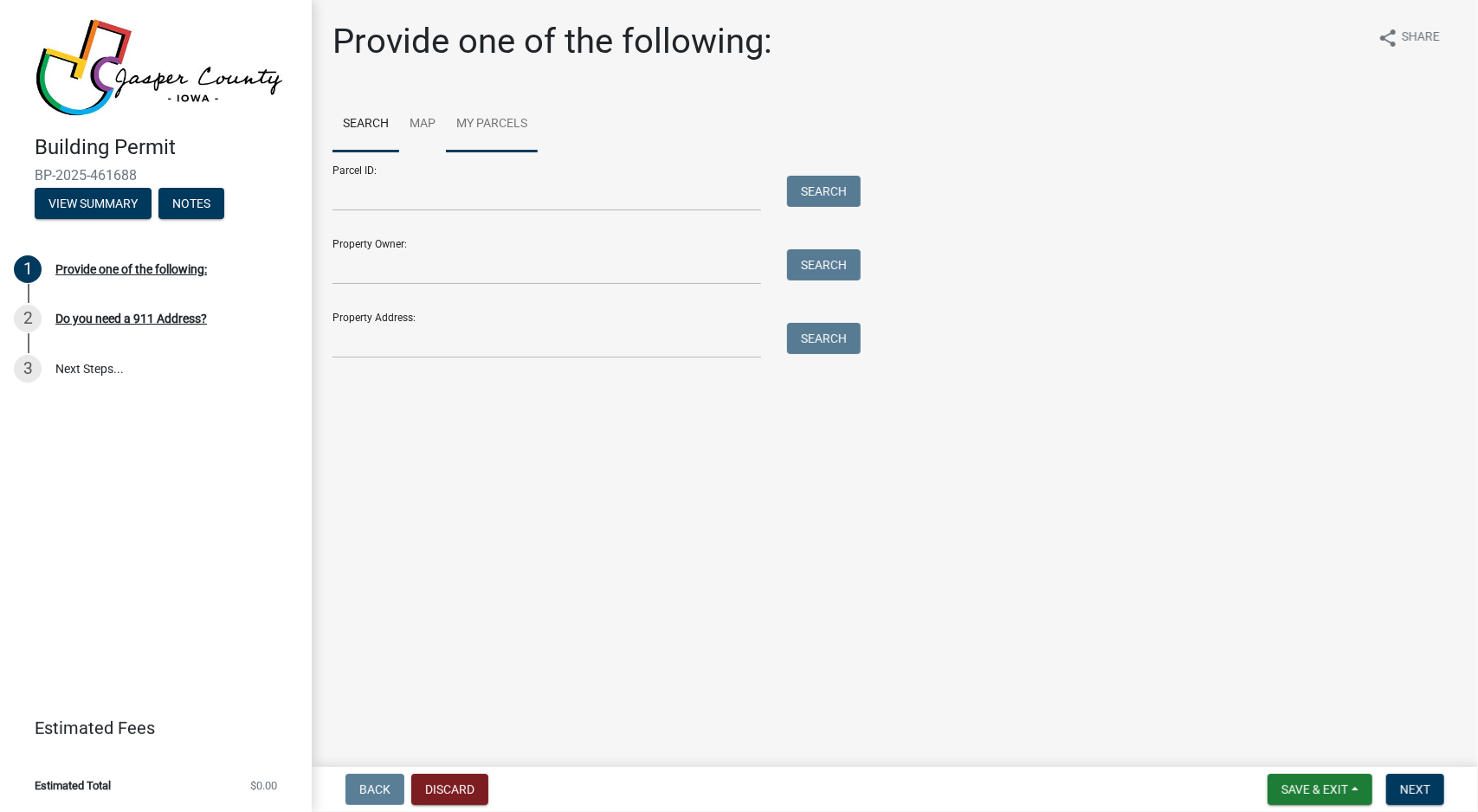
click at [514, 132] on link "My Parcels" at bounding box center [492, 124] width 92 height 55
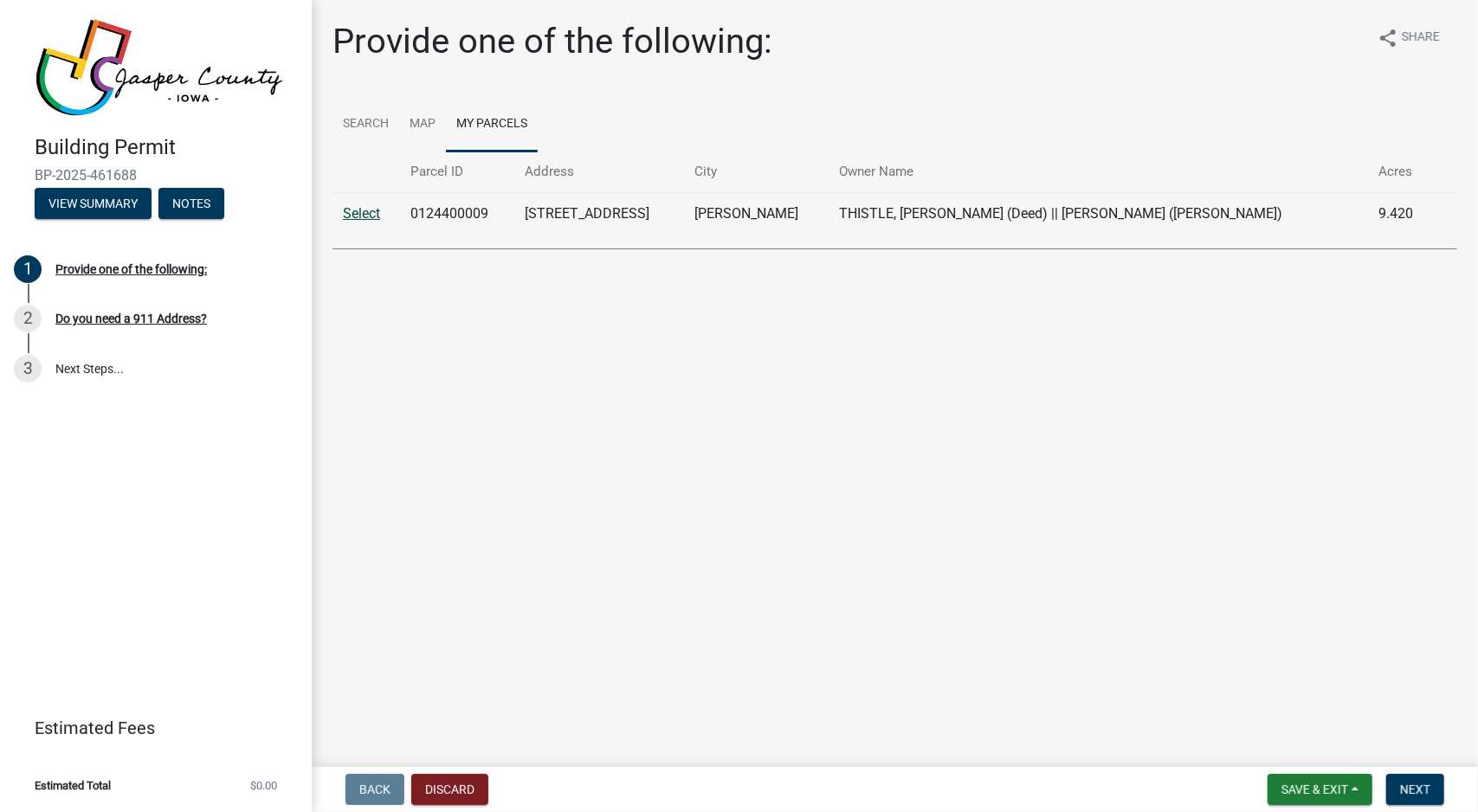
click at [365, 210] on link "Select" at bounding box center [361, 214] width 37 height 16
click at [370, 214] on link "Select" at bounding box center [361, 214] width 37 height 16
click at [442, 210] on td "0124400009" at bounding box center [458, 213] width 115 height 42
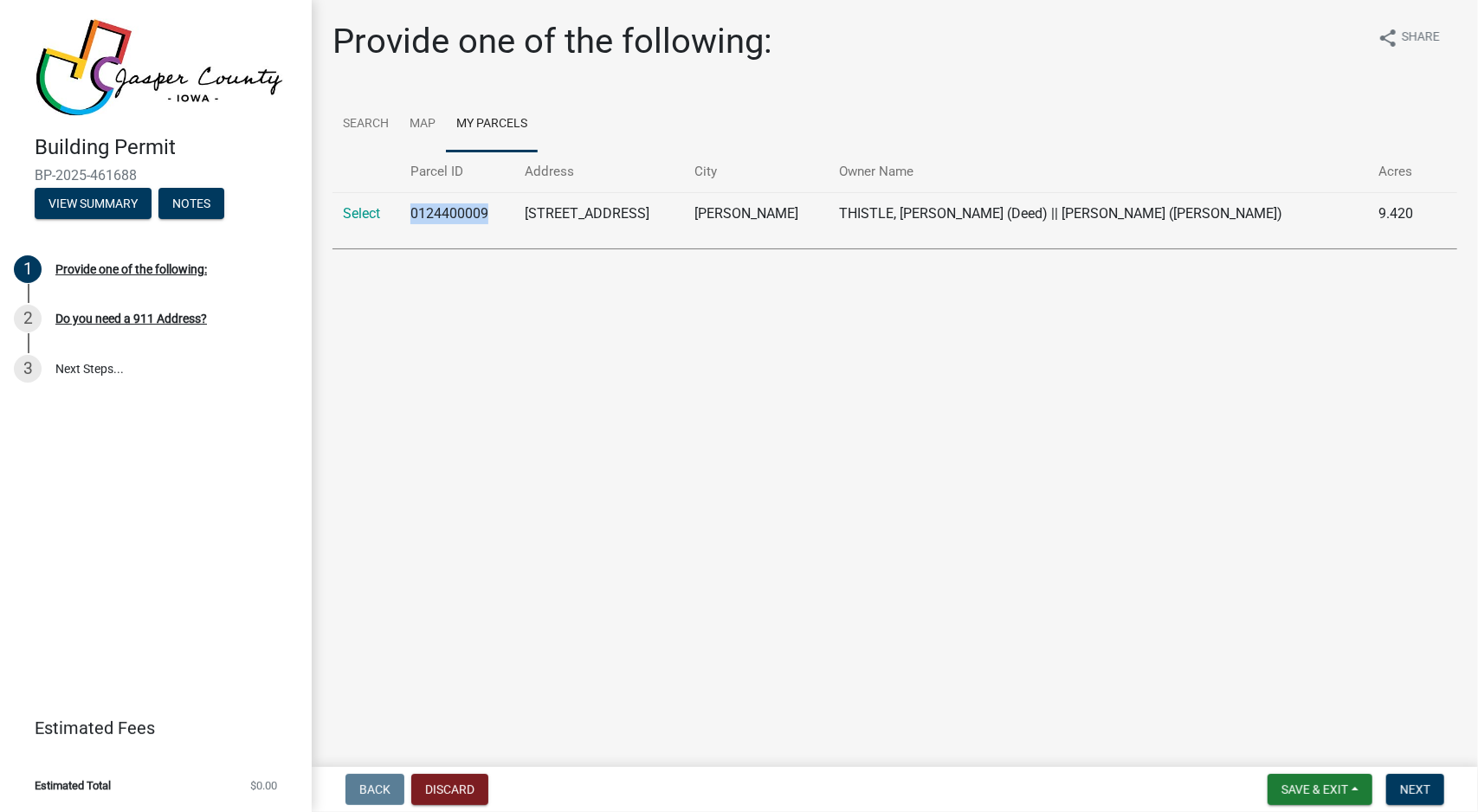
copy td "0124400009"
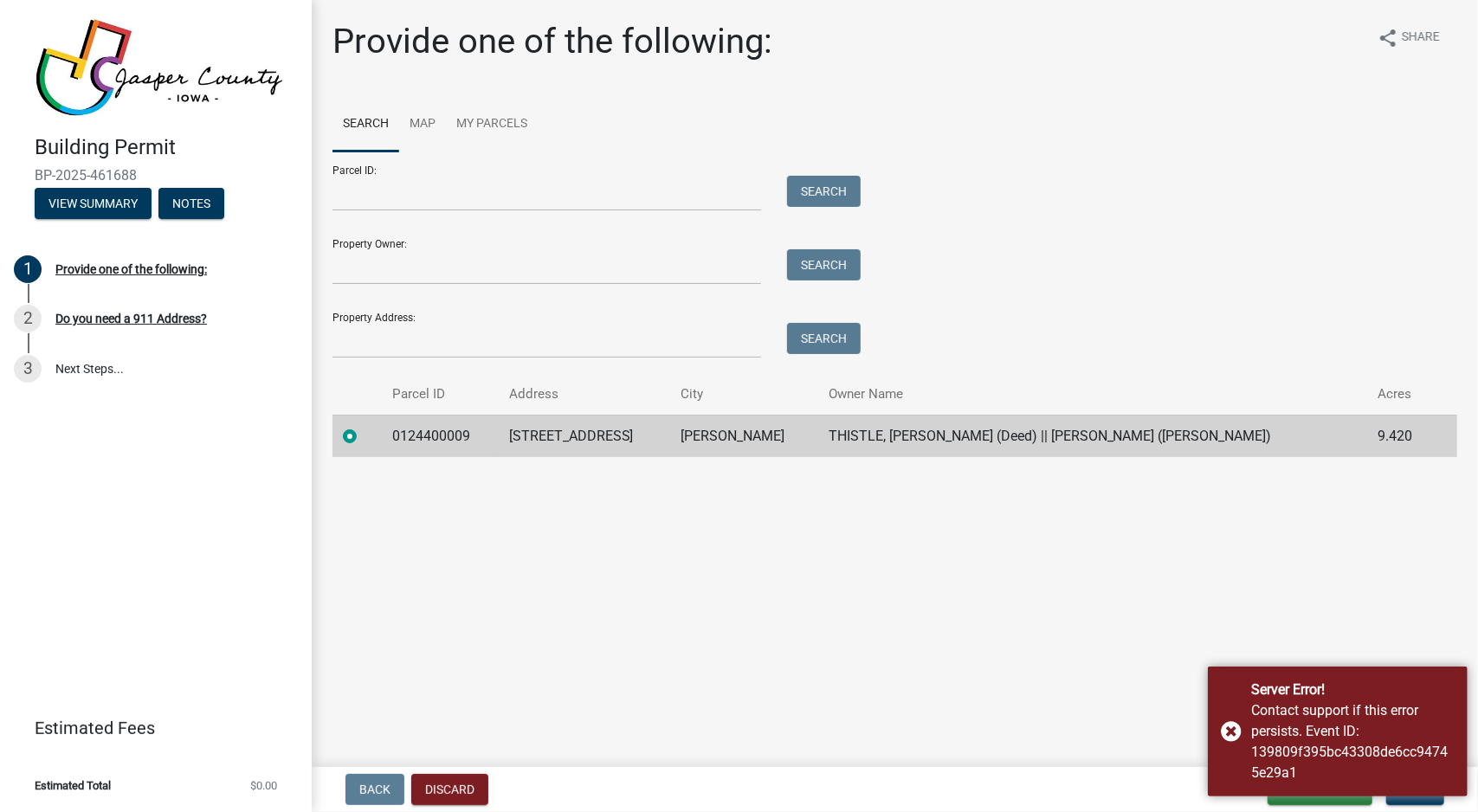
click at [599, 548] on main "Provide one of the following: share Share Search Map My Parcels Parcel ID: Sear…" at bounding box center [895, 380] width 1166 height 761
click at [964, 587] on main "Provide one of the following: share Share Search Map My Parcels Parcel ID: Sear…" at bounding box center [895, 380] width 1166 height 761
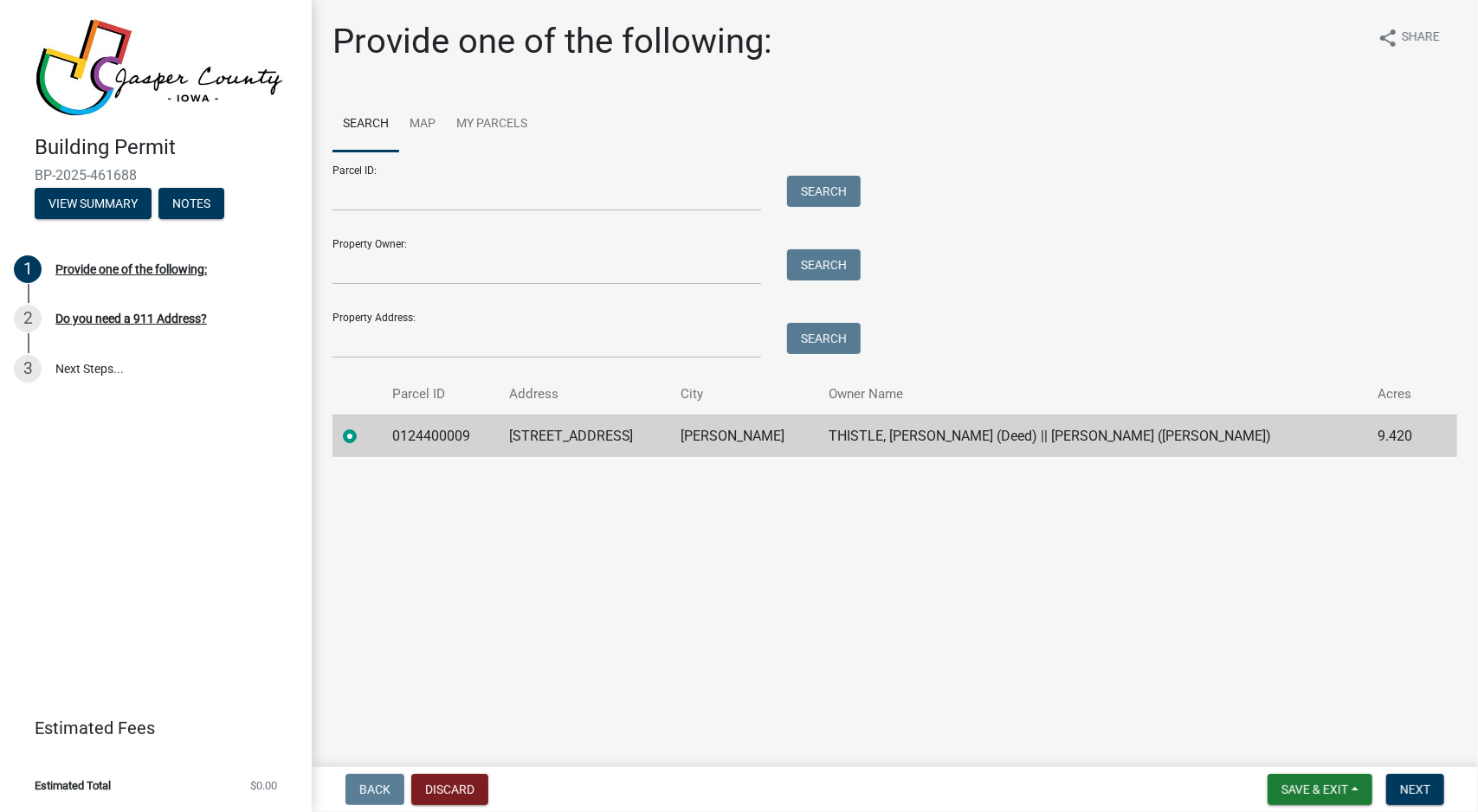
click at [556, 442] on td "[STREET_ADDRESS]" at bounding box center [584, 435] width 172 height 42
click at [1431, 782] on button "Next" at bounding box center [1415, 789] width 58 height 32
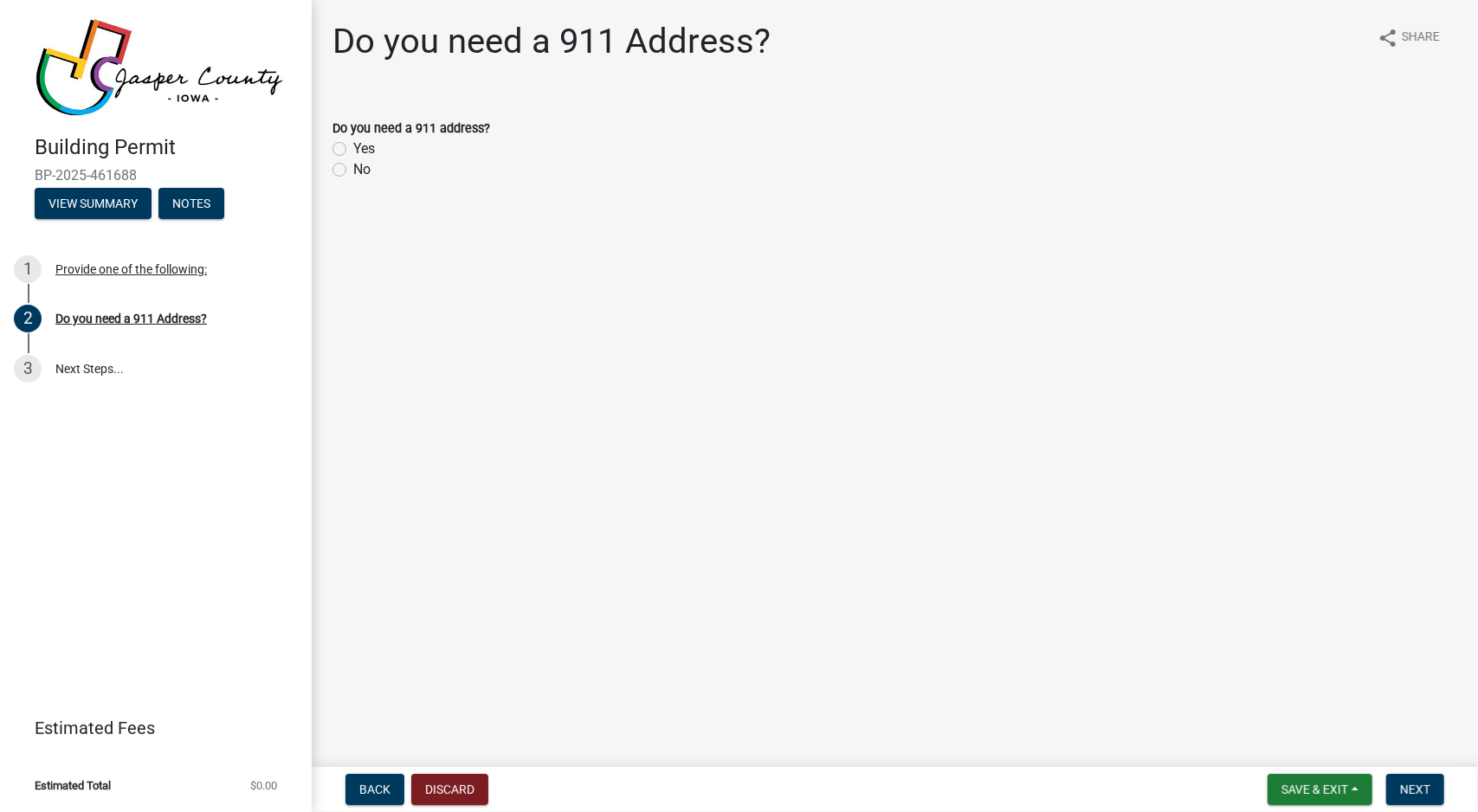
click at [361, 180] on wm-data-entity-input "Do you need a 911 address? Yes No" at bounding box center [895, 147] width 1125 height 99
click at [360, 172] on label "No" at bounding box center [361, 169] width 17 height 21
click at [360, 170] on input "No" at bounding box center [359, 165] width 11 height 11
radio input "true"
click at [1402, 795] on span "Next" at bounding box center [1416, 789] width 31 height 14
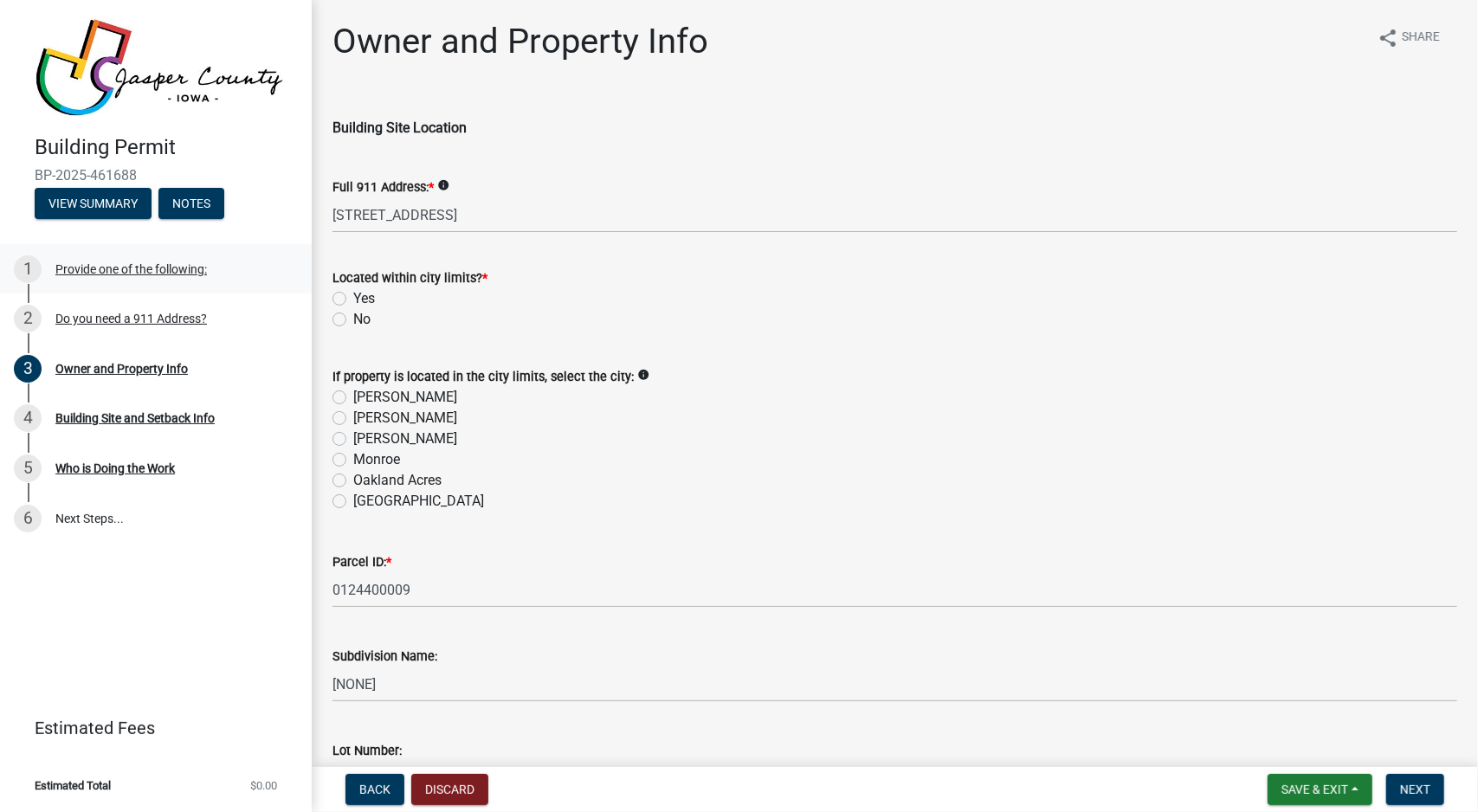
click at [94, 275] on div "Provide one of the following:" at bounding box center [131, 269] width 151 height 12
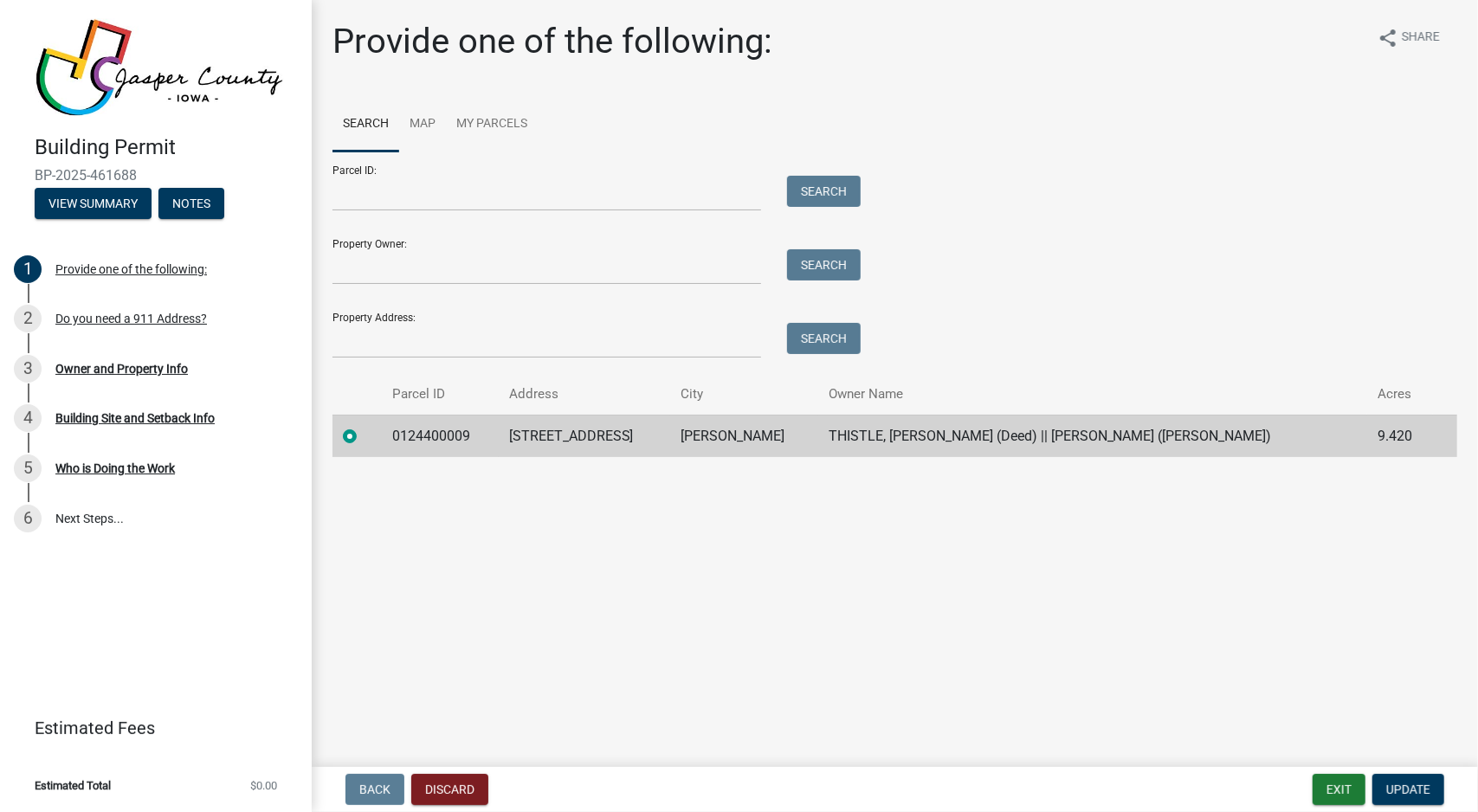
click at [488, 438] on td "0124400009" at bounding box center [441, 435] width 117 height 42
click at [546, 217] on form "Parcel ID: Search Property Owner: Search Property Address: Search" at bounding box center [592, 255] width 520 height 207
click at [549, 197] on input "Parcel ID:" at bounding box center [547, 193] width 429 height 35
click at [506, 123] on link "My Parcels" at bounding box center [492, 124] width 92 height 55
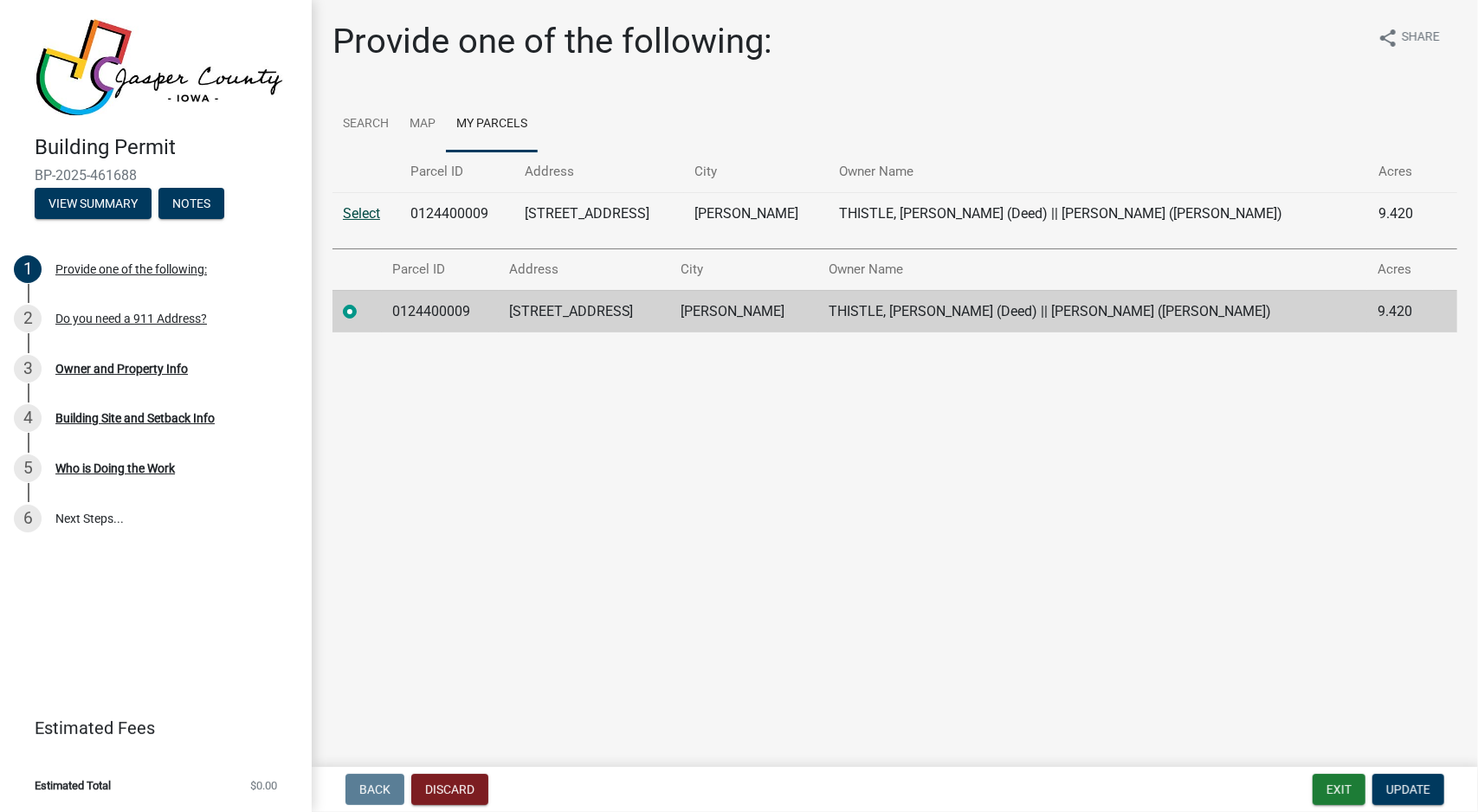
click at [362, 210] on link "Select" at bounding box center [361, 214] width 37 height 16
radio input "false"
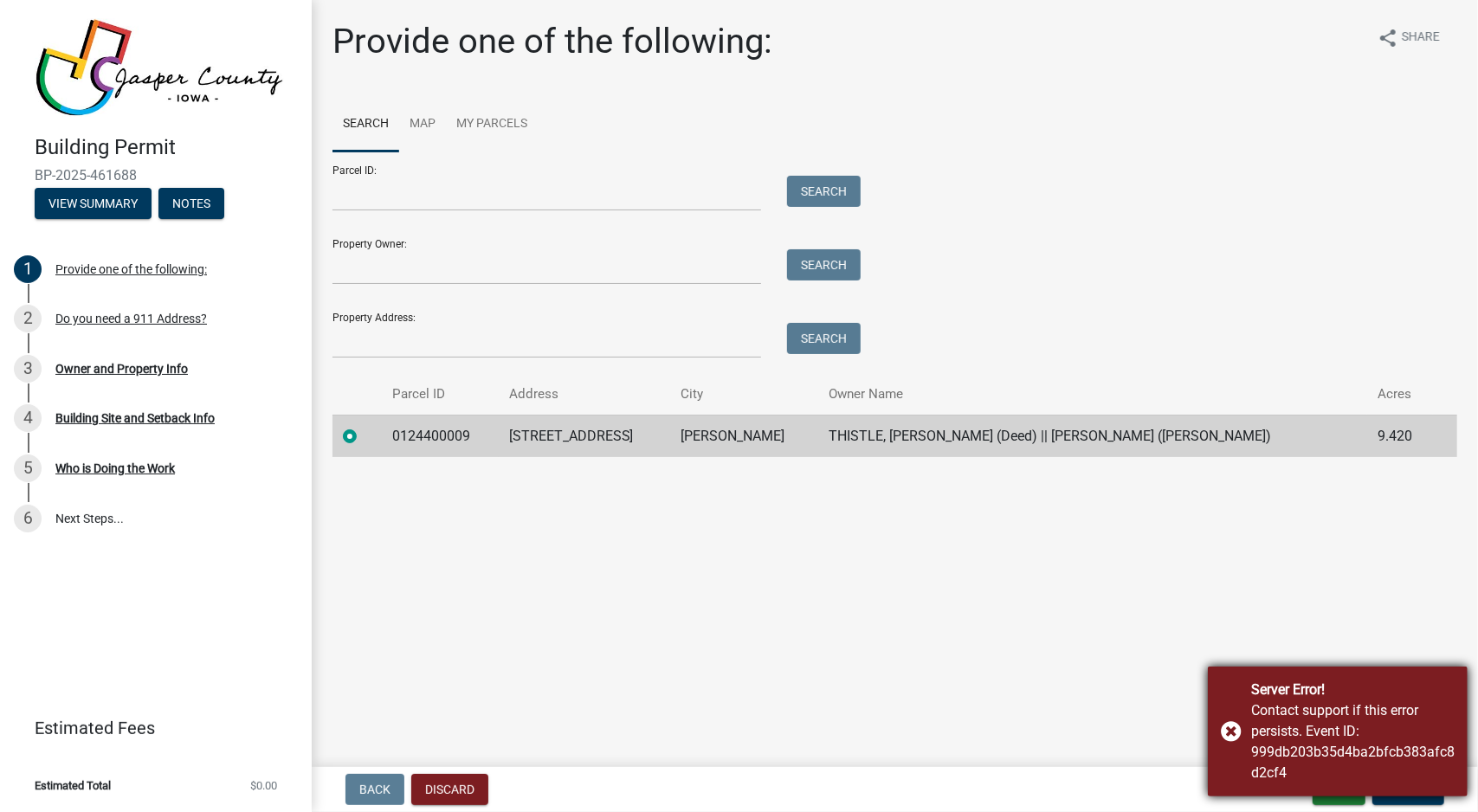
click at [1429, 688] on div "Server Error!" at bounding box center [1353, 689] width 204 height 21
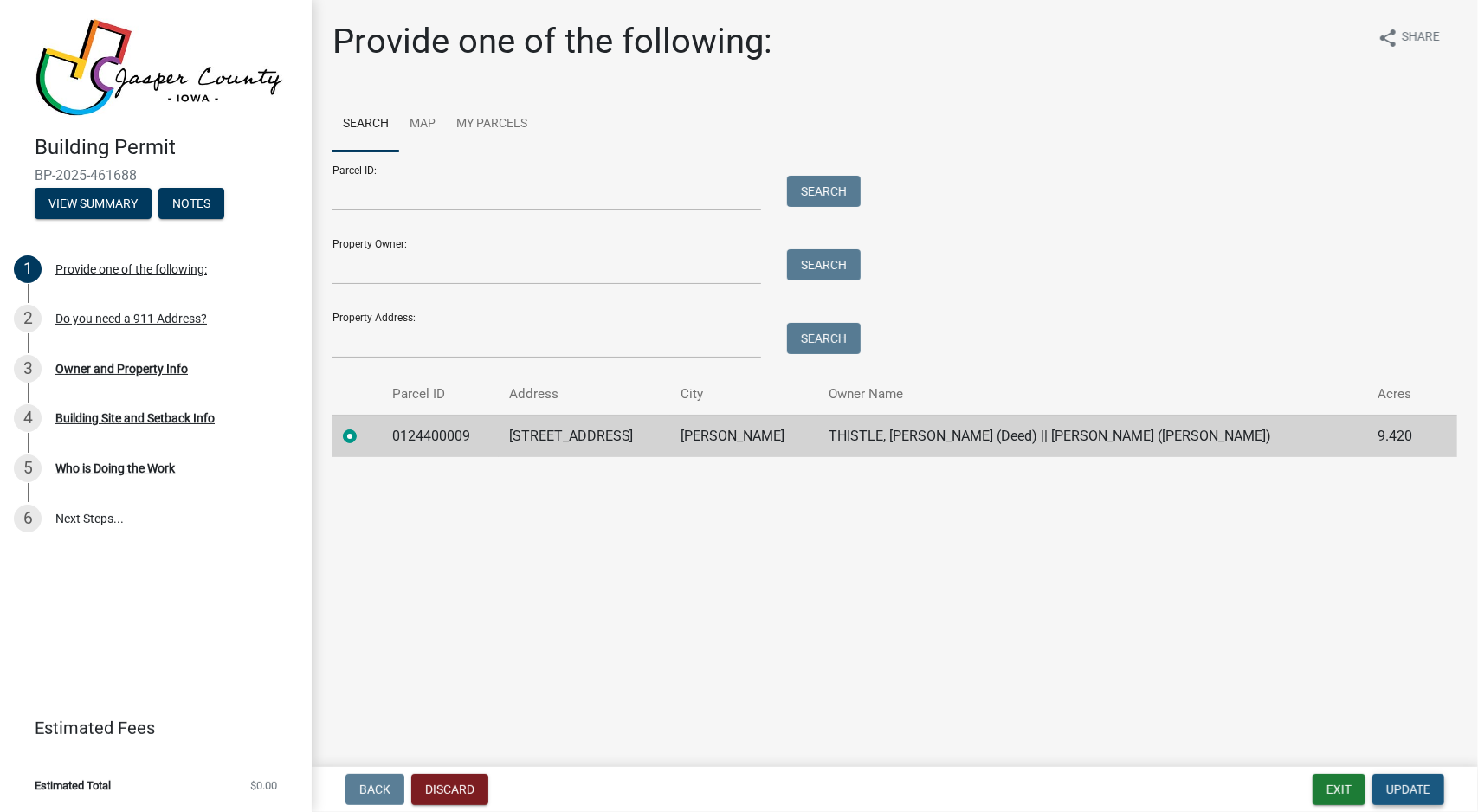
click at [1410, 794] on span "Update" at bounding box center [1408, 789] width 44 height 14
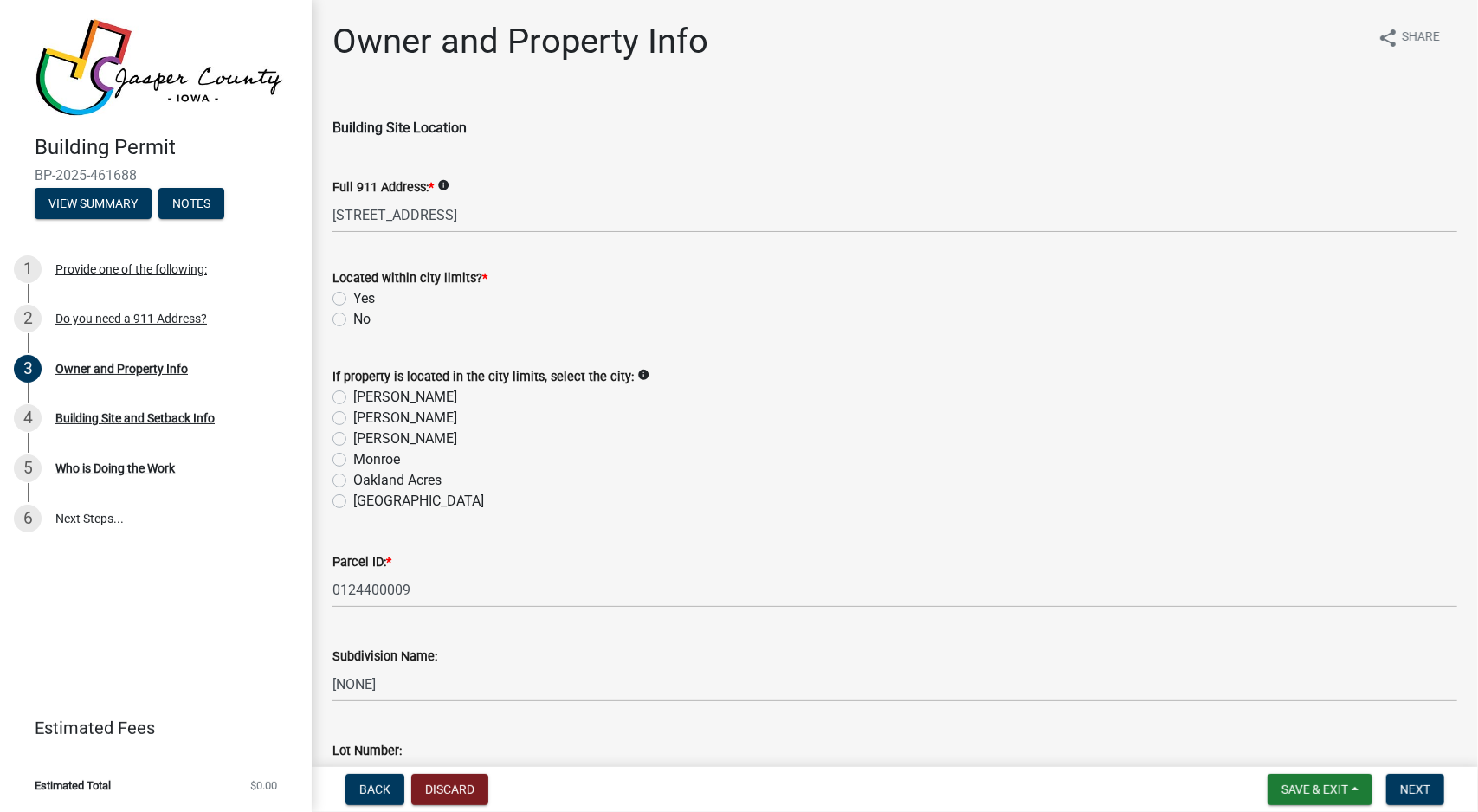
click at [364, 321] on label "No" at bounding box center [361, 319] width 17 height 21
click at [364, 321] on input "No" at bounding box center [359, 315] width 11 height 11
radio input "true"
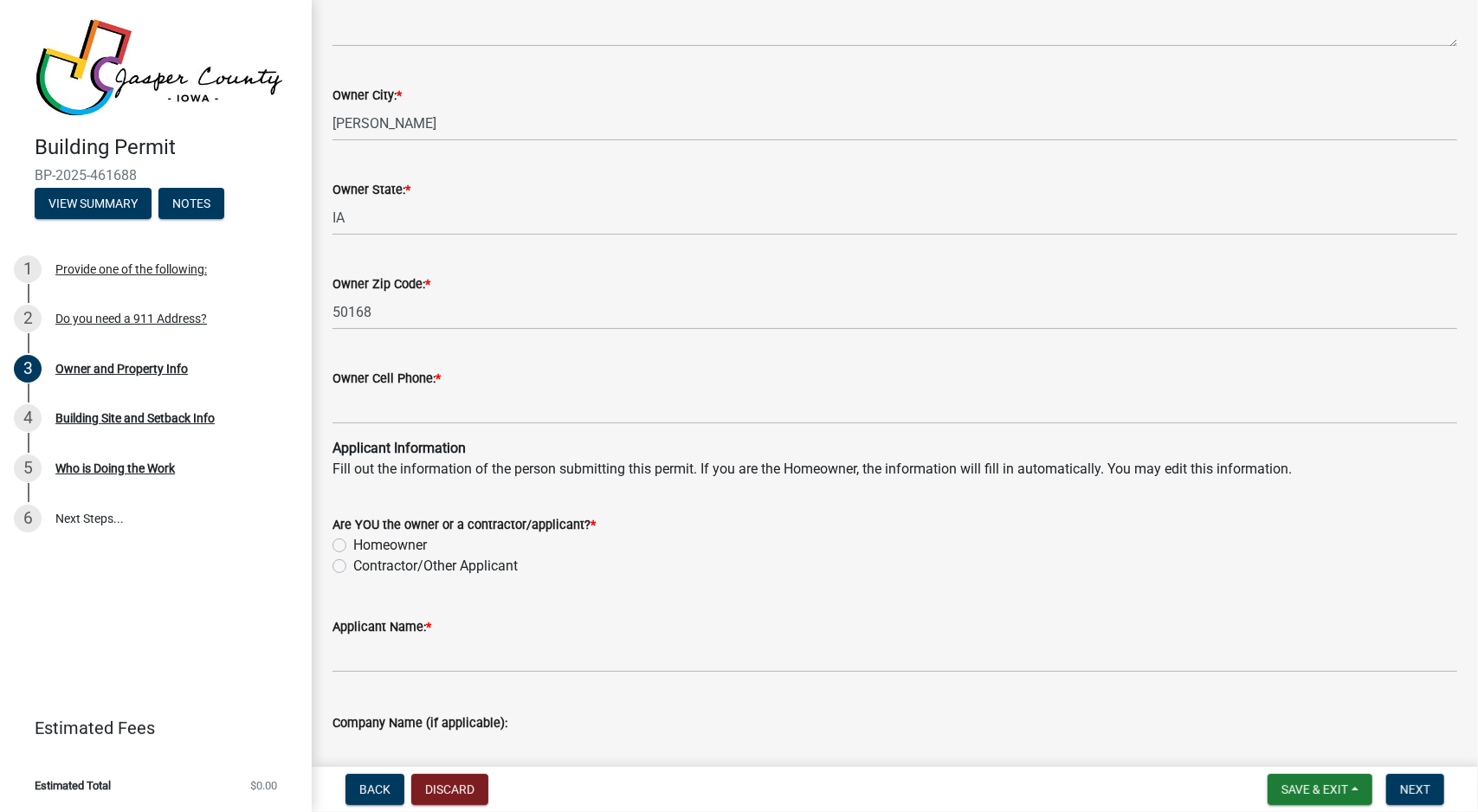
scroll to position [1299, 0]
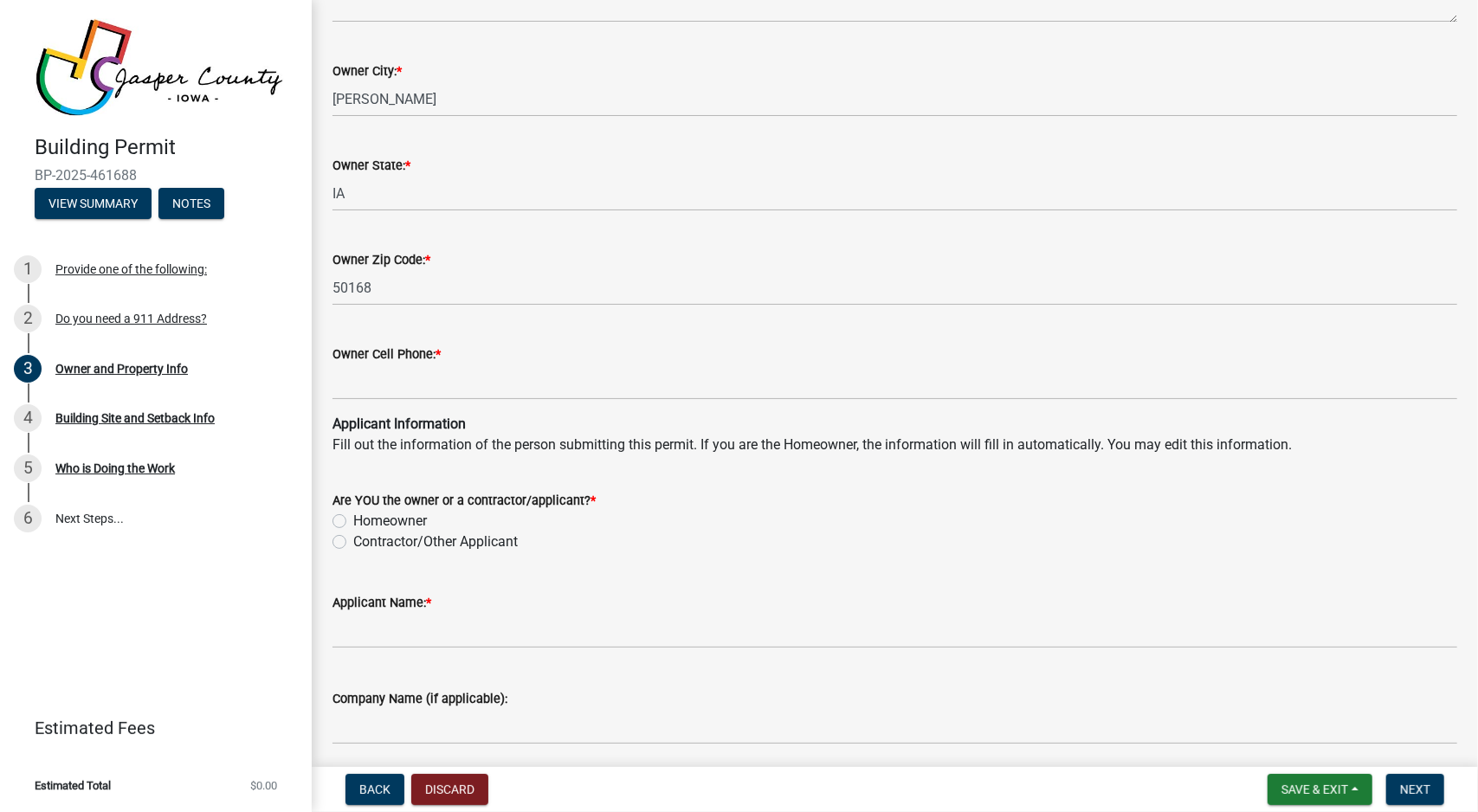
click at [415, 515] on label "Homeowner" at bounding box center [390, 521] width 74 height 21
click at [365, 515] on input "Homeowner" at bounding box center [359, 516] width 11 height 11
radio input "true"
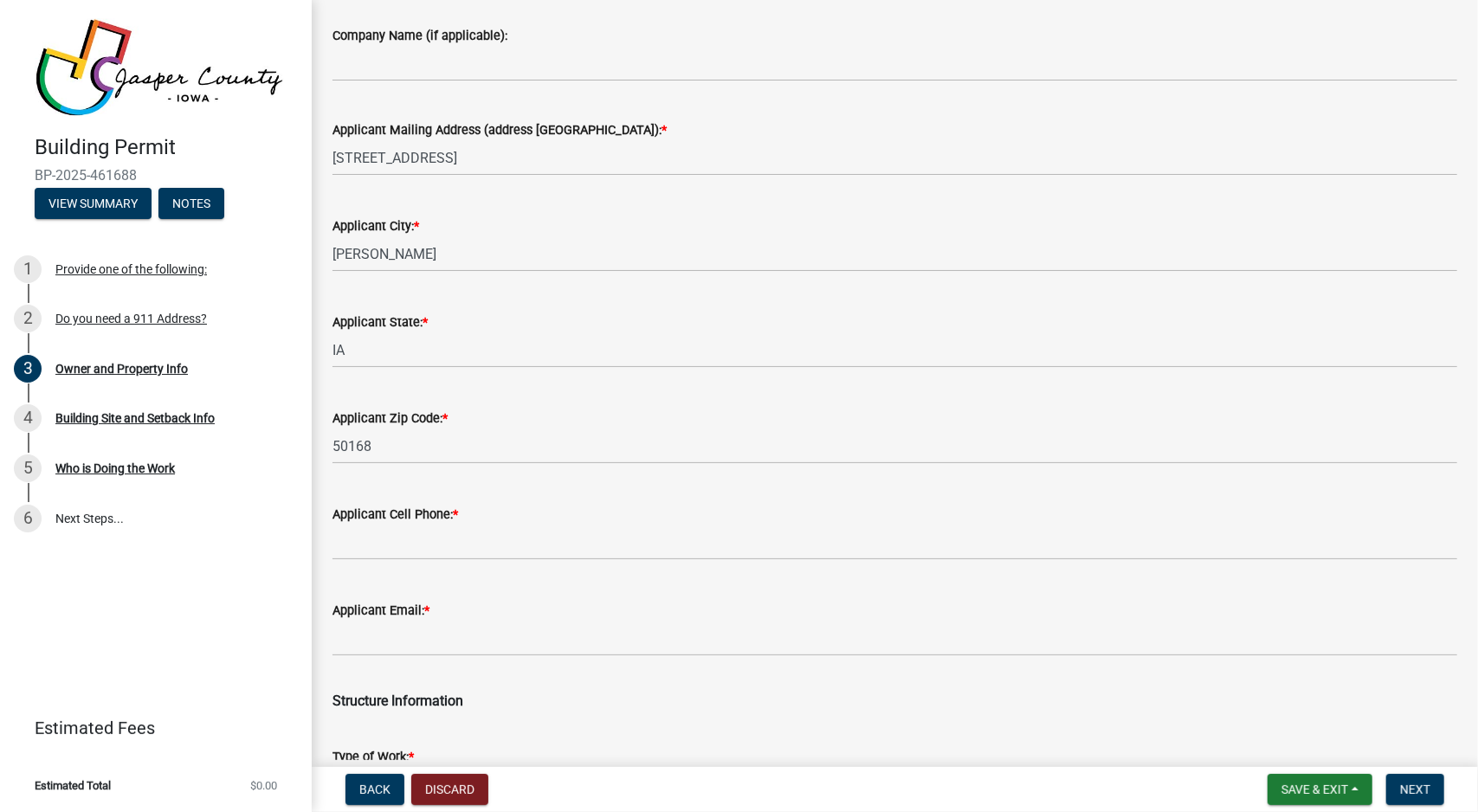
scroll to position [1992, 0]
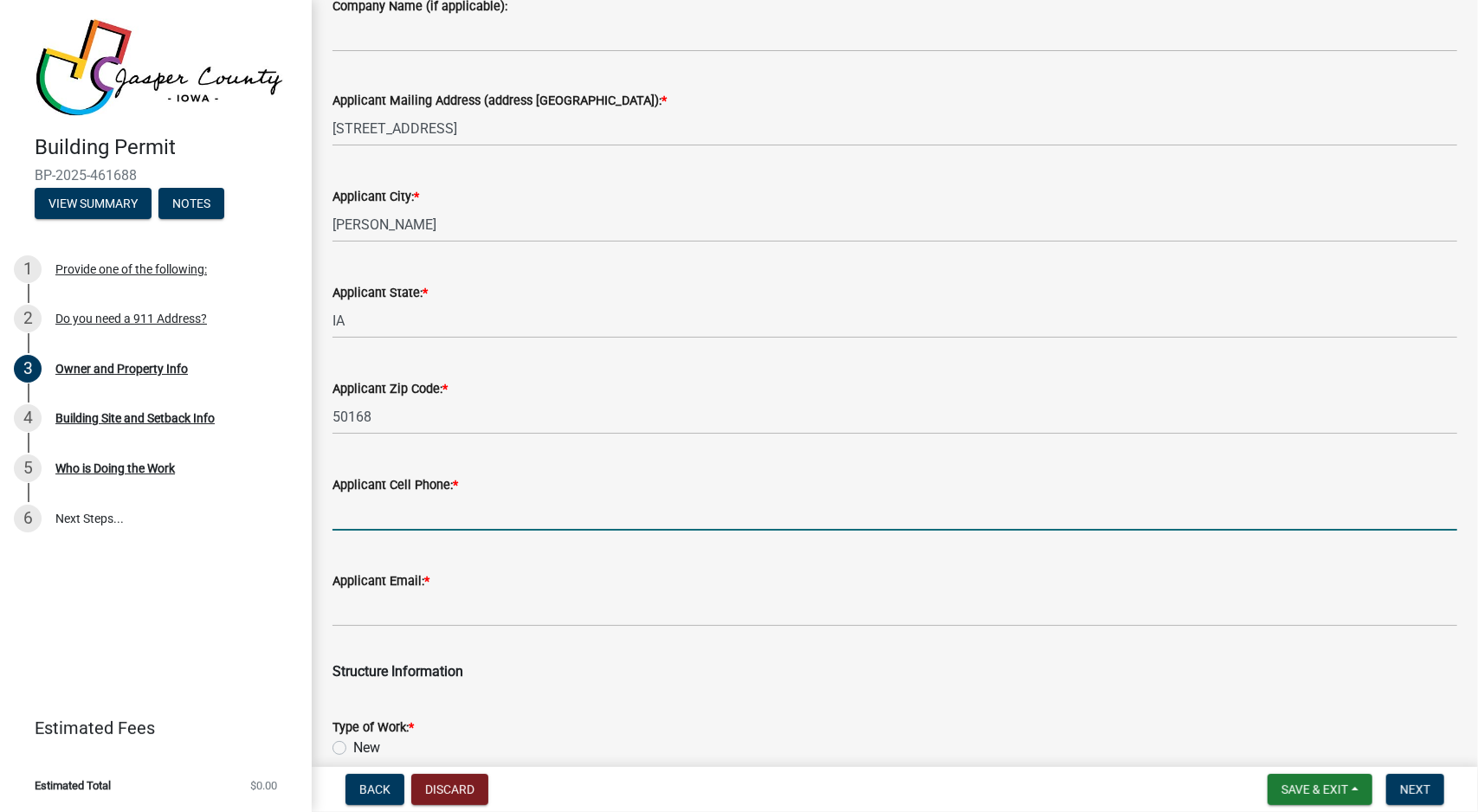
click at [449, 530] on input "Applicant Cell Phone: *" at bounding box center [895, 513] width 1125 height 35
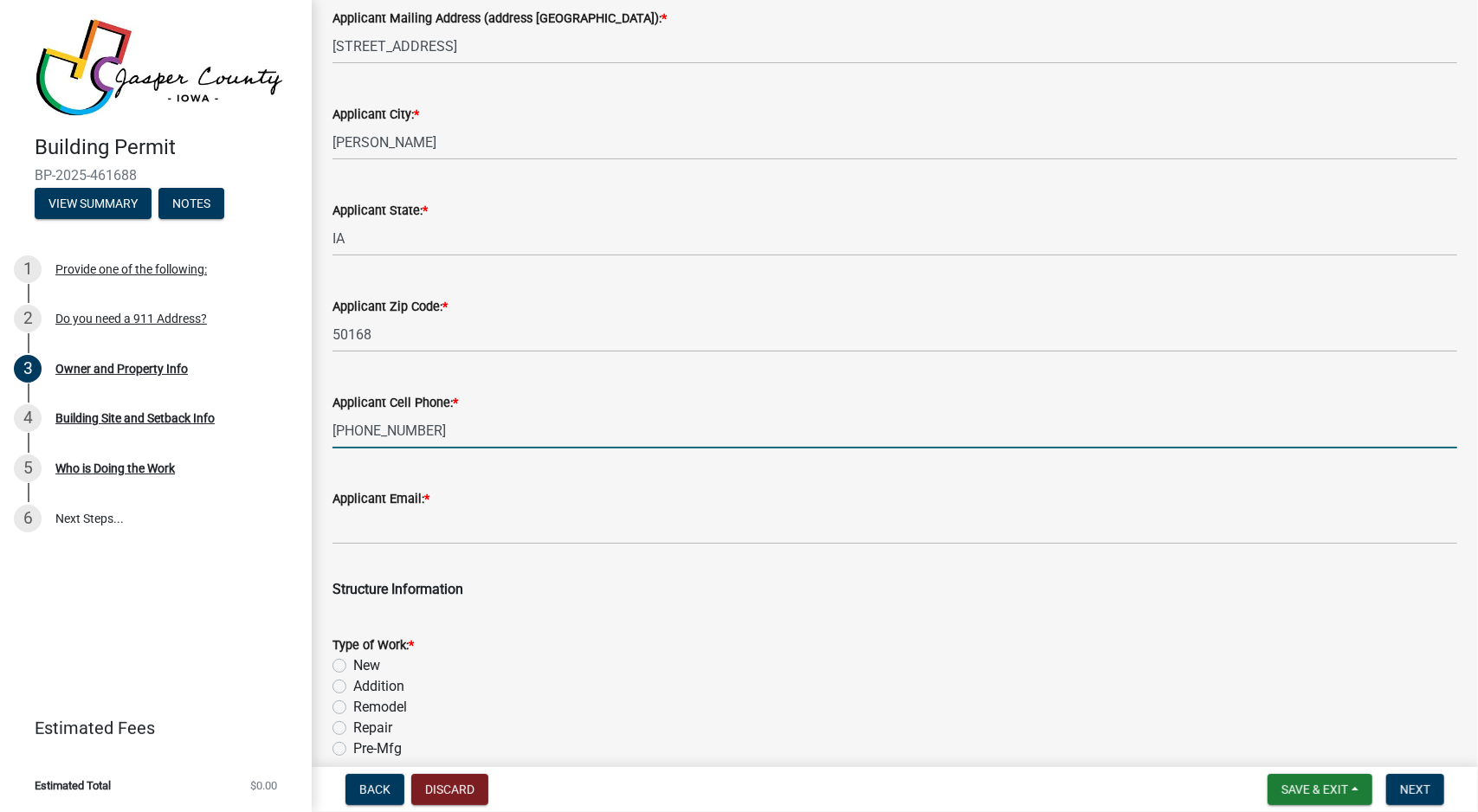
scroll to position [2078, 0]
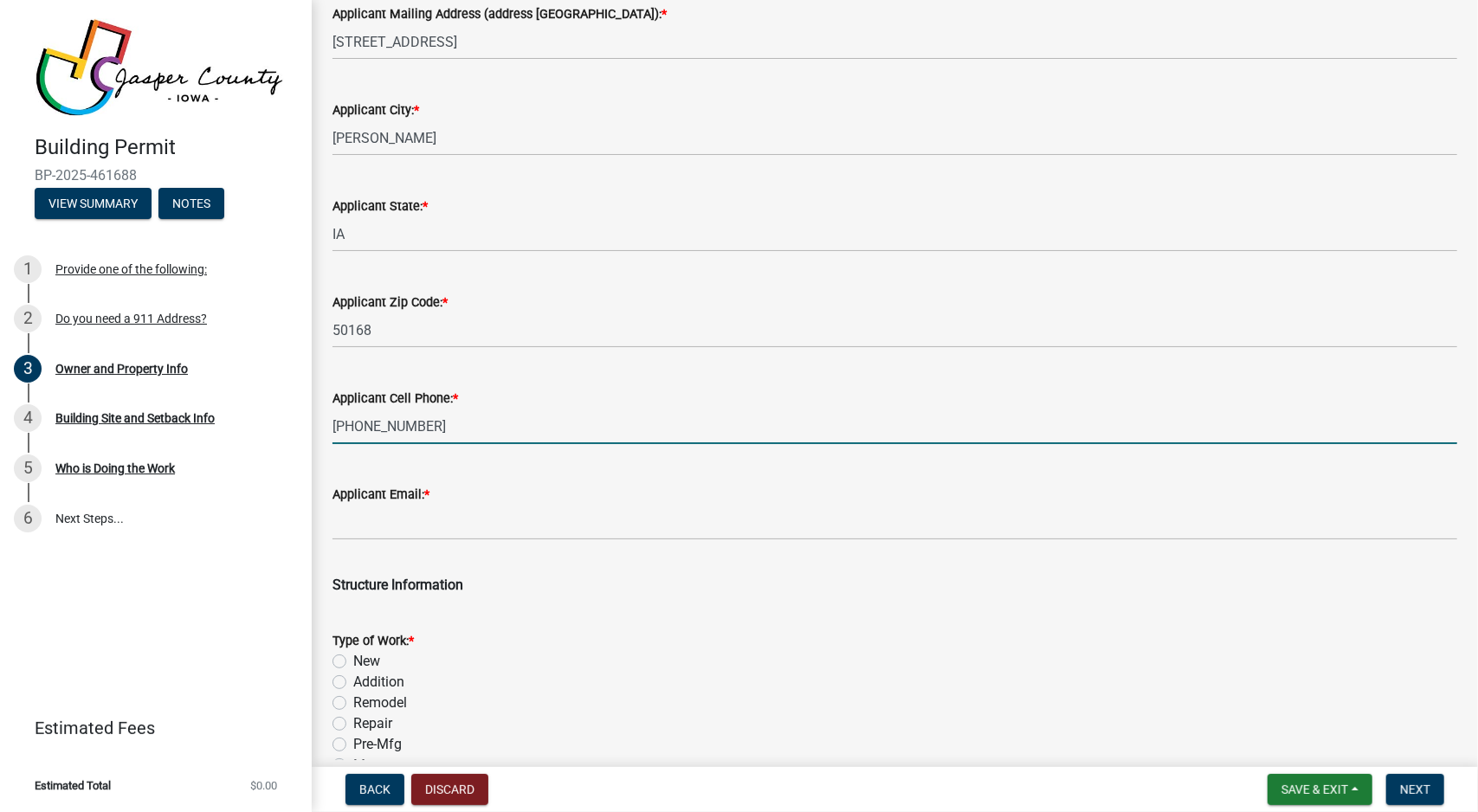
type input "[PHONE_NUMBER]"
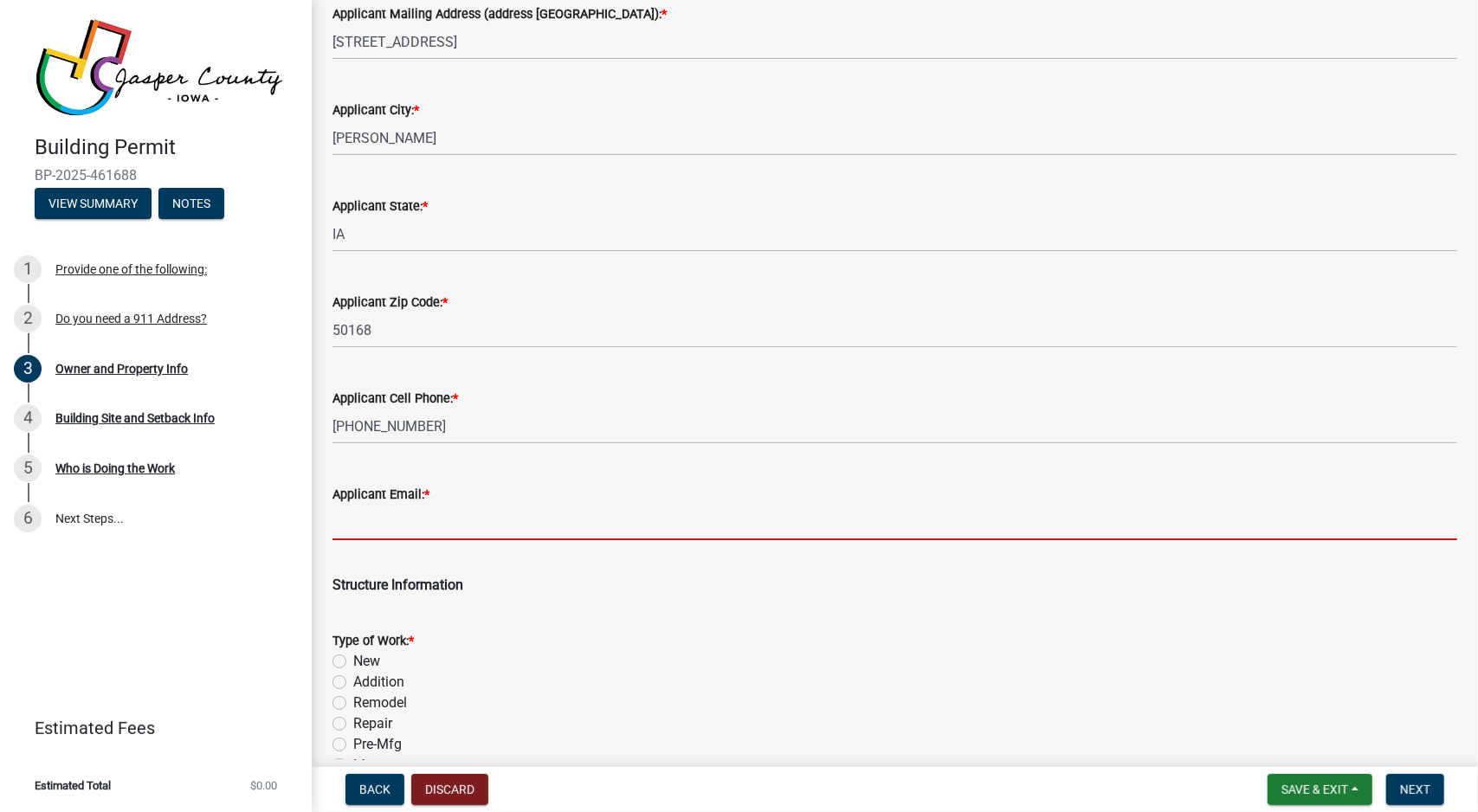
click at [468, 536] on input "Applicant Email: *" at bounding box center [895, 522] width 1125 height 35
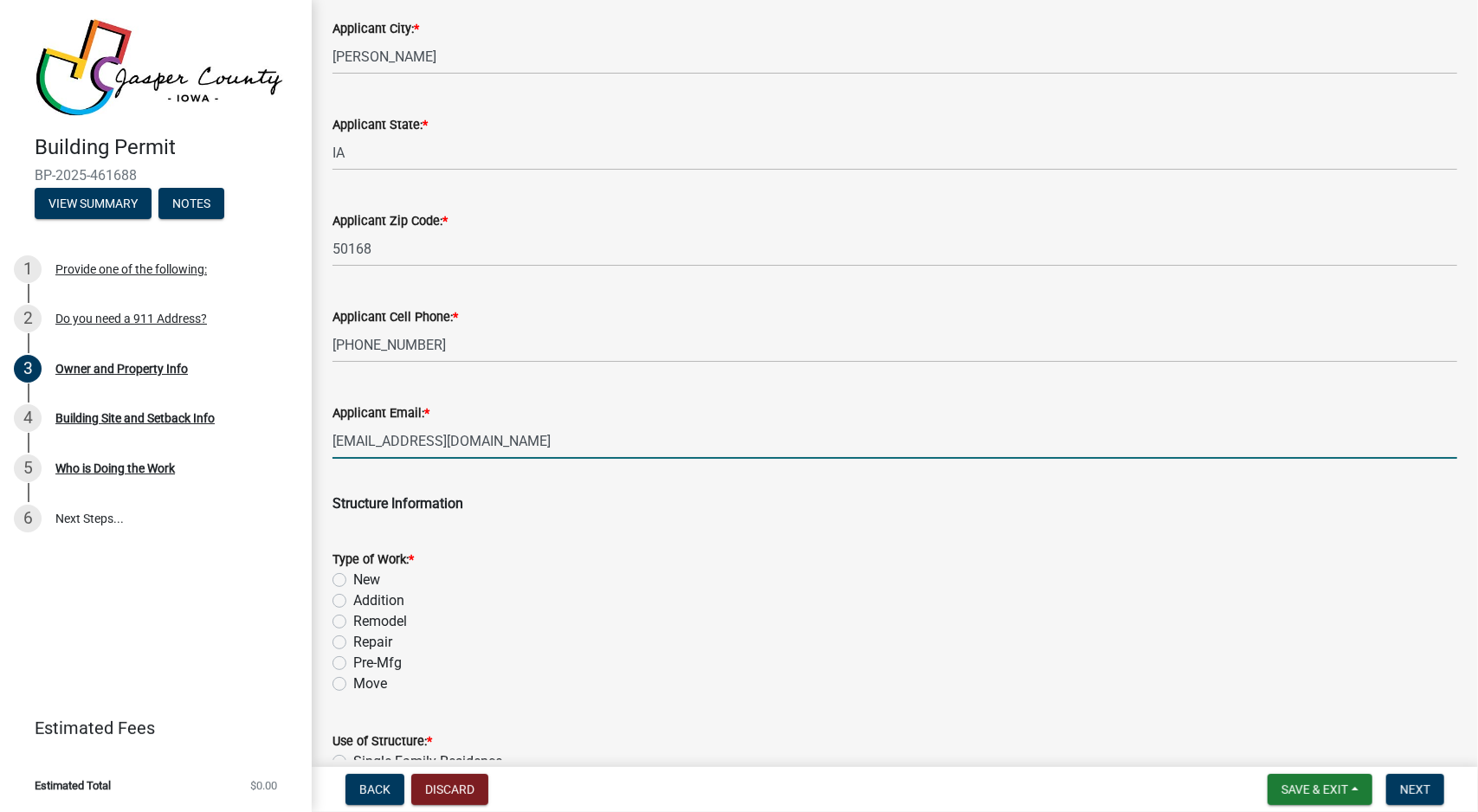
scroll to position [2165, 0]
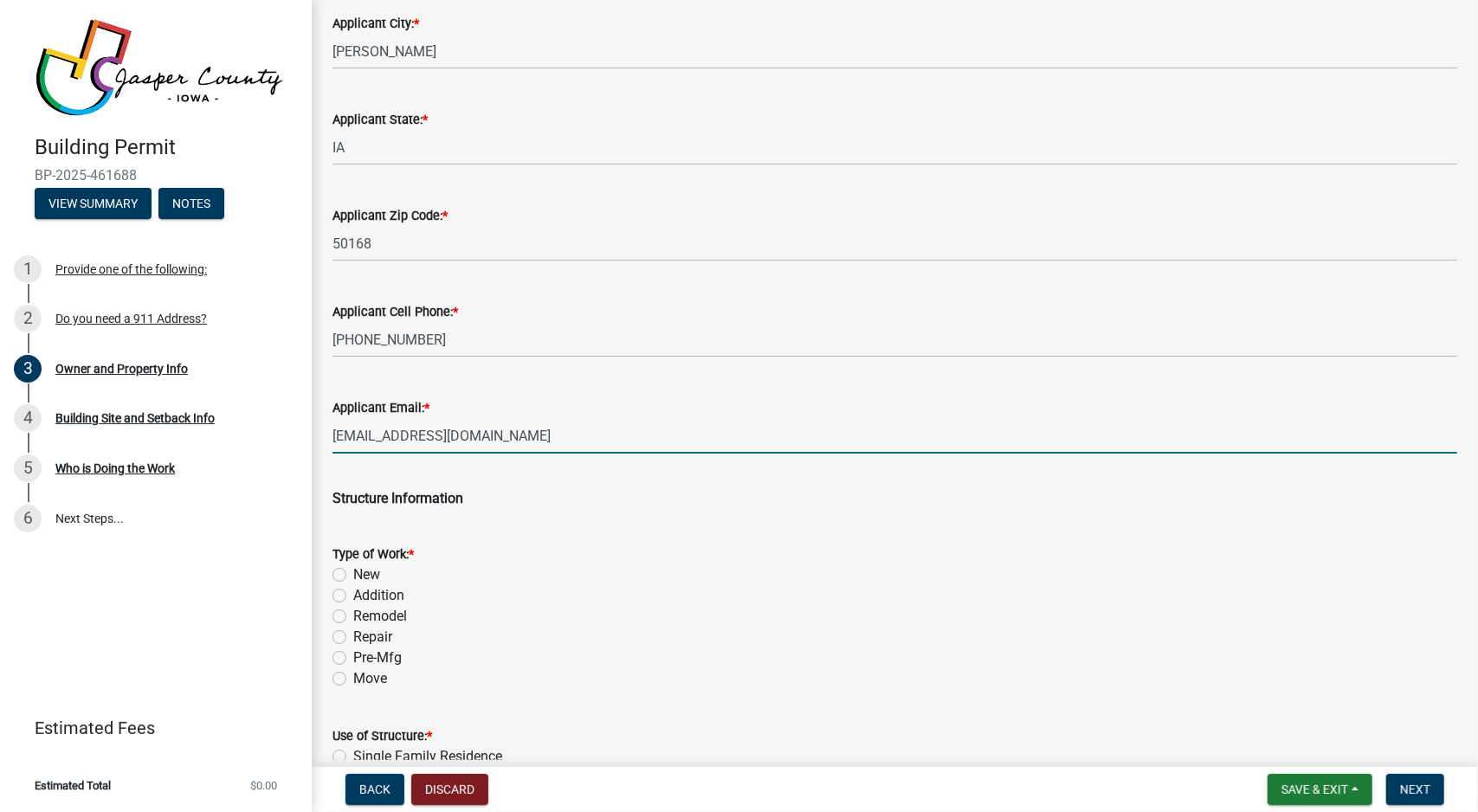
type input "[EMAIL_ADDRESS][DOMAIN_NAME]"
click at [400, 598] on label "Addition" at bounding box center [379, 596] width 51 height 21
click at [365, 597] on input "Addition" at bounding box center [359, 591] width 11 height 11
radio input "true"
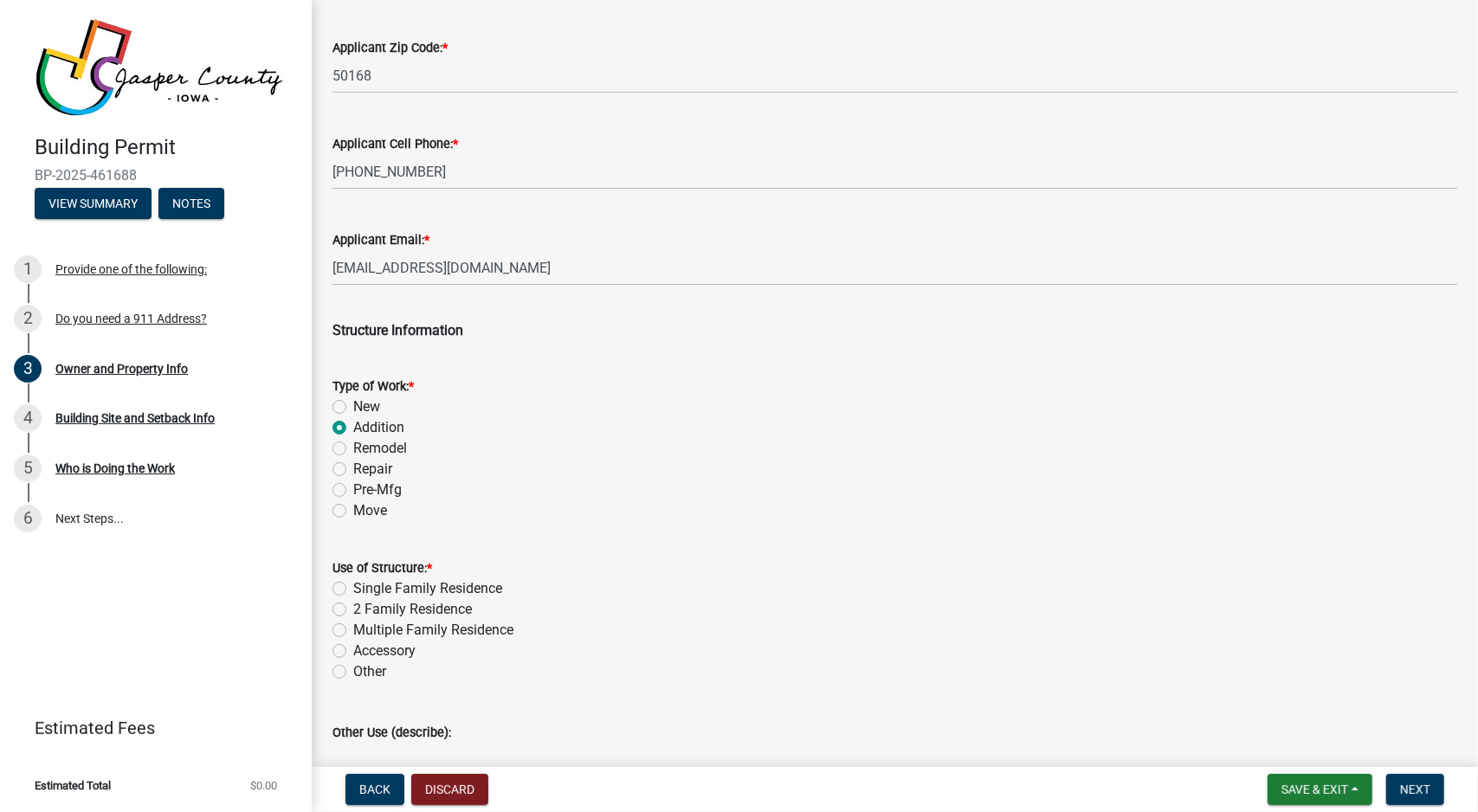
scroll to position [2338, 0]
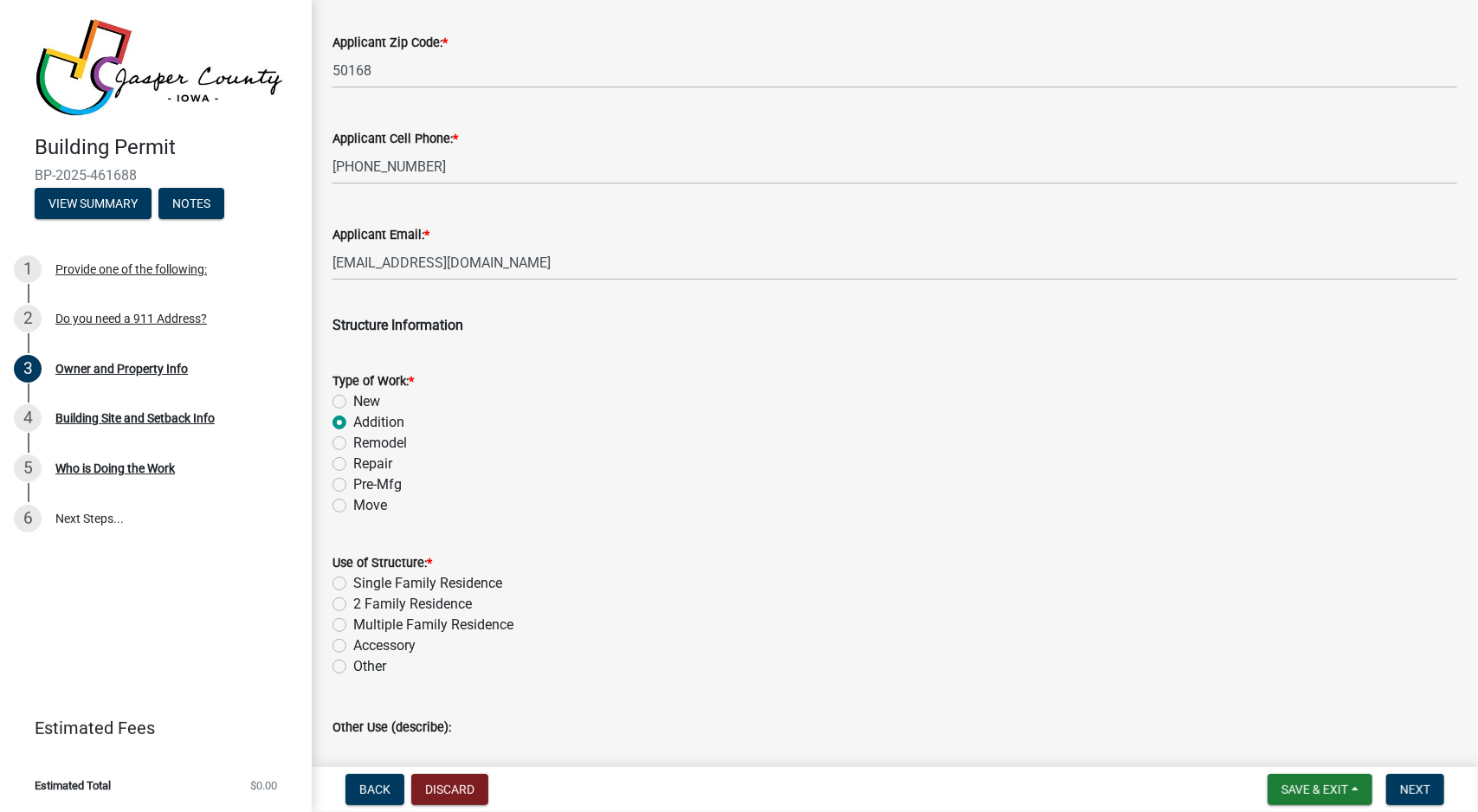
click at [497, 580] on label "Single Family Residence" at bounding box center [427, 583] width 149 height 21
click at [365, 580] on input "Single Family Residence" at bounding box center [359, 579] width 11 height 11
radio input "true"
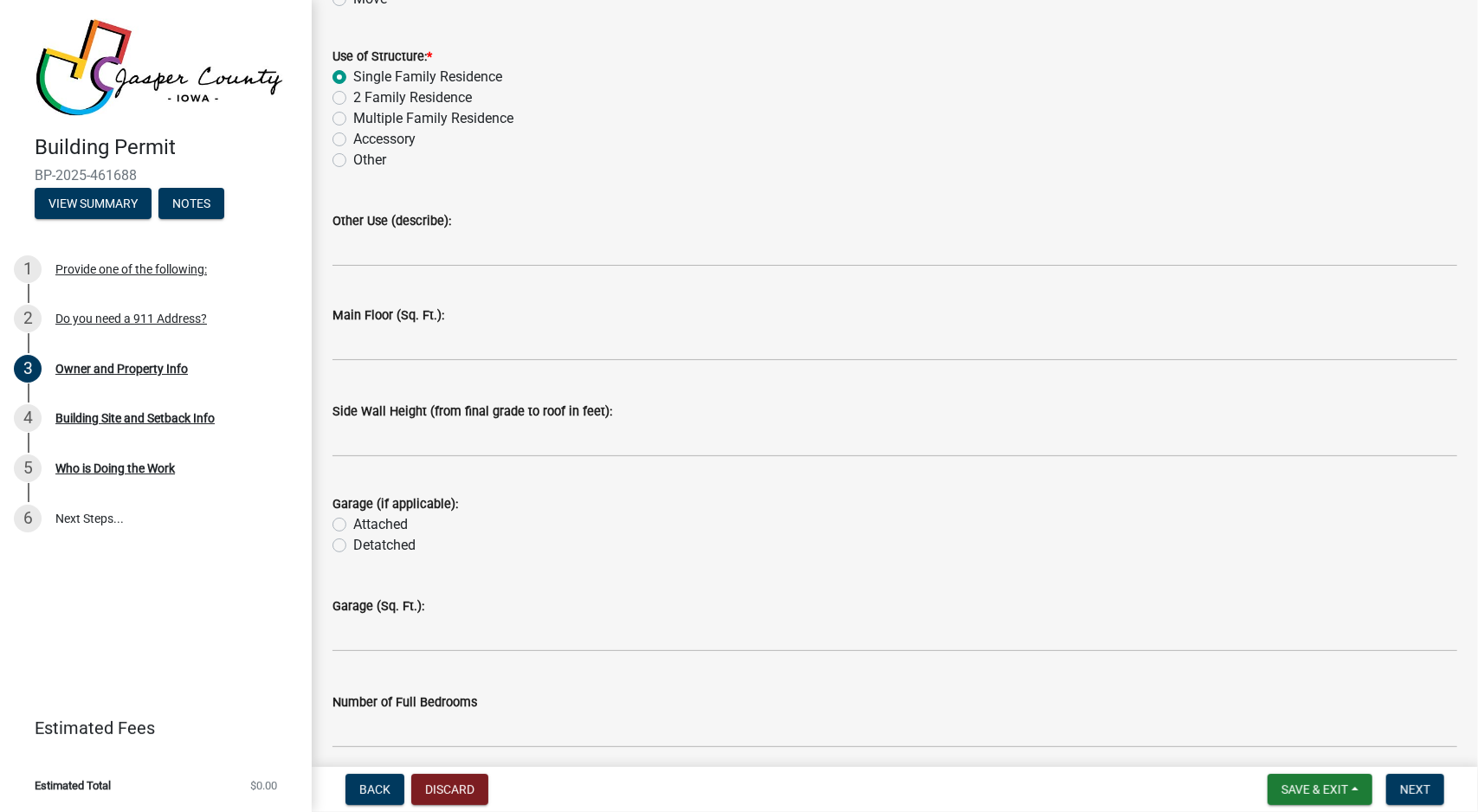
scroll to position [2685, 0]
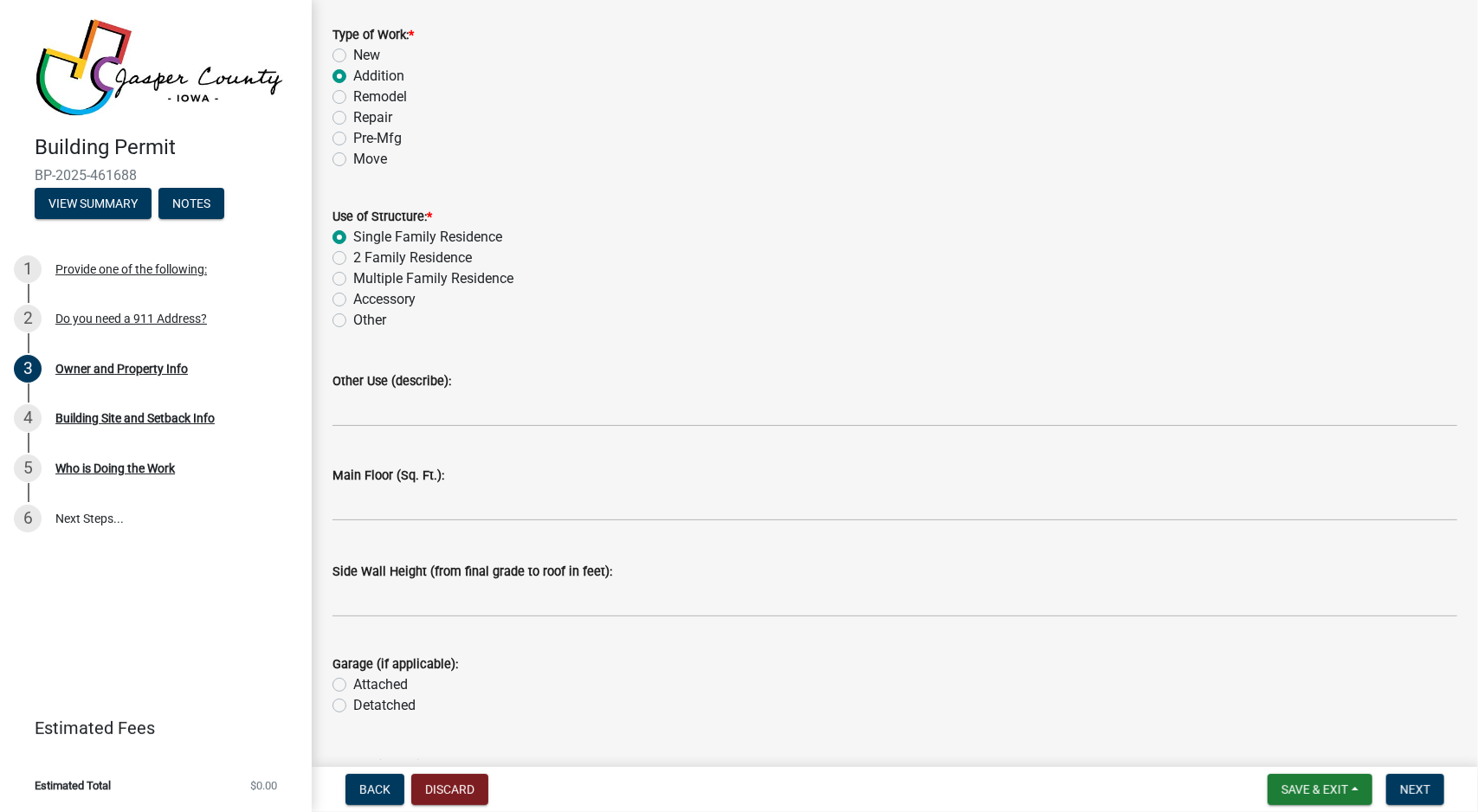
click at [364, 98] on label "Remodel" at bounding box center [380, 96] width 54 height 21
click at [364, 98] on input "Remodel" at bounding box center [359, 92] width 11 height 11
radio input "true"
click at [365, 78] on label "Addition" at bounding box center [379, 76] width 51 height 21
click at [365, 78] on input "Addition" at bounding box center [359, 71] width 11 height 11
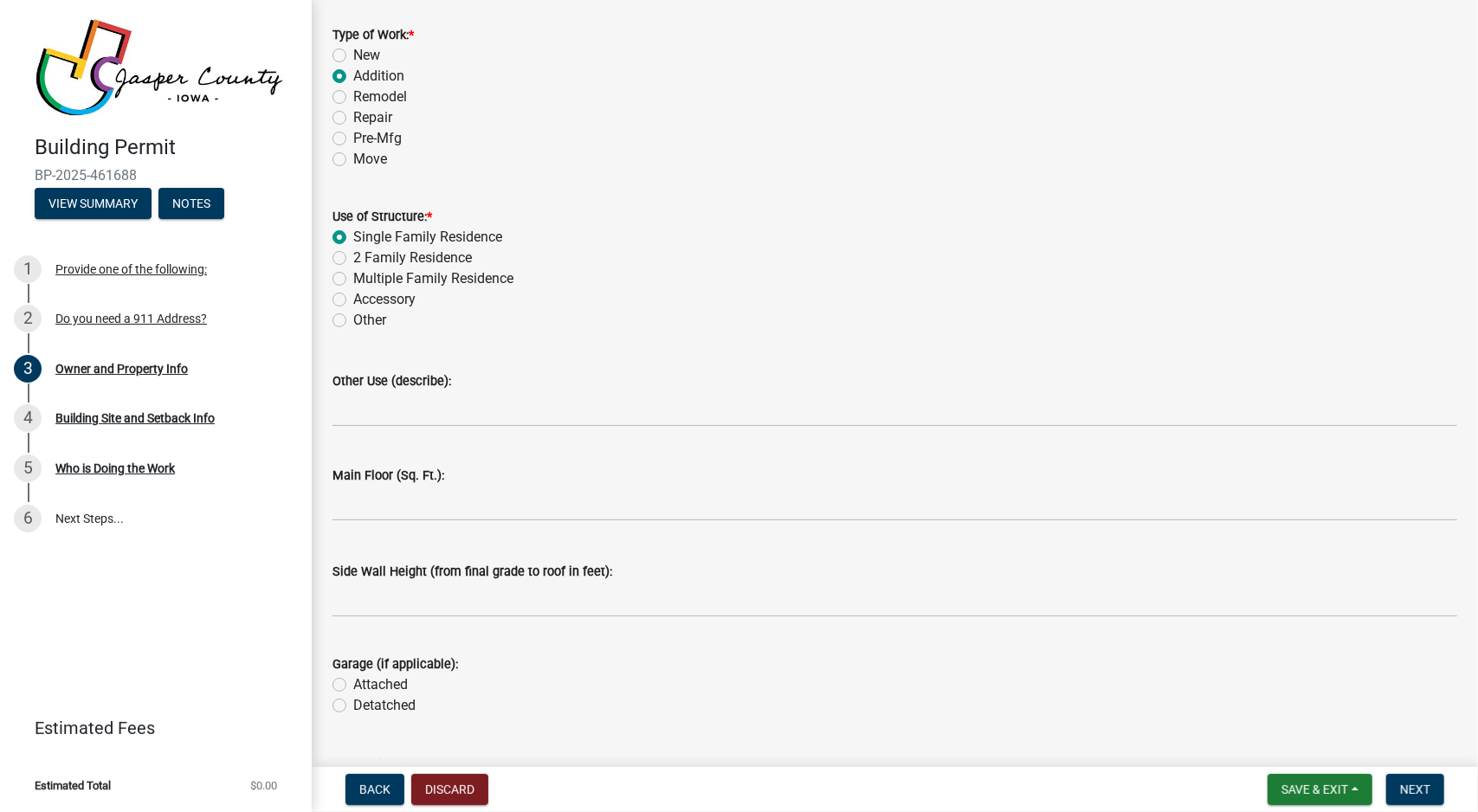
radio input "true"
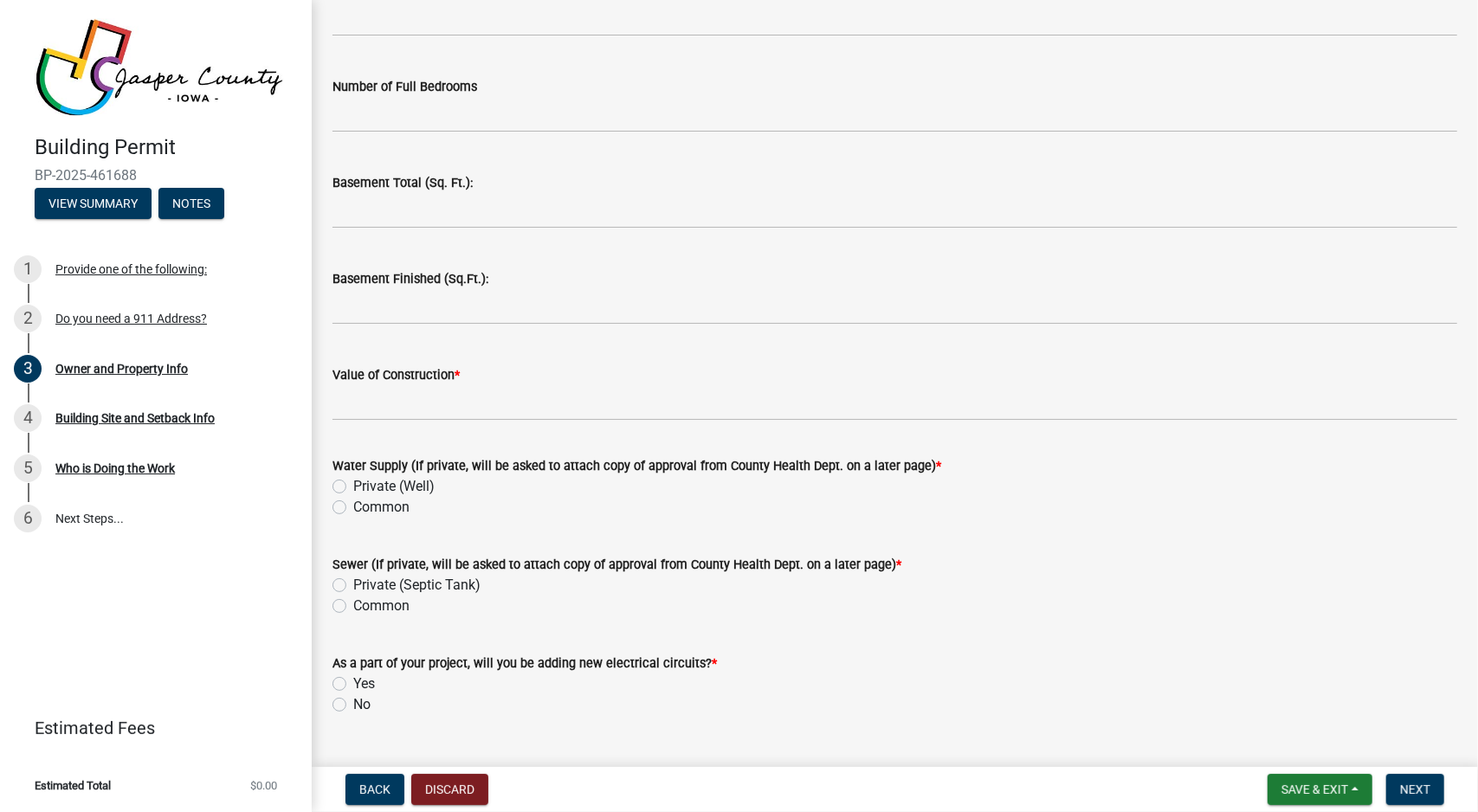
scroll to position [3464, 0]
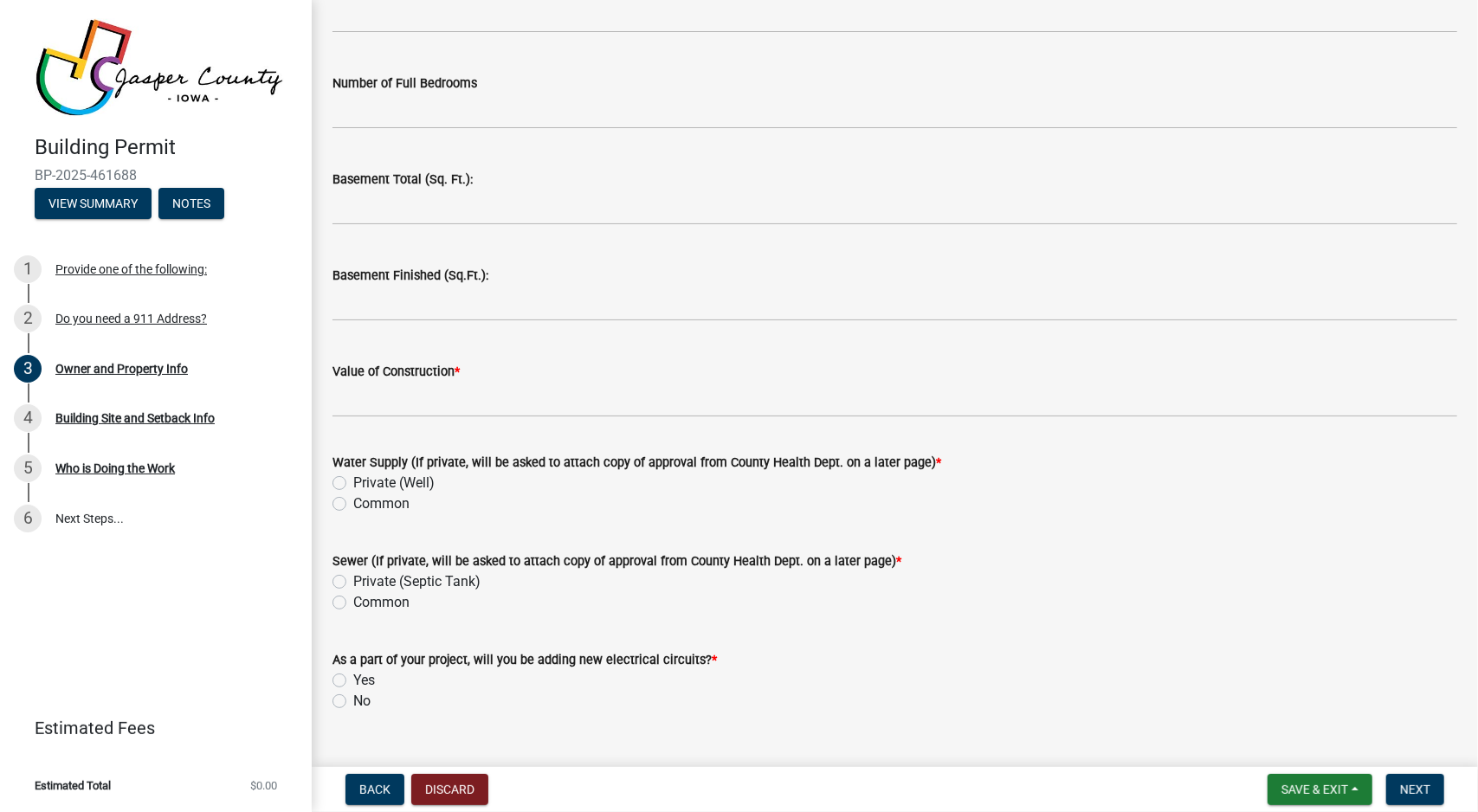
click at [395, 502] on label "Common" at bounding box center [381, 504] width 56 height 21
click at [365, 502] on input "Common" at bounding box center [359, 499] width 11 height 11
radio input "true"
click at [455, 579] on label "Private (Septic Tank)" at bounding box center [416, 581] width 127 height 21
click at [365, 579] on input "Private (Septic Tank)" at bounding box center [359, 577] width 11 height 11
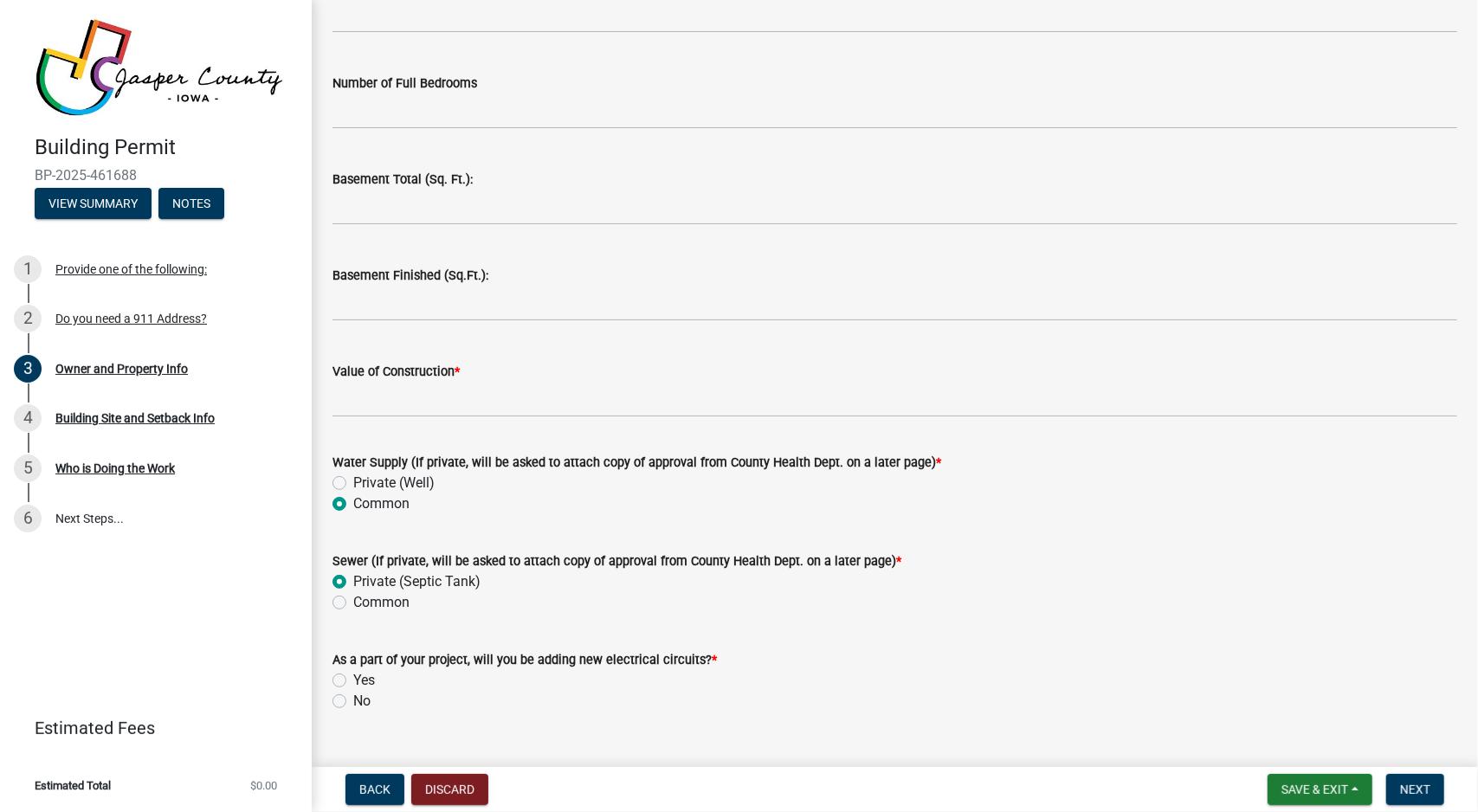
radio input "true"
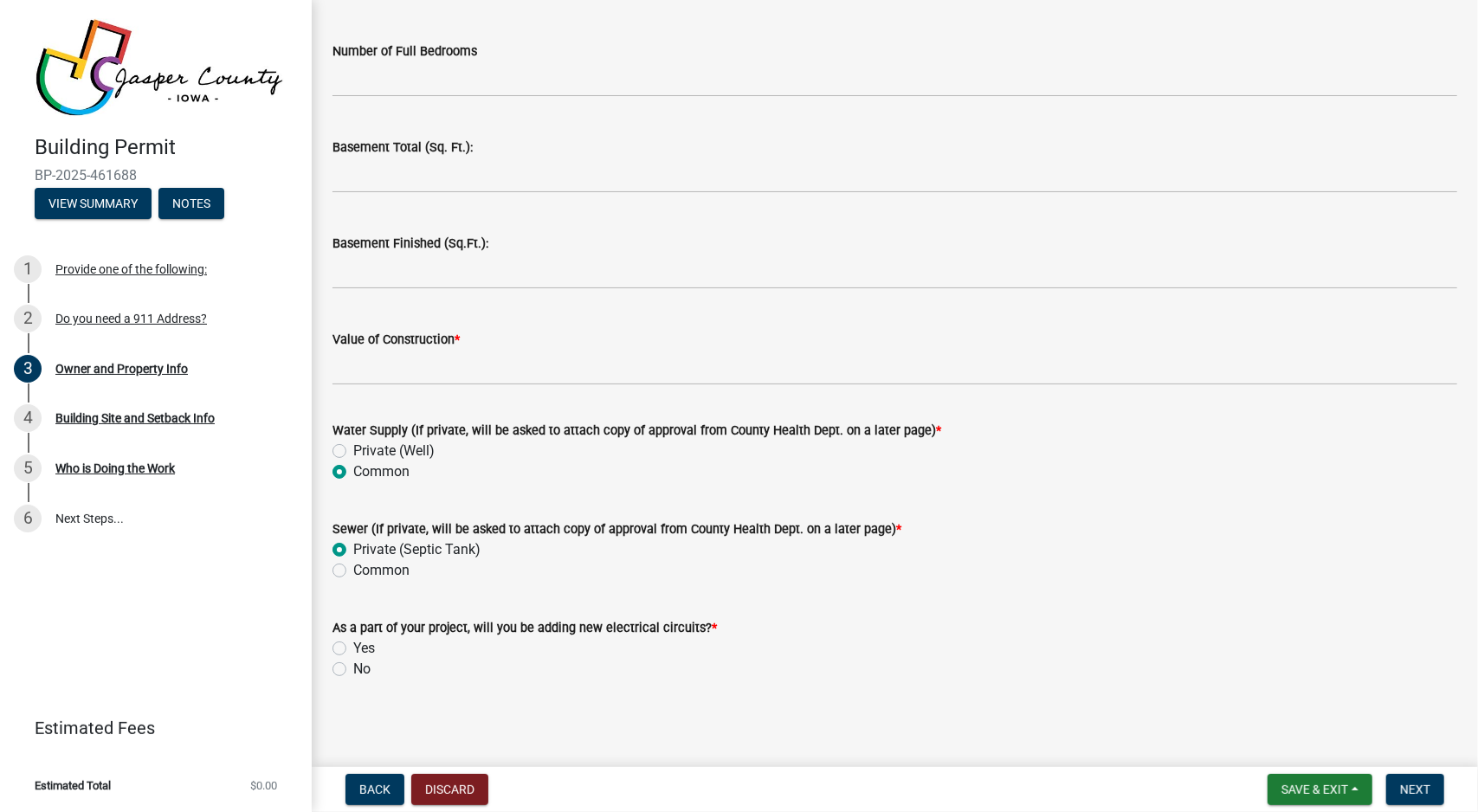
scroll to position [3499, 0]
click at [373, 646] on label "Yes" at bounding box center [364, 645] width 22 height 21
click at [365, 646] on input "Yes" at bounding box center [359, 641] width 11 height 11
radio input "true"
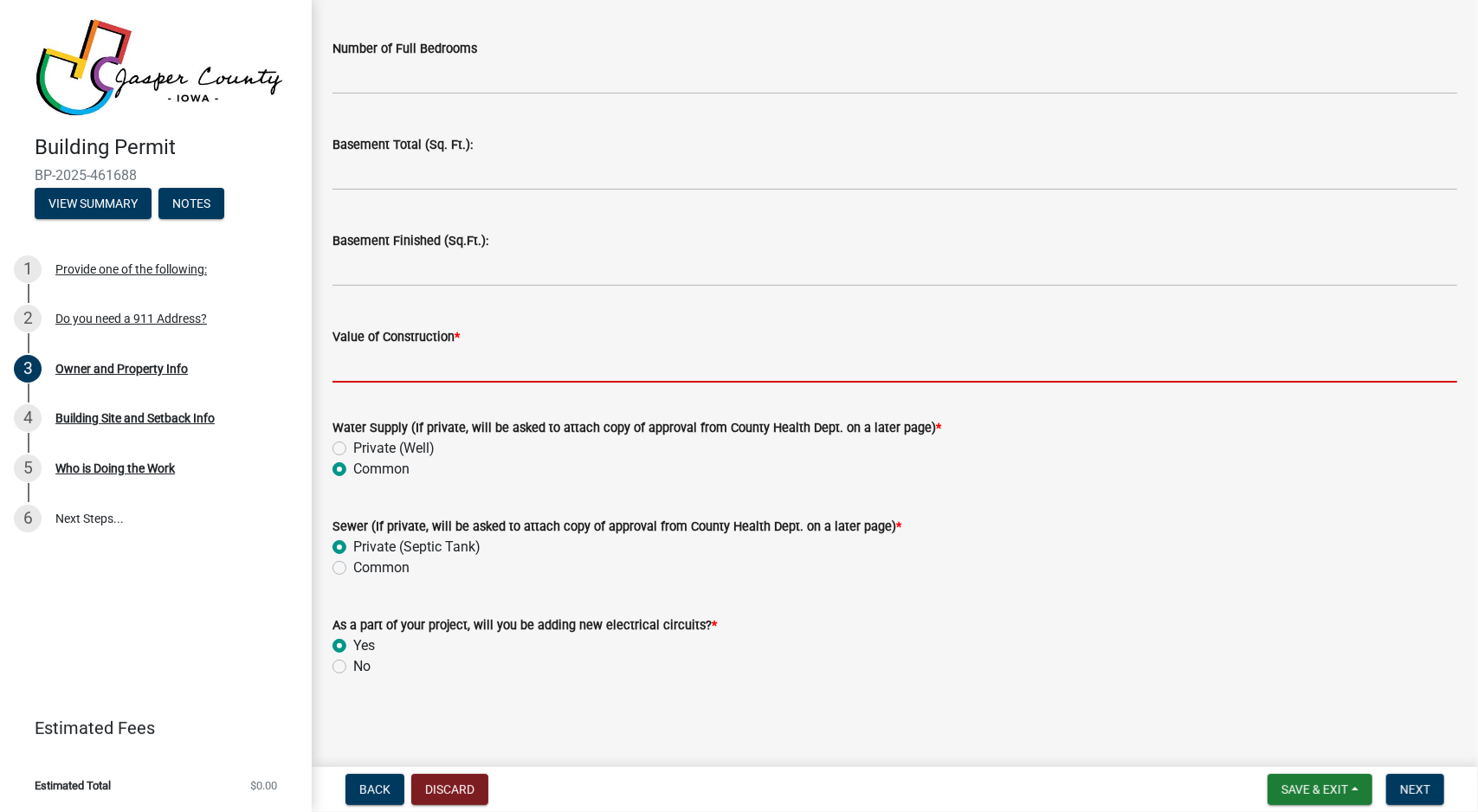
click at [596, 356] on input "Value of Construction *" at bounding box center [895, 364] width 1125 height 35
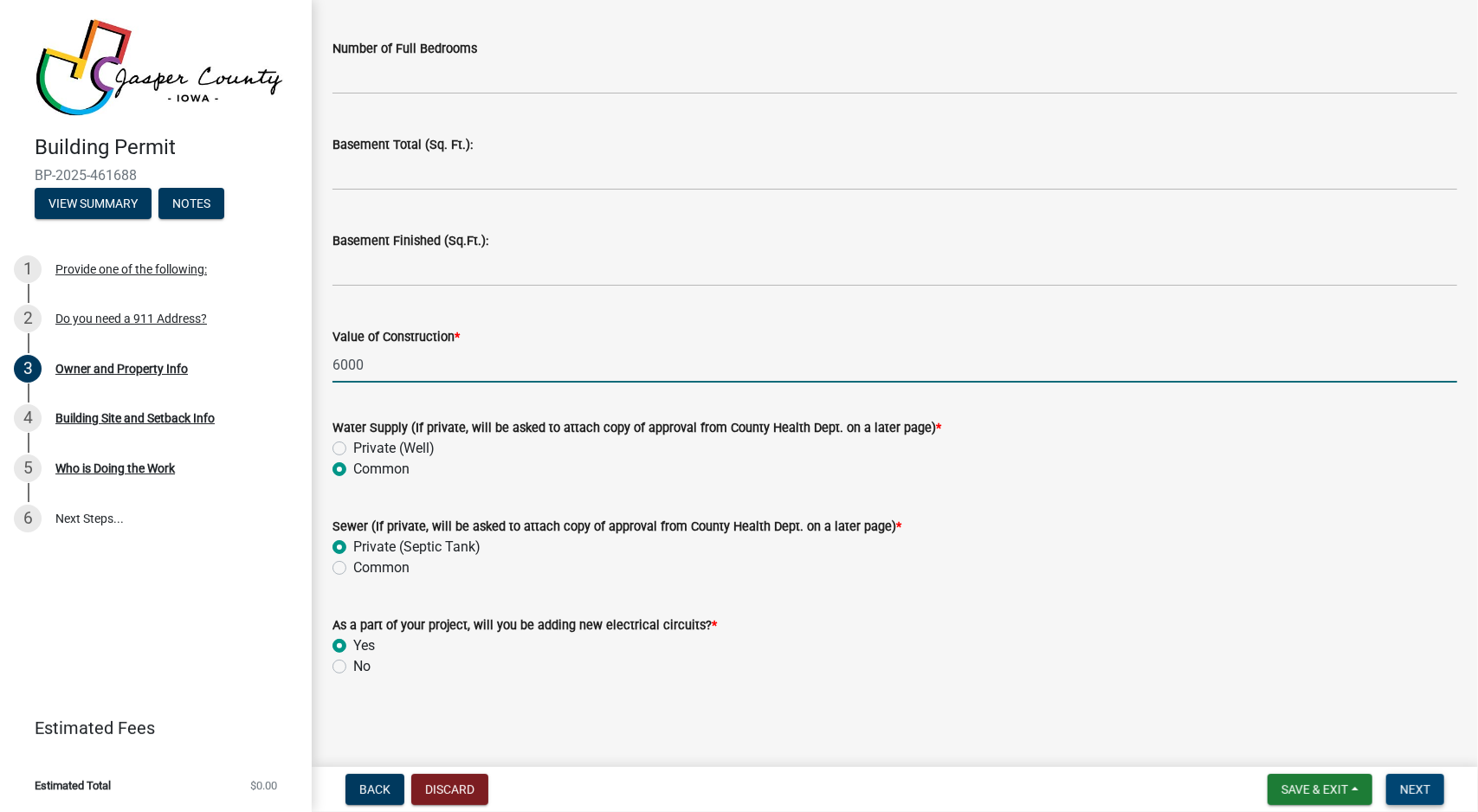
type input "6000"
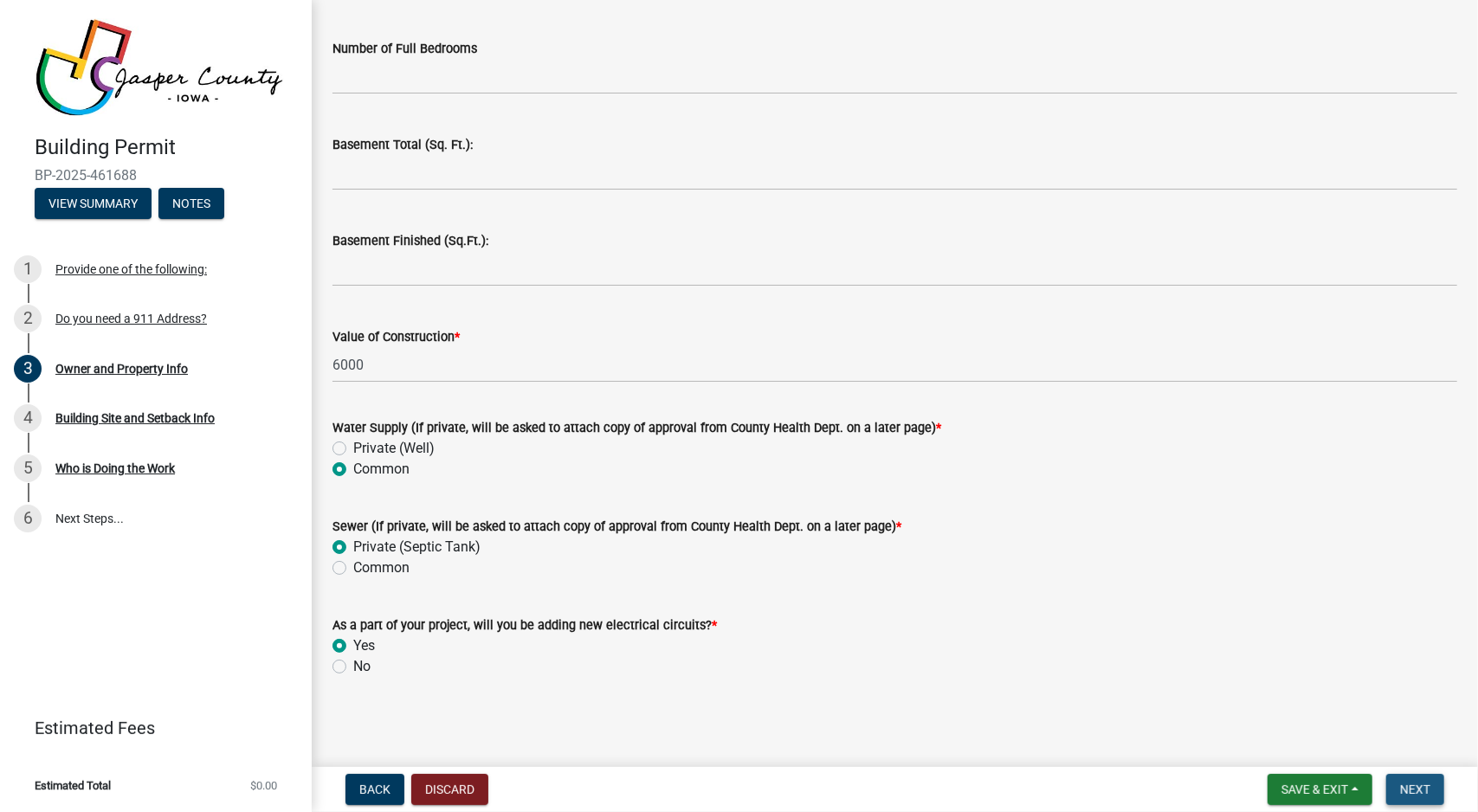
click at [1410, 801] on button "Next" at bounding box center [1415, 789] width 58 height 32
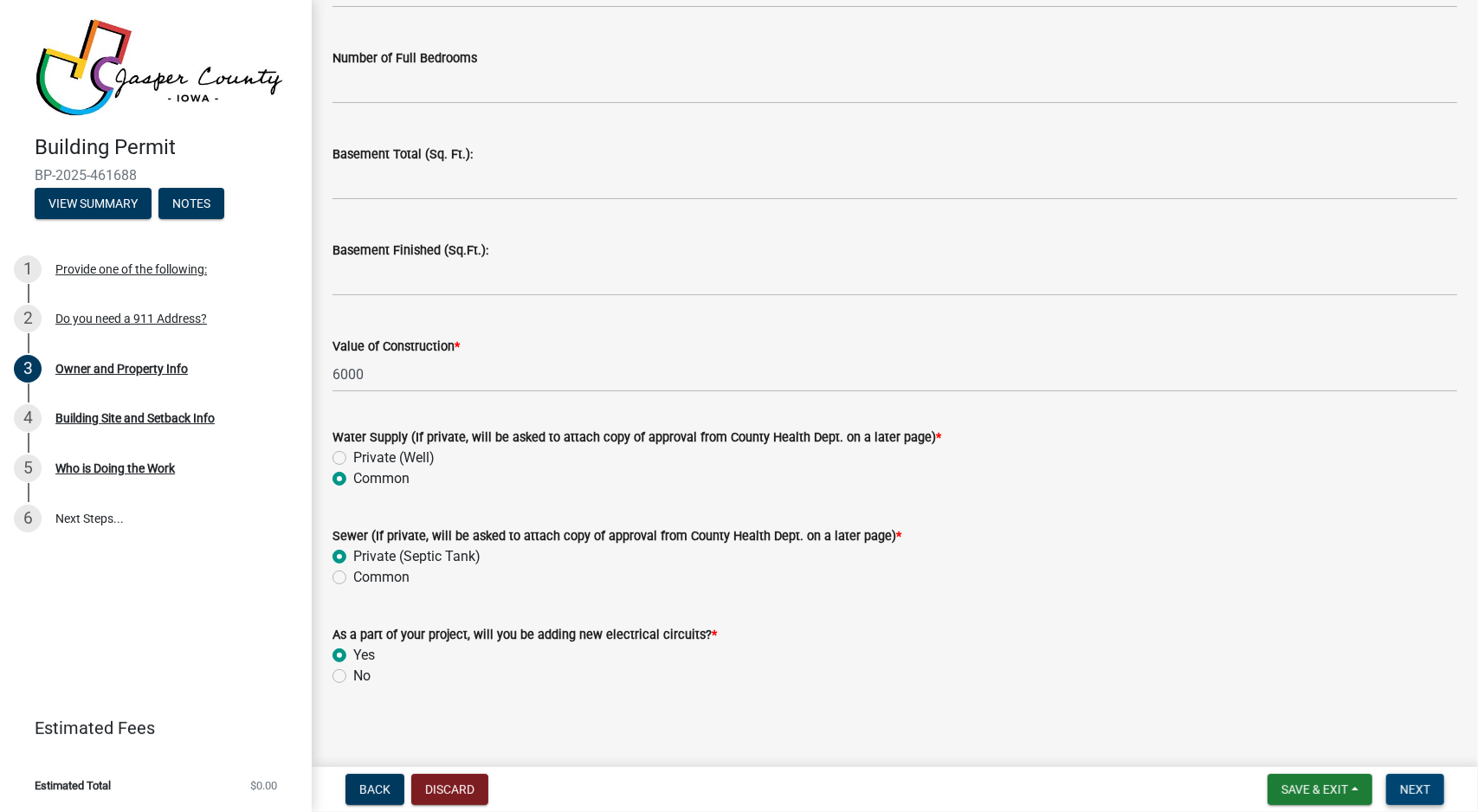
scroll to position [3519, 0]
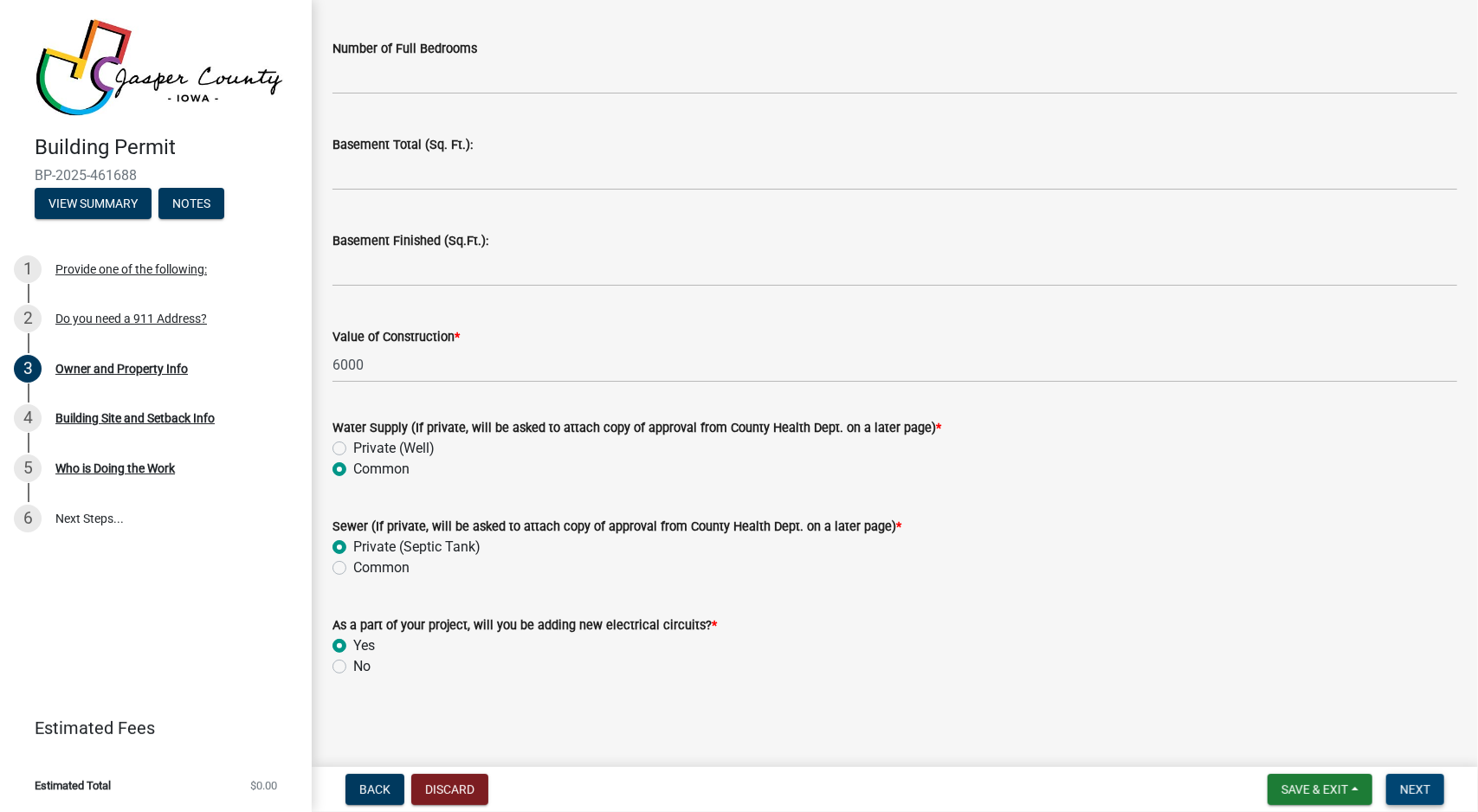
click at [1413, 784] on span "Next" at bounding box center [1416, 789] width 31 height 14
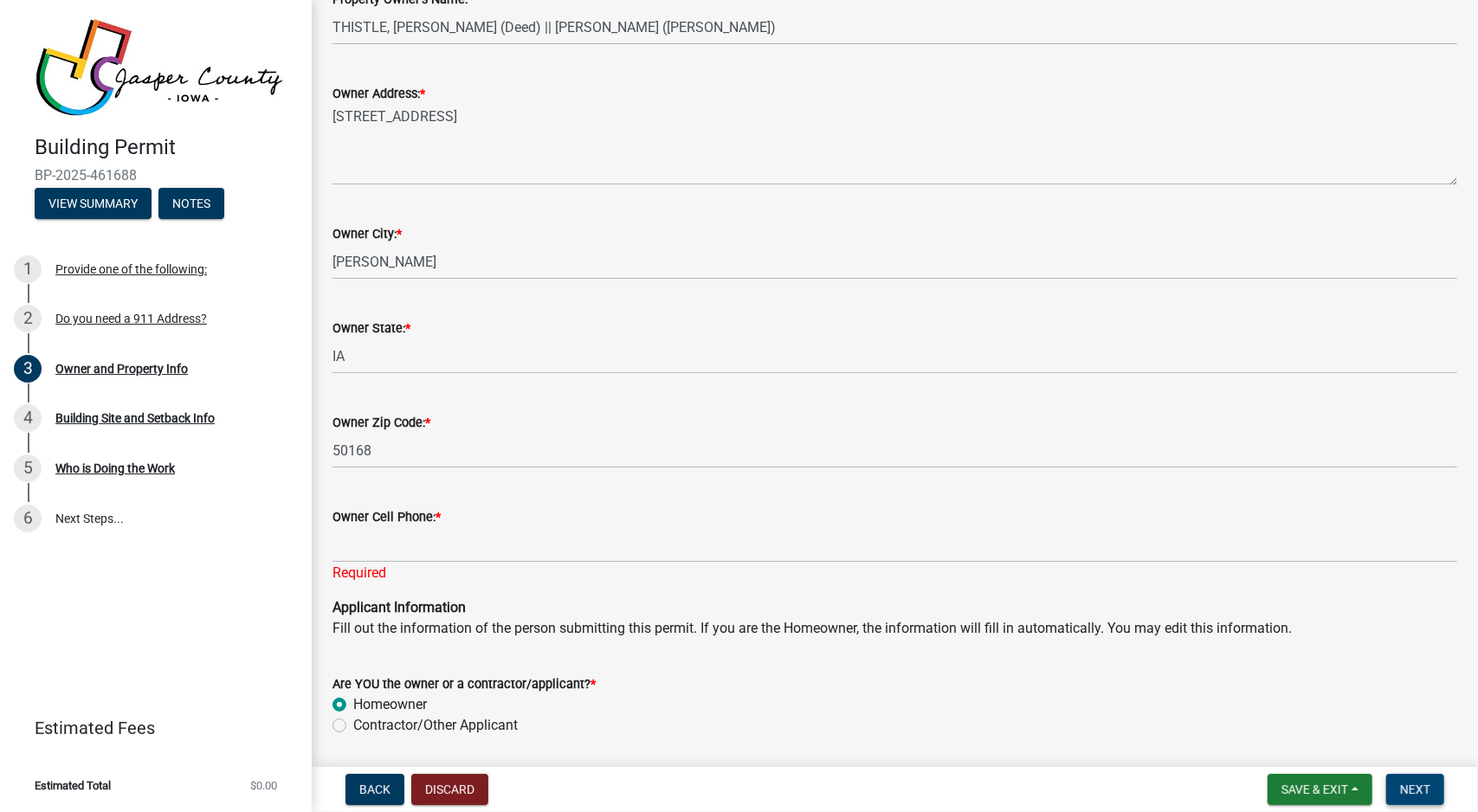
scroll to position [1182, 0]
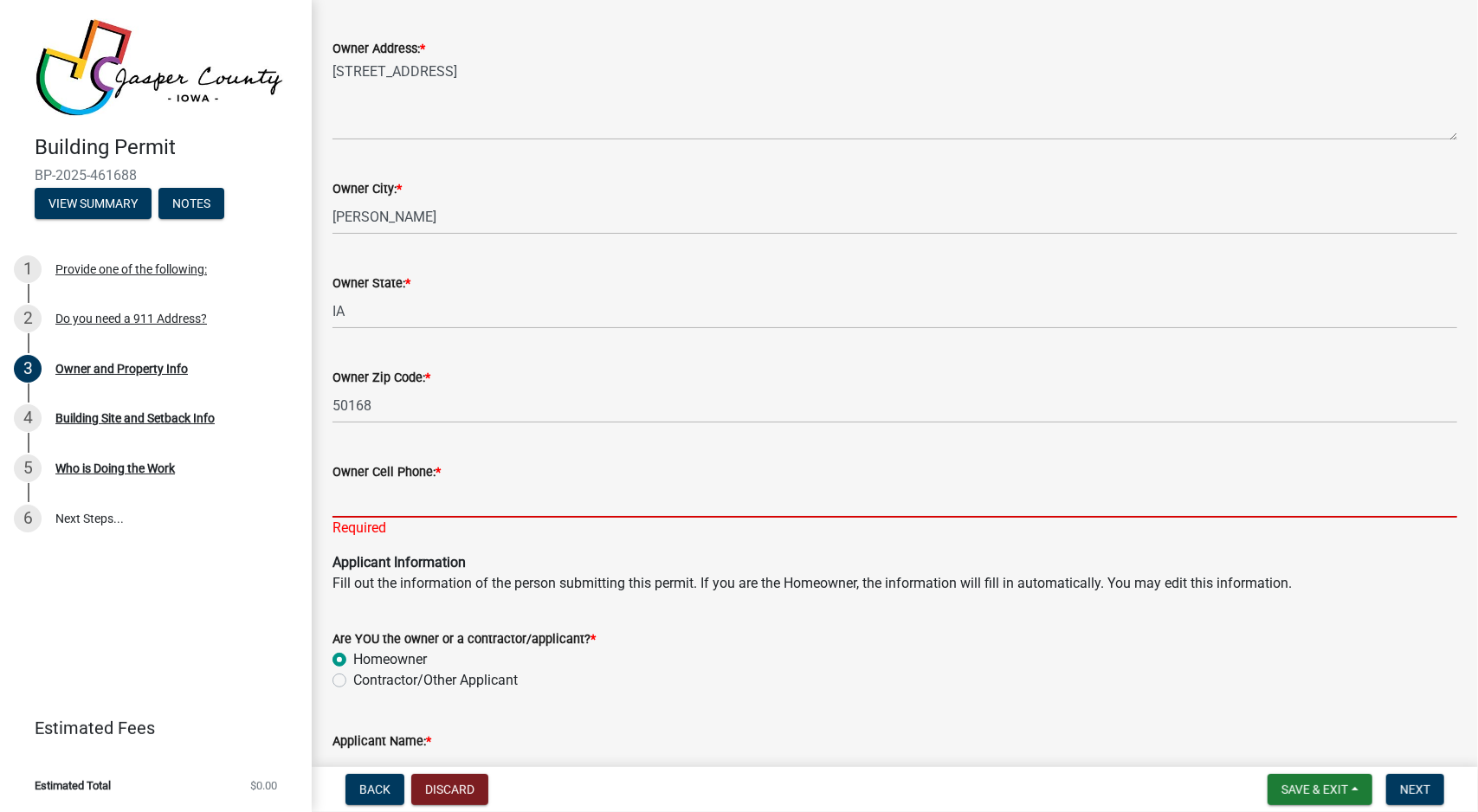
click at [740, 501] on input "Owner Cell Phone: *" at bounding box center [895, 499] width 1125 height 35
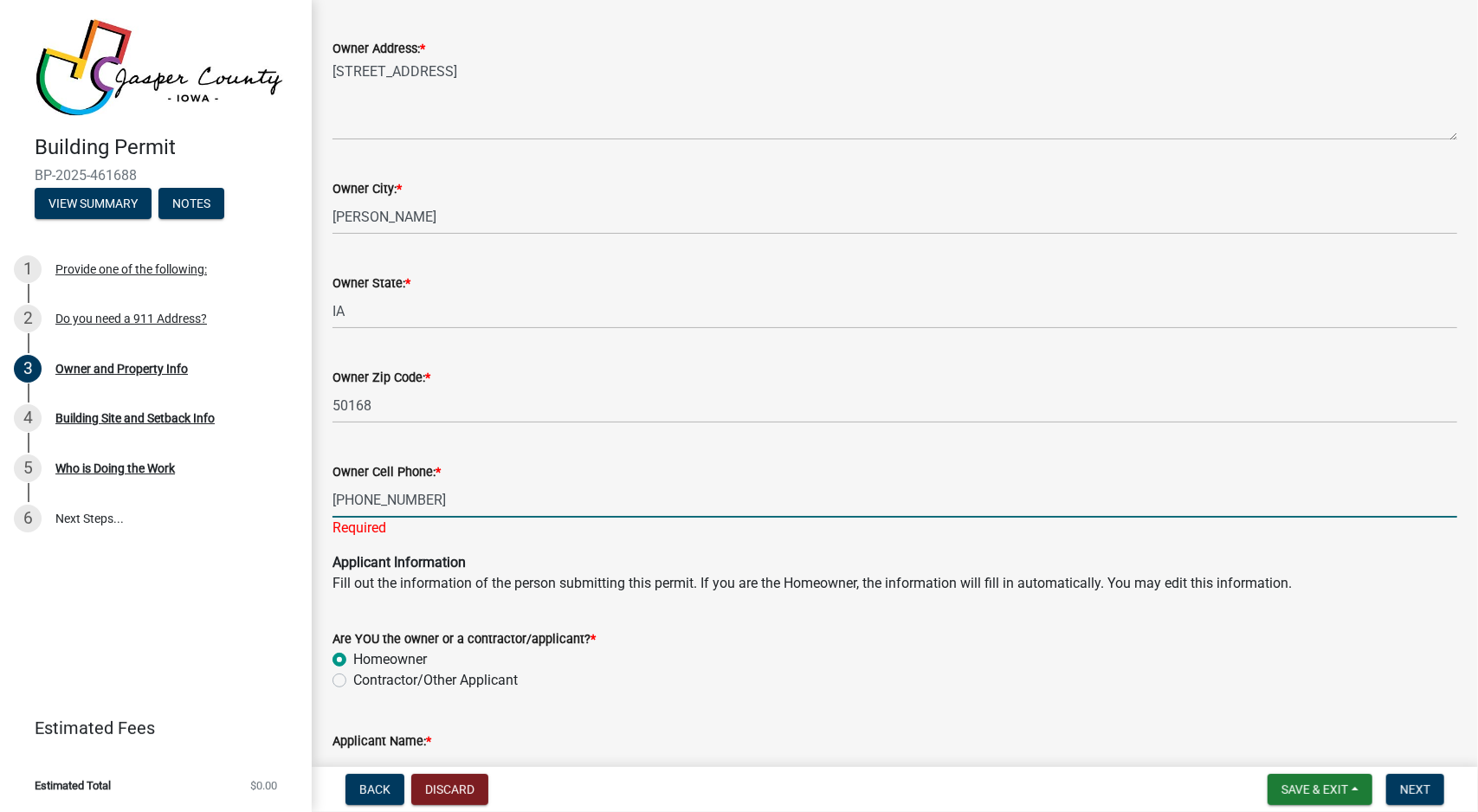
type input "[PHONE_NUMBER]"
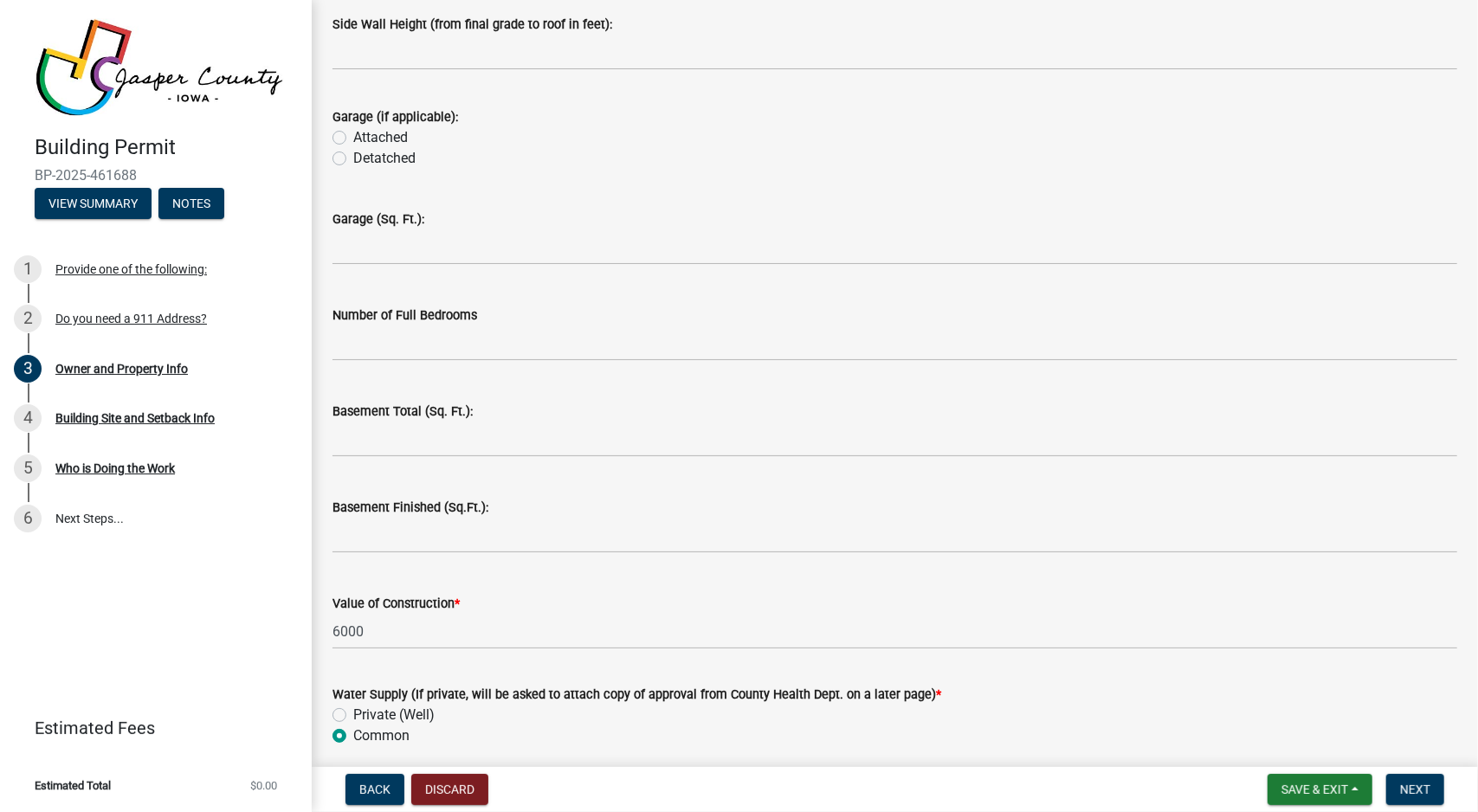
scroll to position [3499, 0]
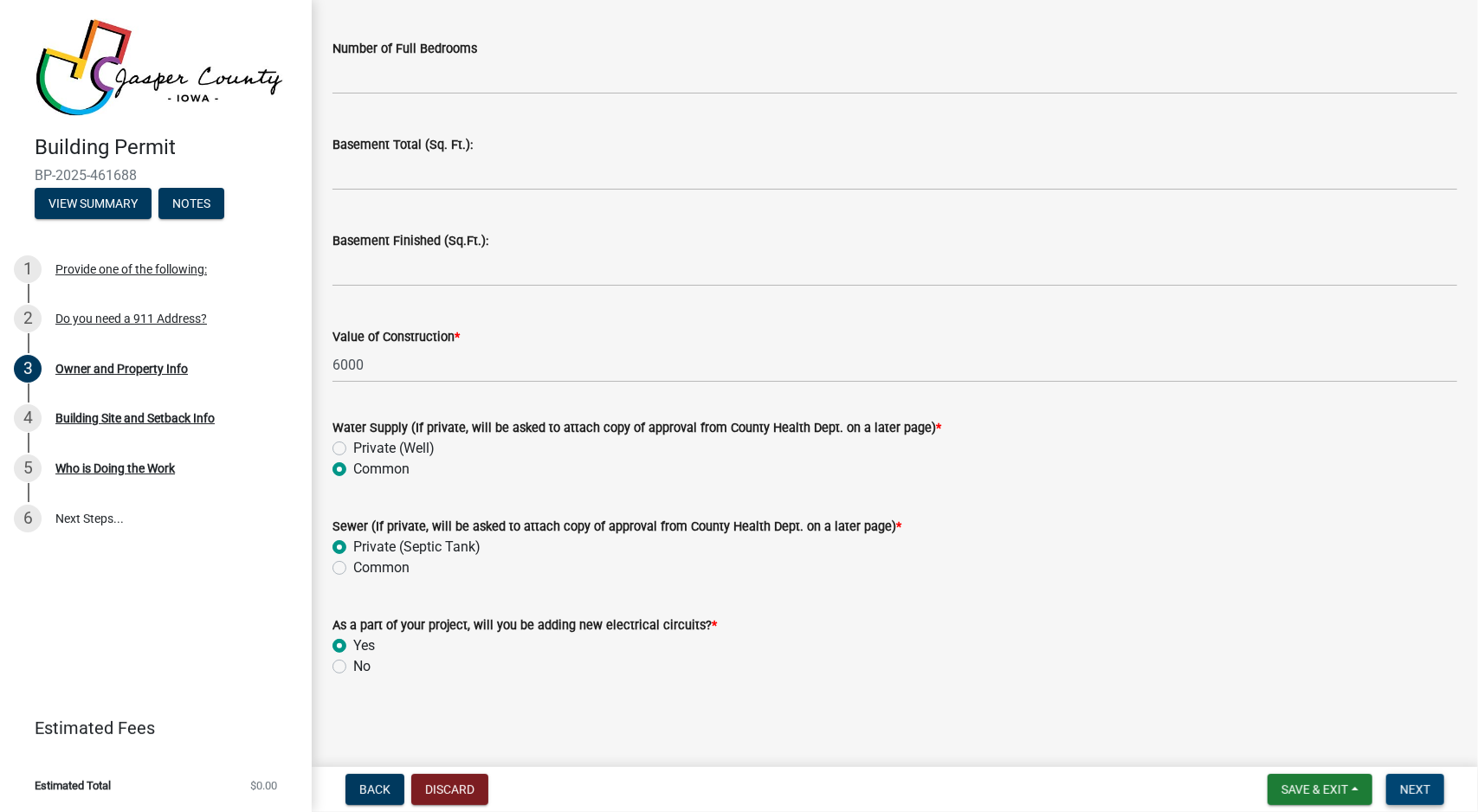
click at [1409, 785] on span "Next" at bounding box center [1416, 789] width 31 height 14
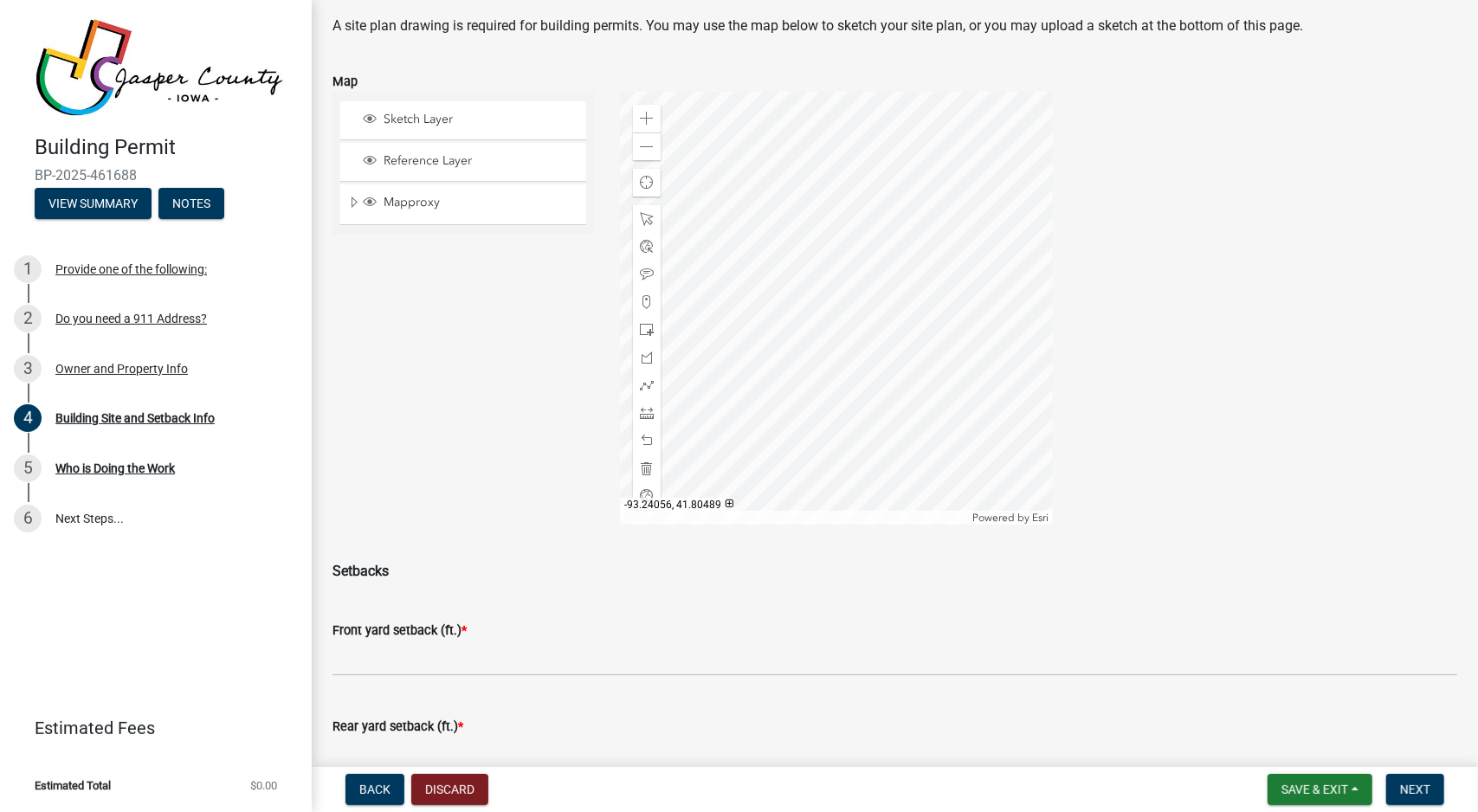
scroll to position [87, 0]
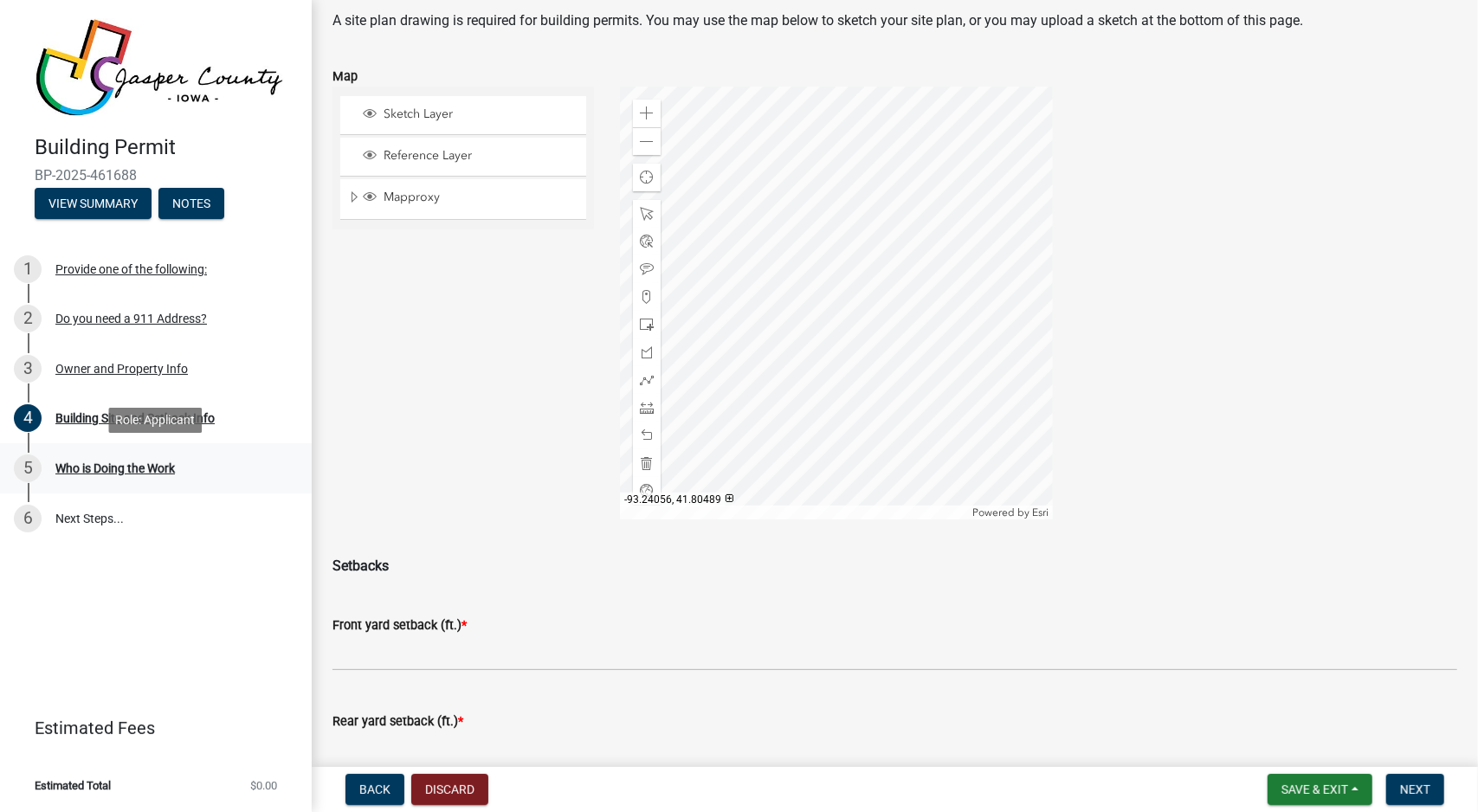
click at [167, 472] on div "Who is Doing the Work" at bounding box center [114, 468] width 120 height 12
click at [78, 470] on div "Who is Doing the Work" at bounding box center [114, 468] width 120 height 12
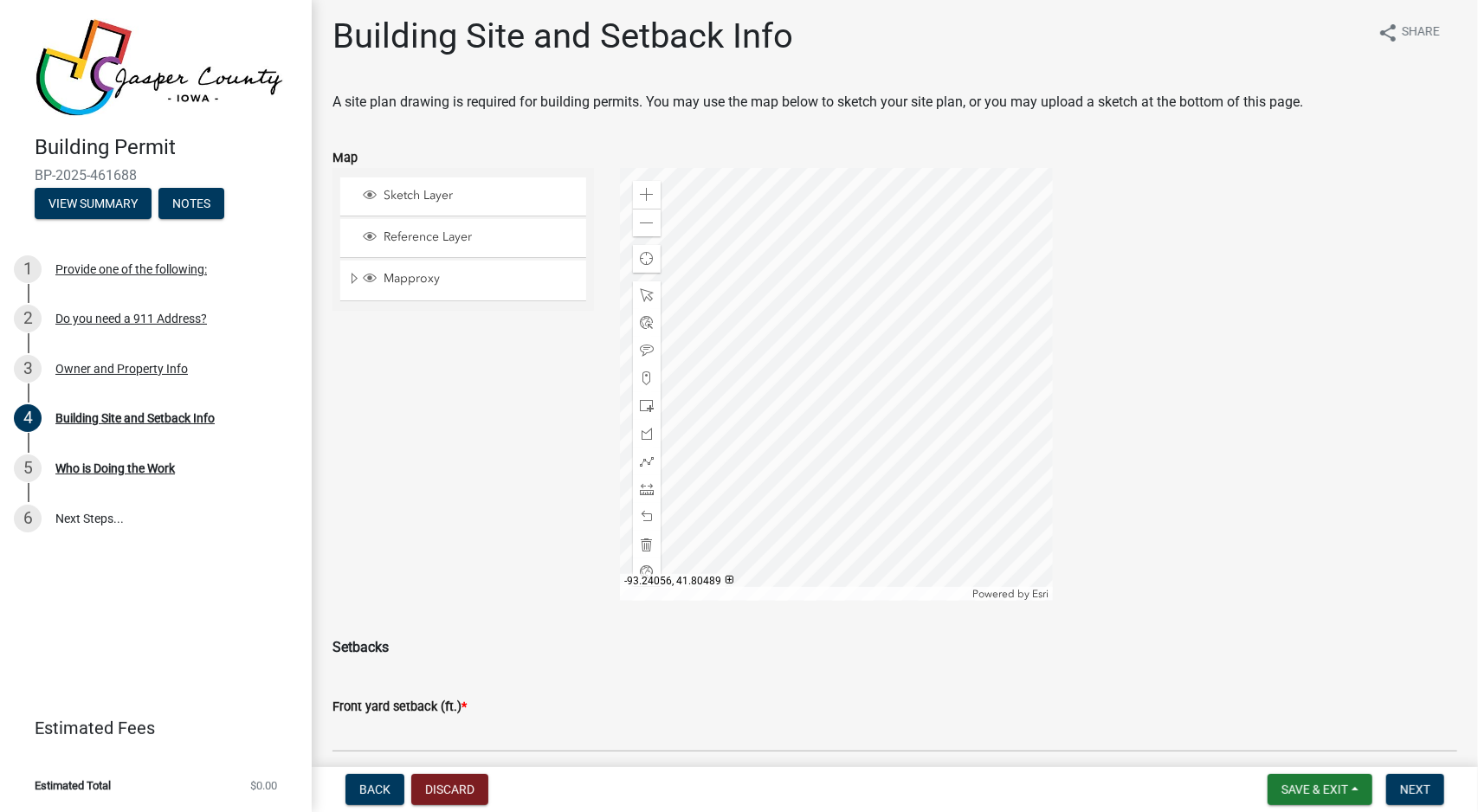
scroll to position [0, 0]
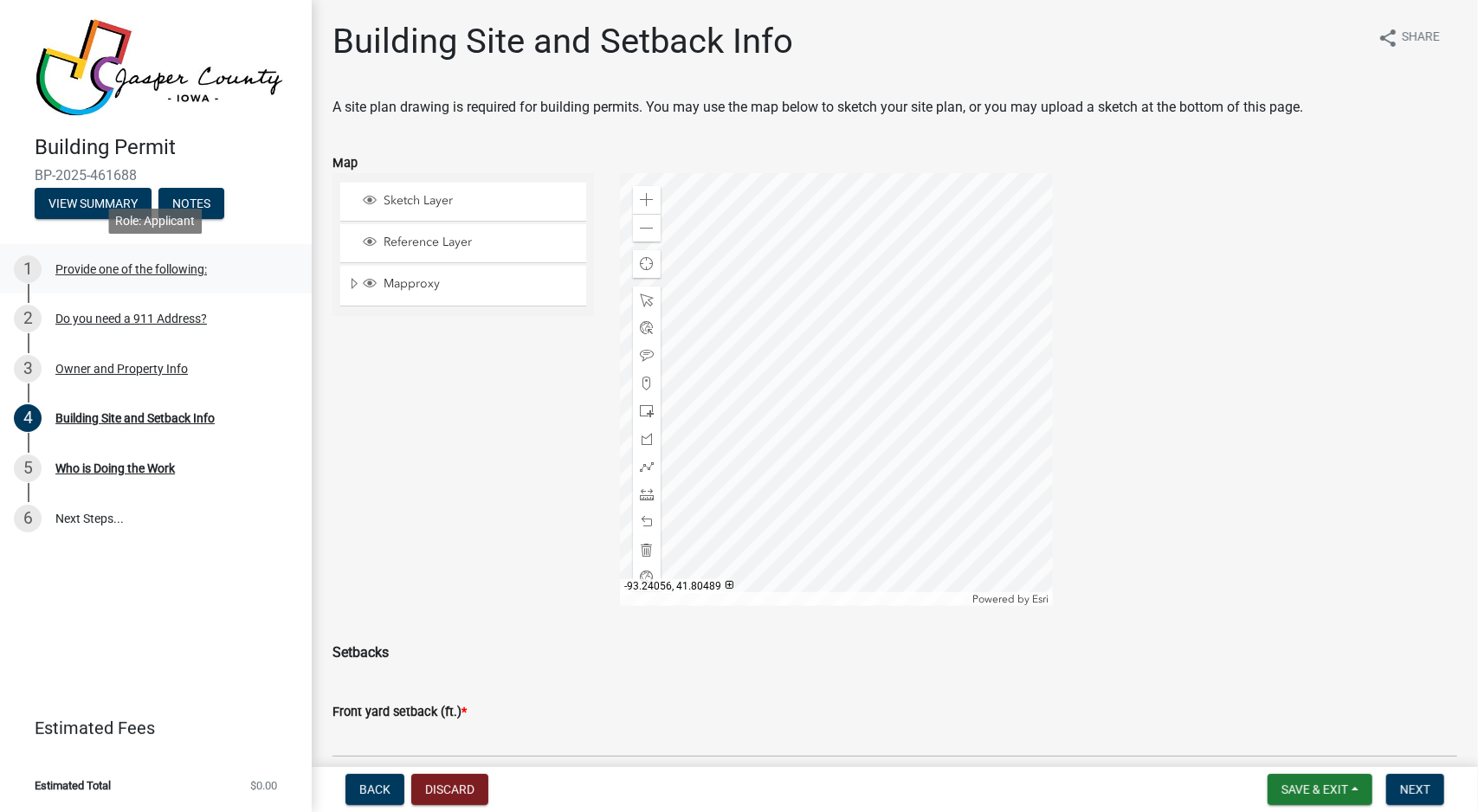
click at [107, 265] on div "Provide one of the following:" at bounding box center [131, 269] width 151 height 12
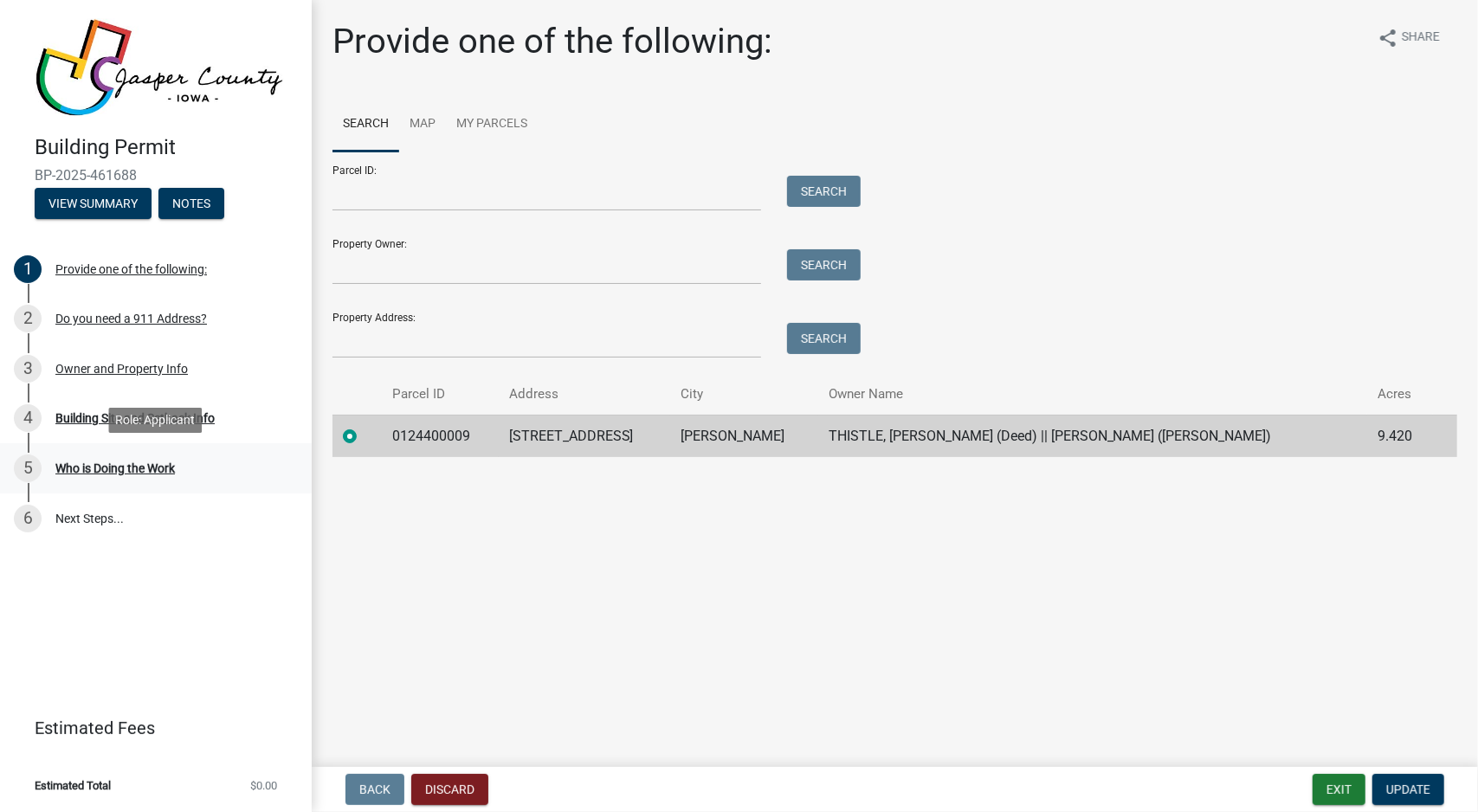
click at [103, 475] on div "Who is Doing the Work" at bounding box center [114, 468] width 120 height 12
click at [111, 366] on div "Owner and Property Info" at bounding box center [121, 369] width 132 height 12
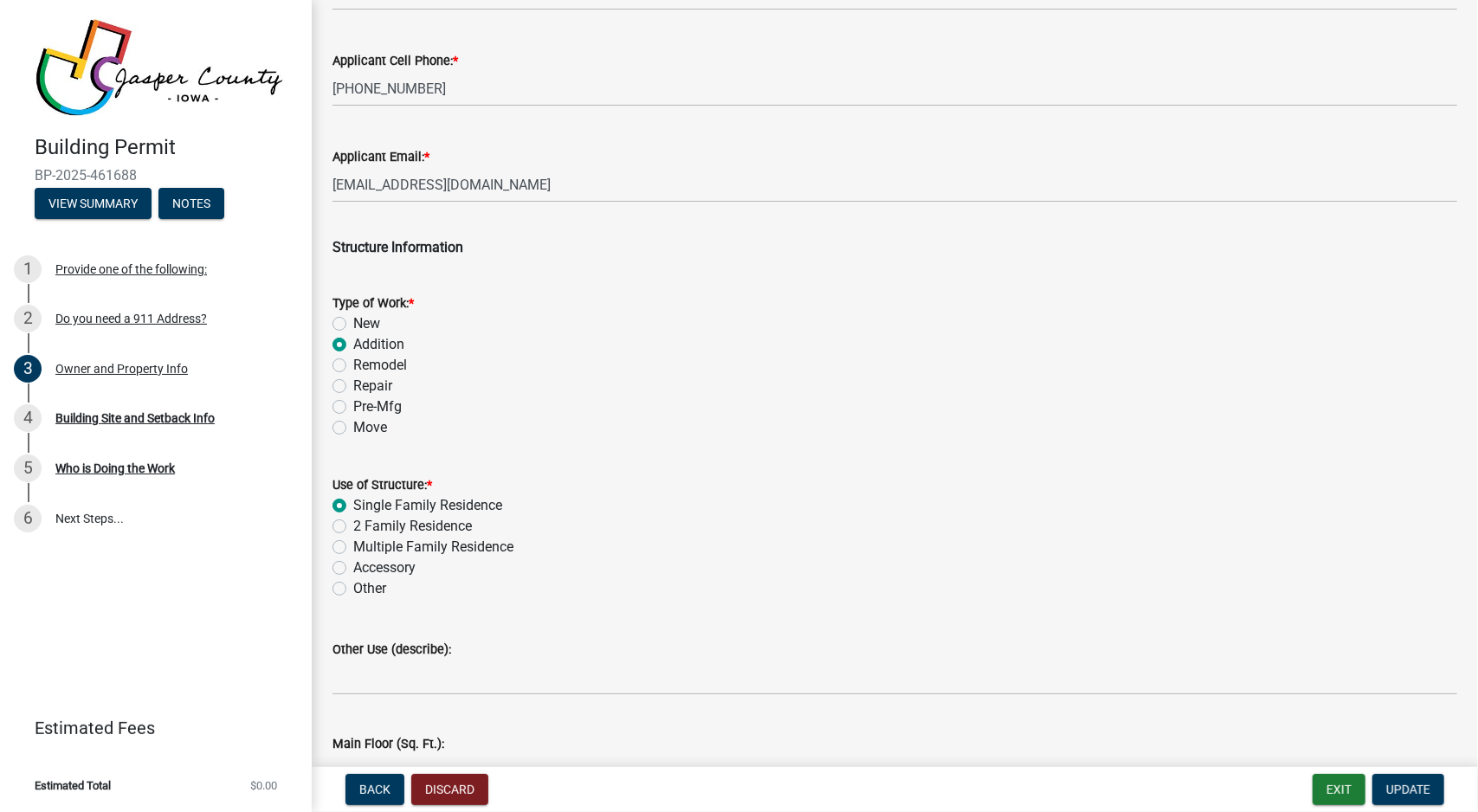
scroll to position [2424, 0]
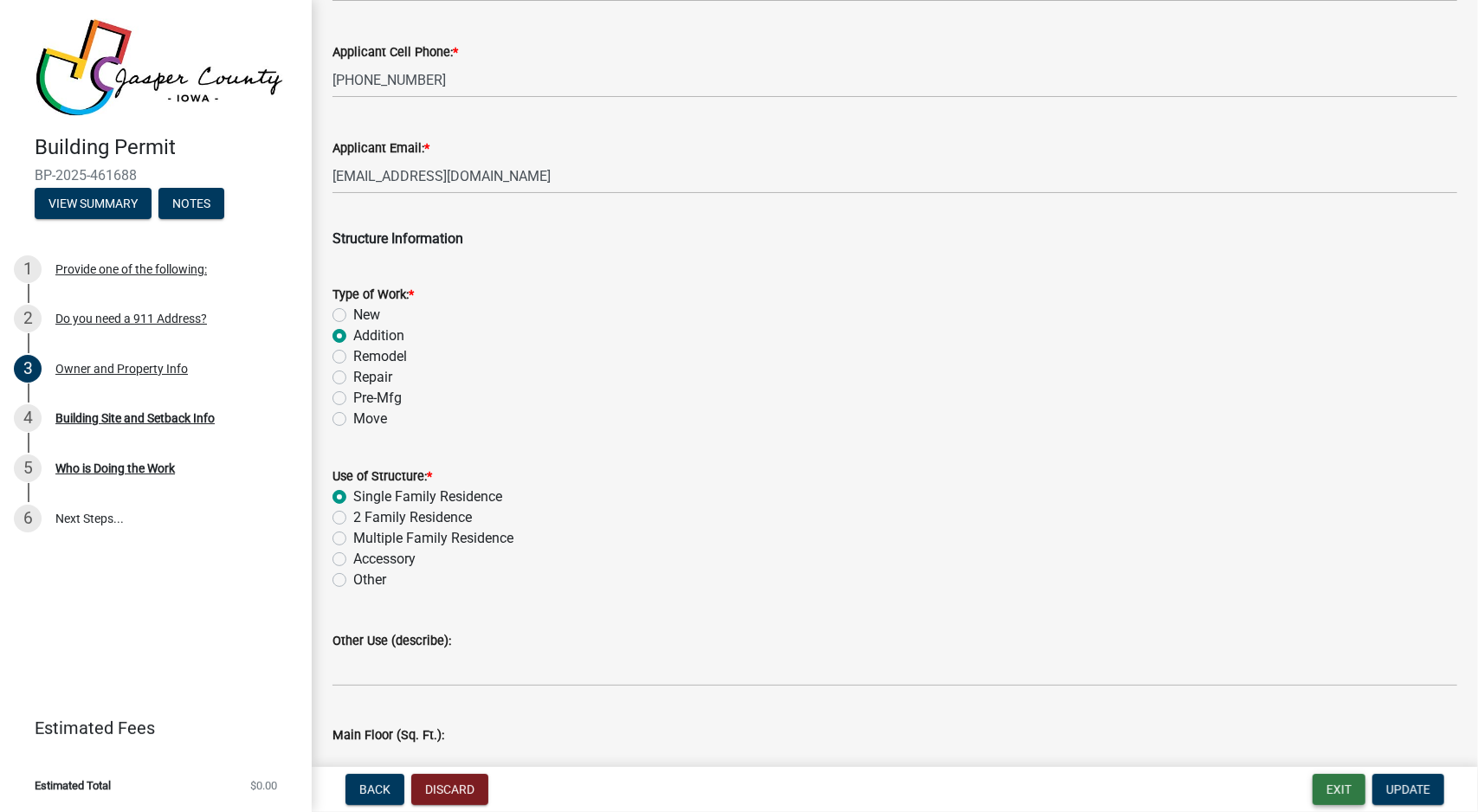
click at [1339, 795] on button "Exit" at bounding box center [1339, 789] width 53 height 32
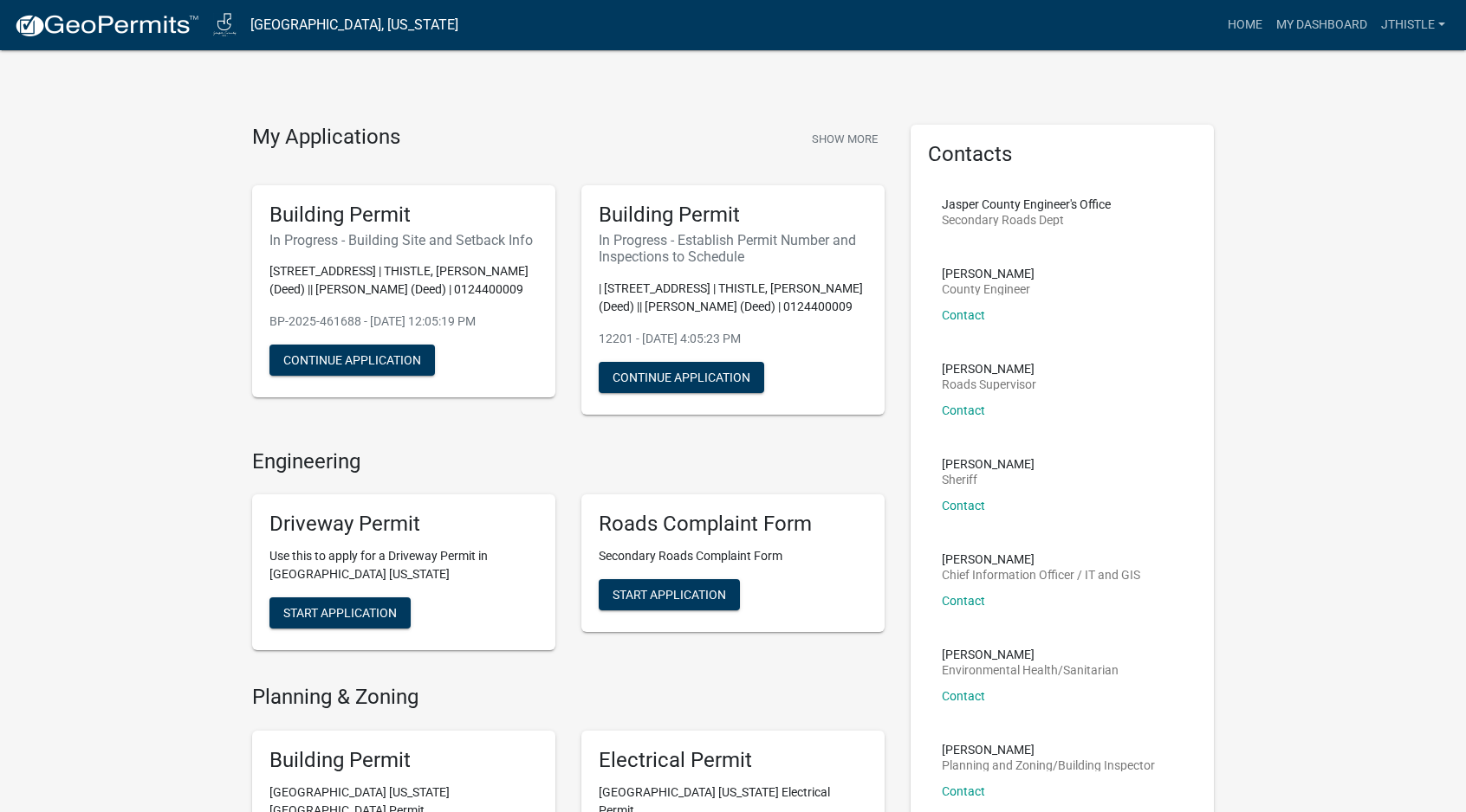
click at [316, 331] on p "BP-2025-461688 - [DATE] 12:05:19 PM" at bounding box center [404, 322] width 269 height 18
click at [819, 144] on button "Show More" at bounding box center [845, 139] width 79 height 29
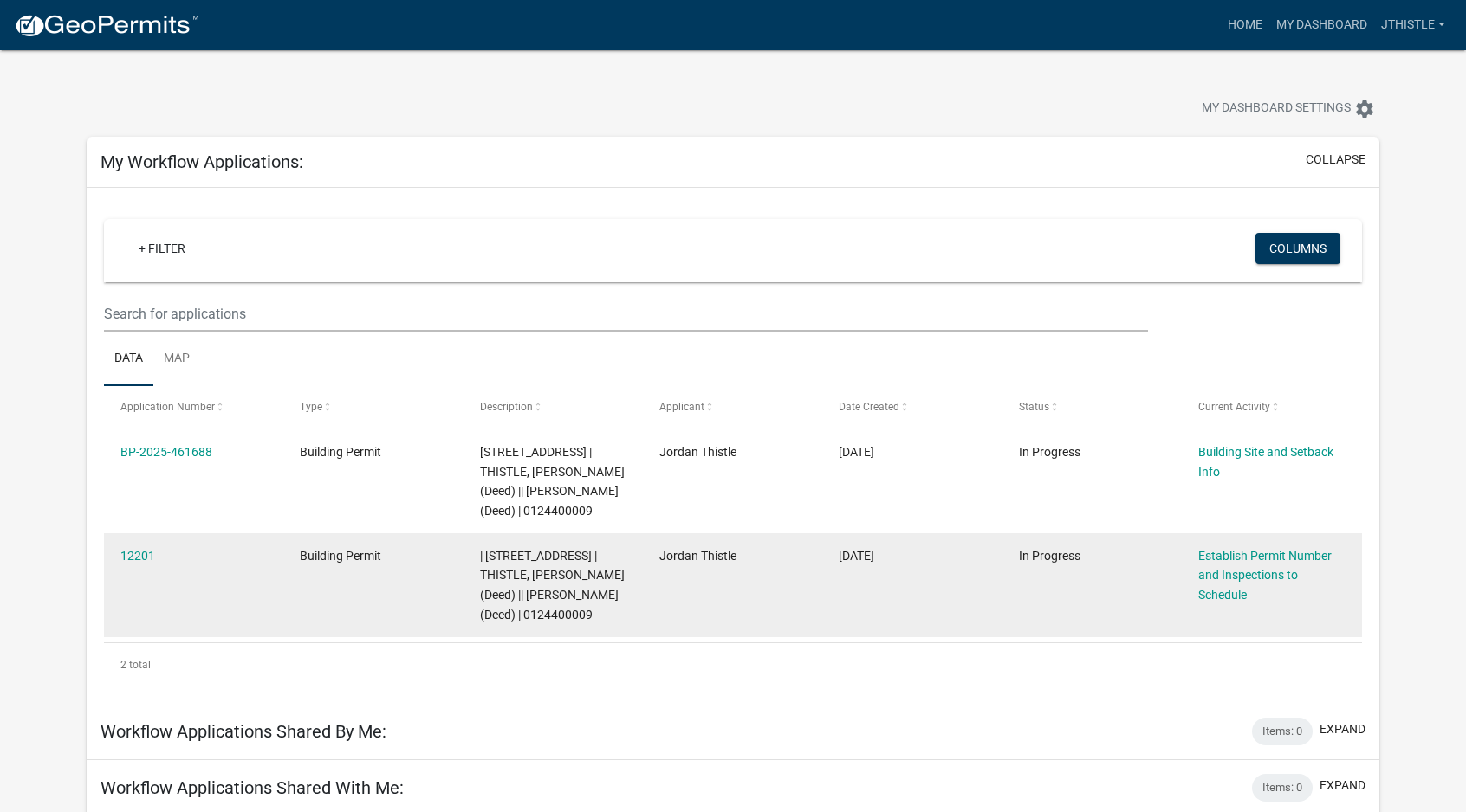
click at [683, 615] on datatable-body-cell "Jordan Thistle" at bounding box center [732, 585] width 179 height 104
click at [1280, 602] on link "Establish Permit Number and Inspections to Schedule" at bounding box center [1265, 576] width 133 height 54
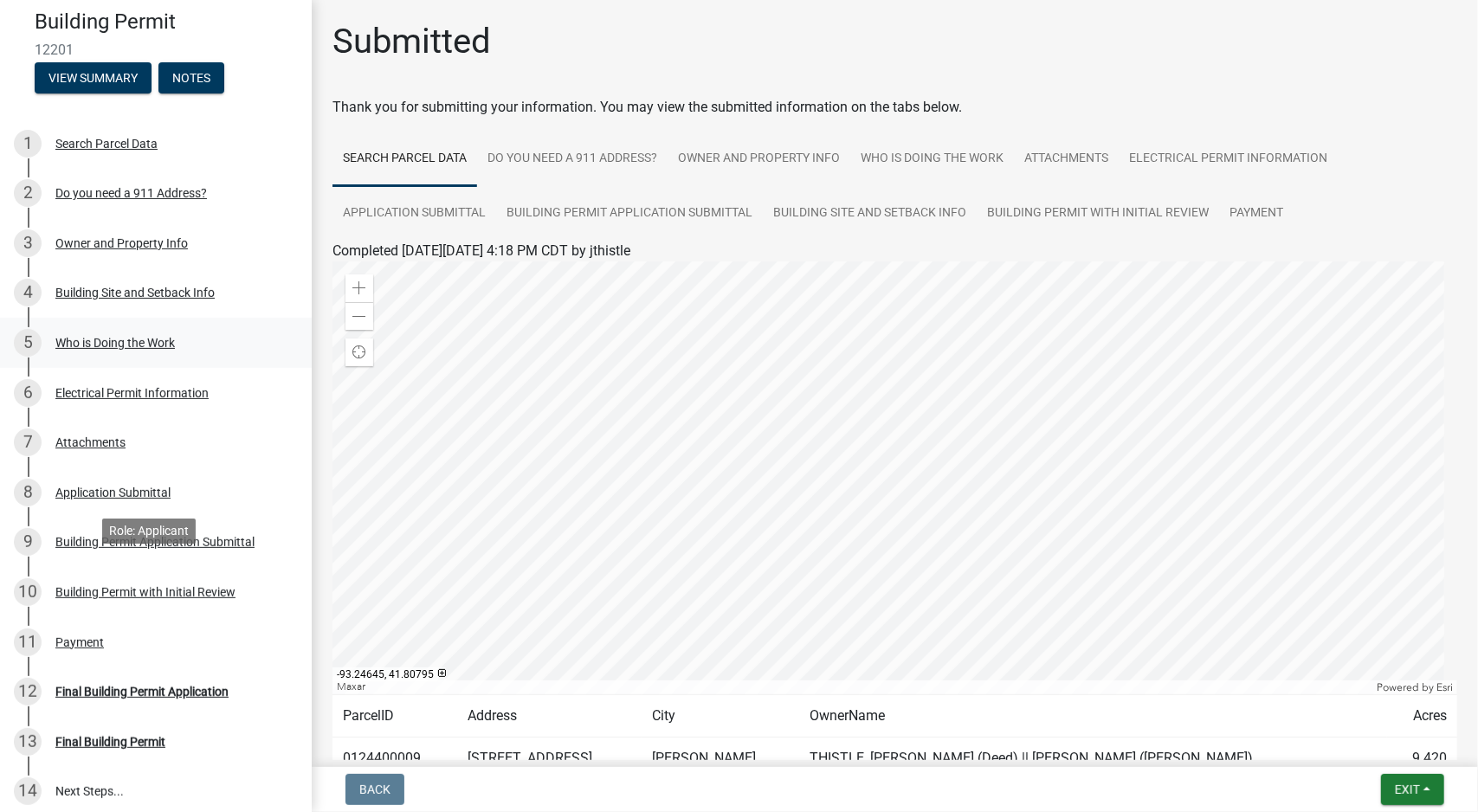
scroll to position [26, 0]
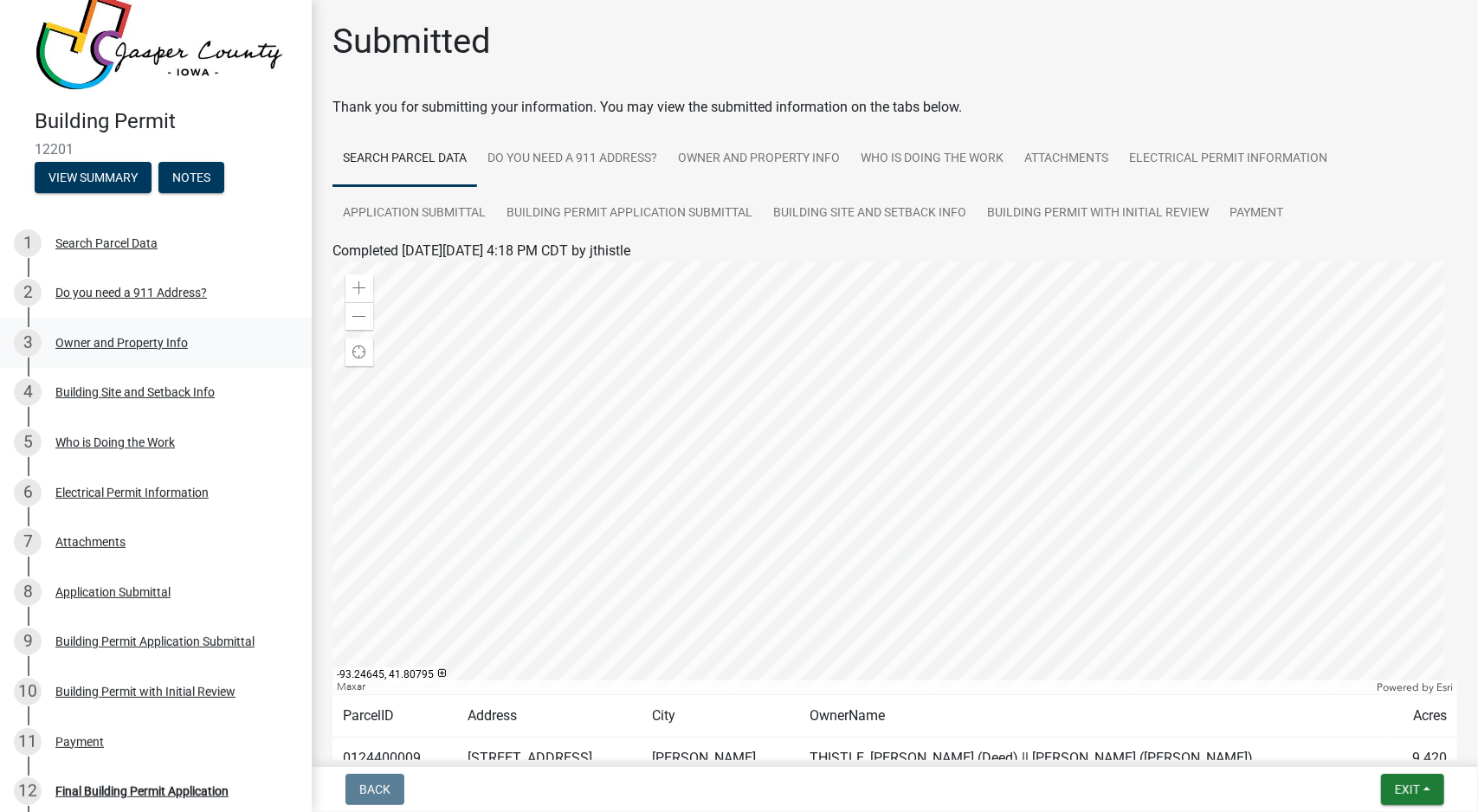
click at [145, 347] on div "3 Owner and Property Info" at bounding box center [149, 342] width 270 height 28
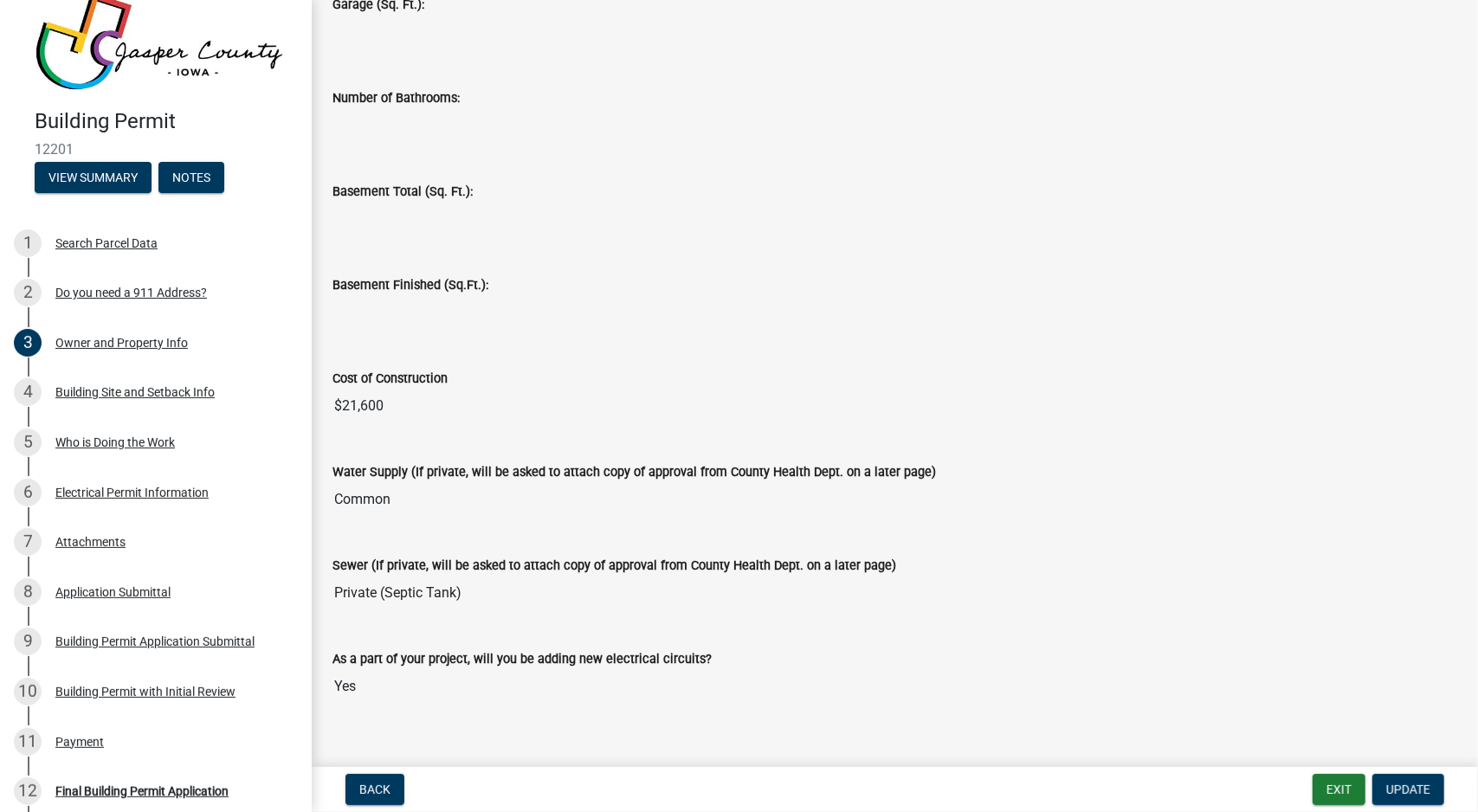
scroll to position [3265, 0]
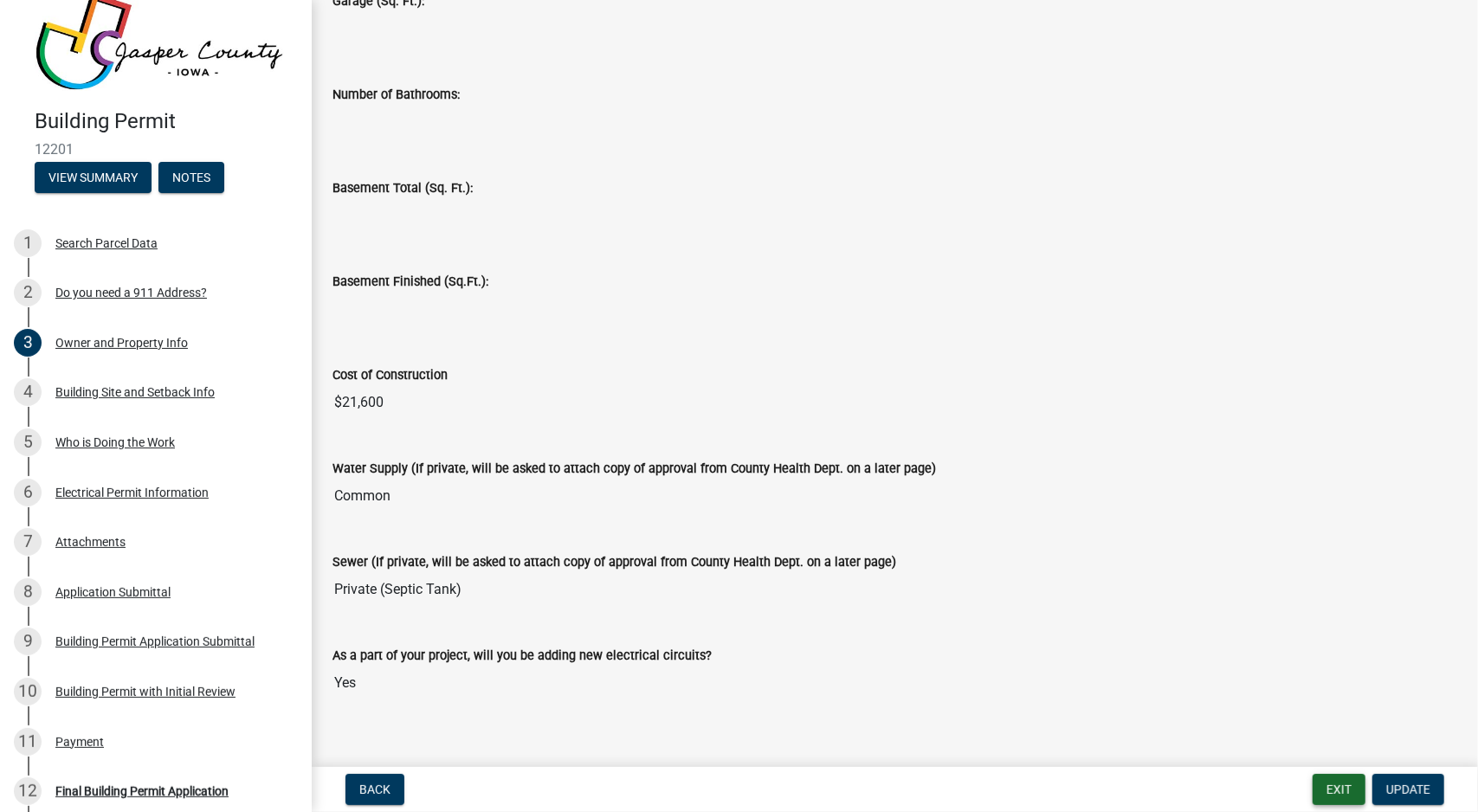
click at [1330, 779] on button "Exit" at bounding box center [1339, 789] width 53 height 32
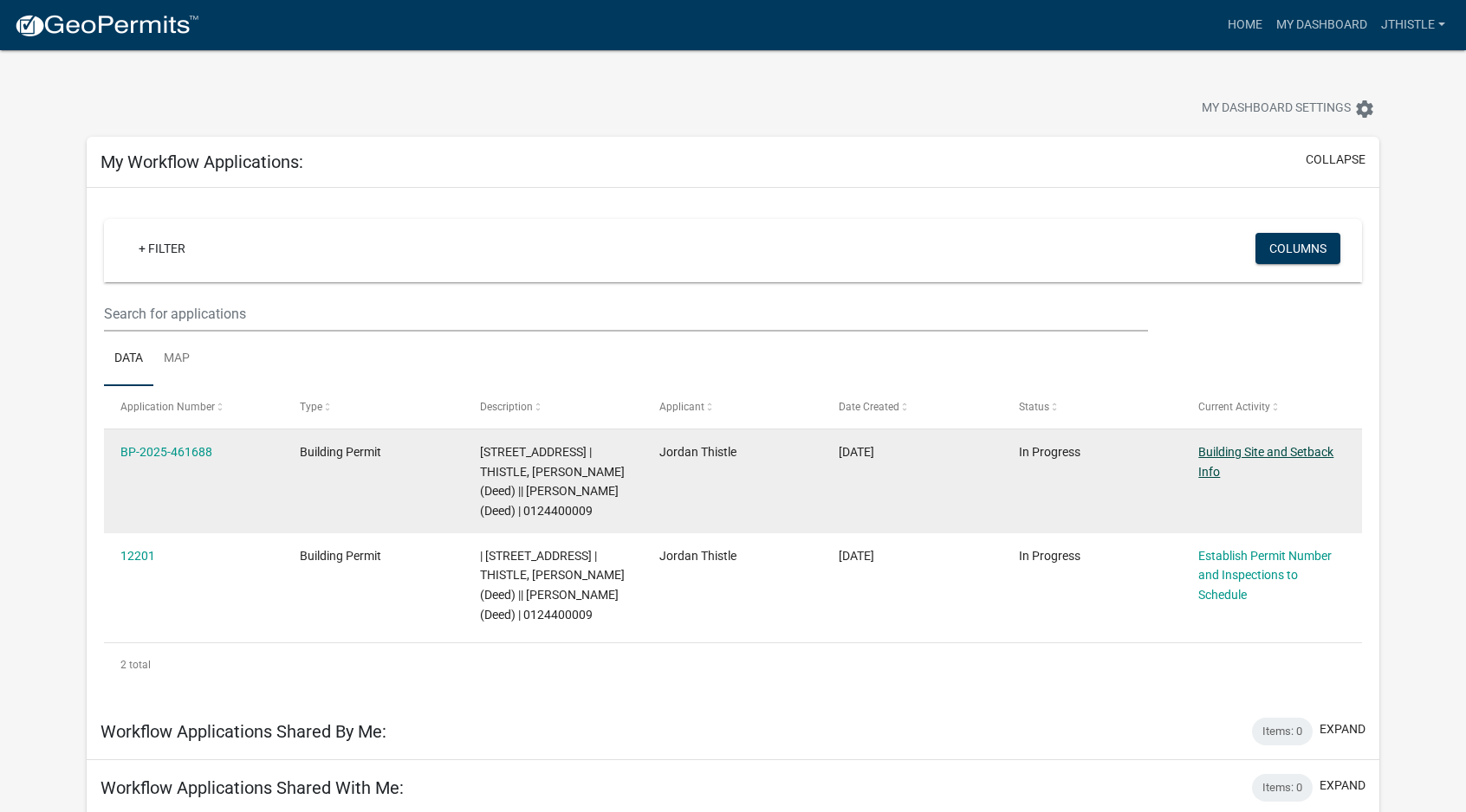
click at [1207, 471] on link "Building Site and Setback Info" at bounding box center [1266, 461] width 135 height 33
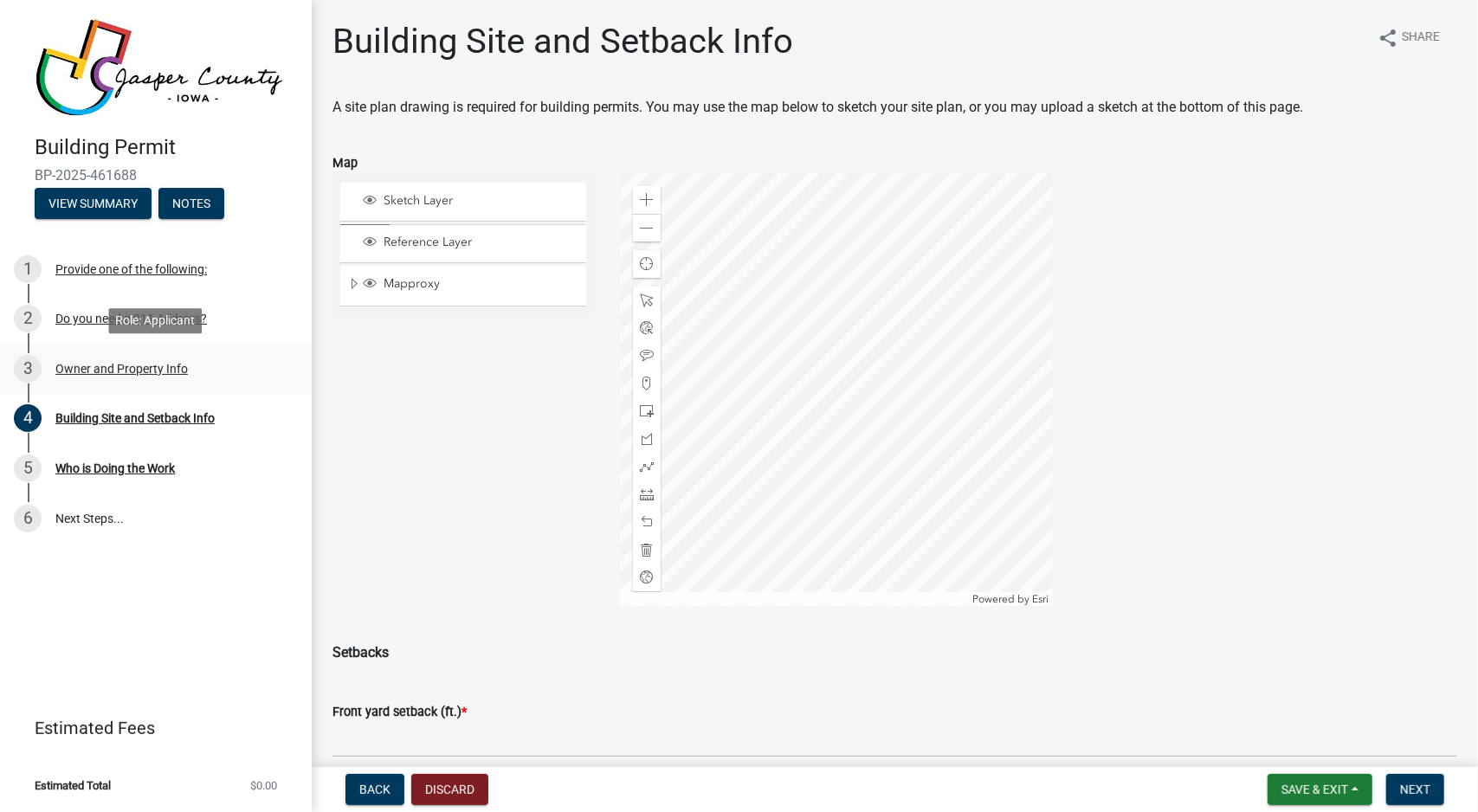
click at [128, 364] on div "Owner and Property Info" at bounding box center [121, 369] width 132 height 12
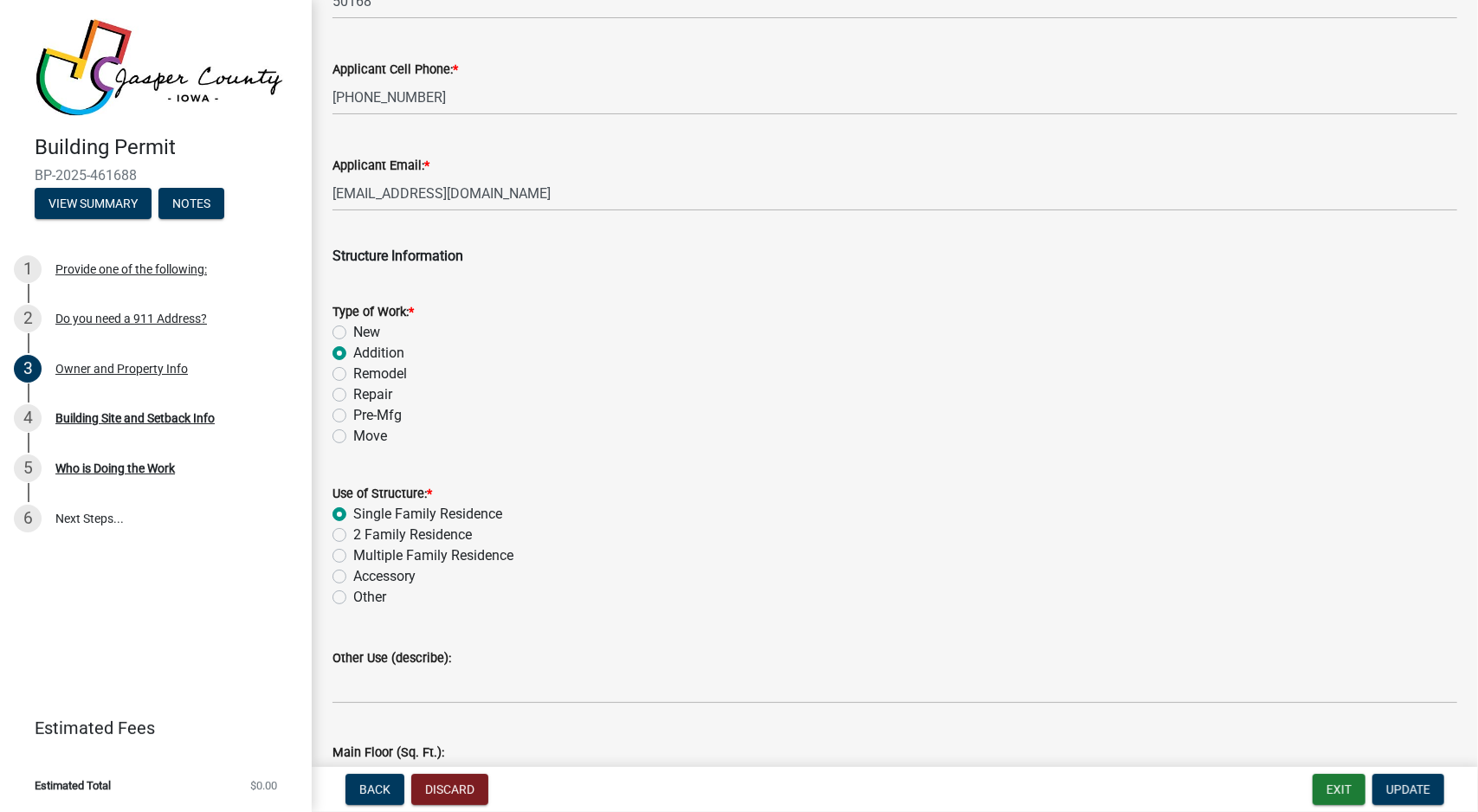
scroll to position [2424, 0]
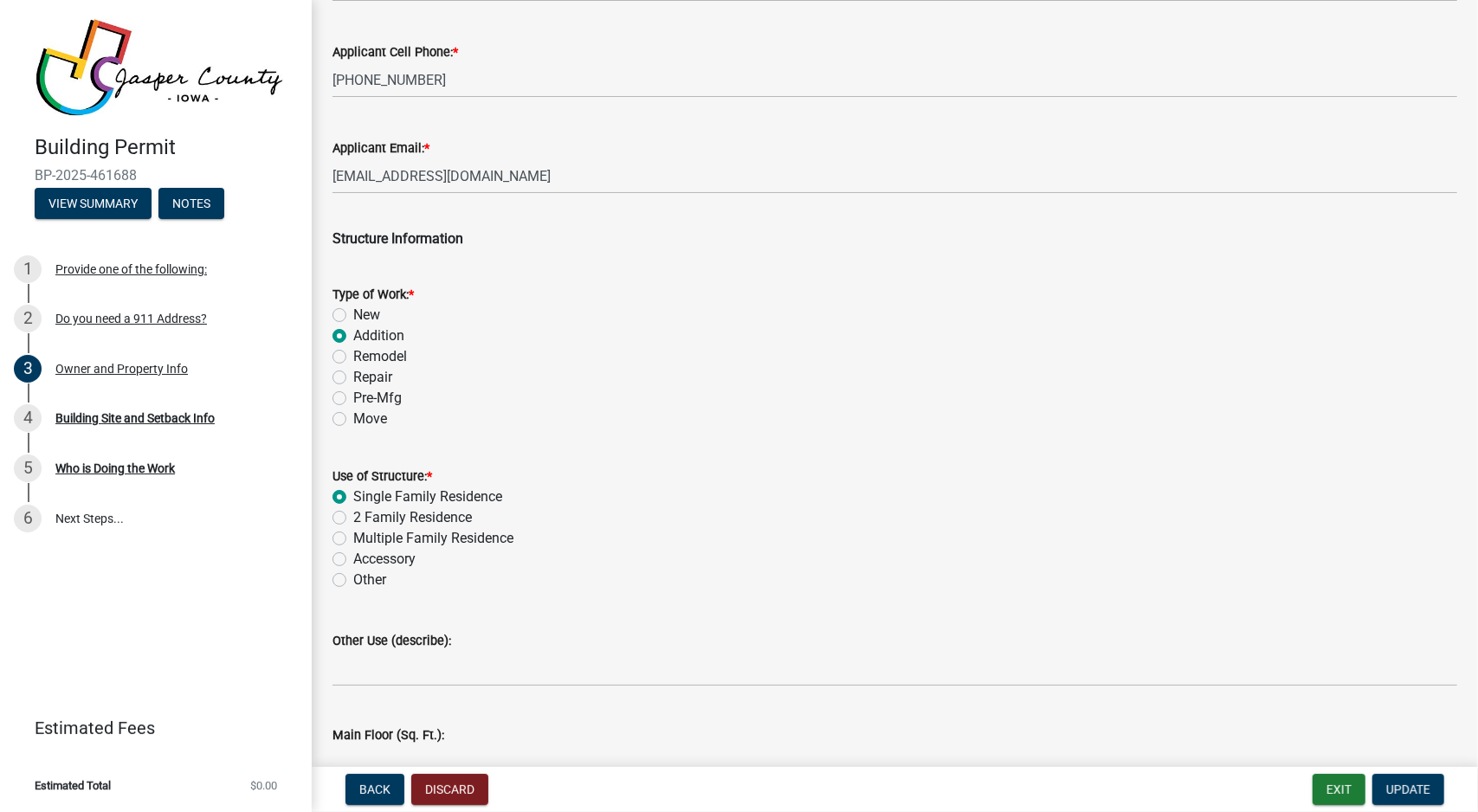
click at [386, 358] on label "Remodel" at bounding box center [380, 356] width 54 height 21
click at [365, 358] on input "Remodel" at bounding box center [359, 351] width 11 height 11
radio input "true"
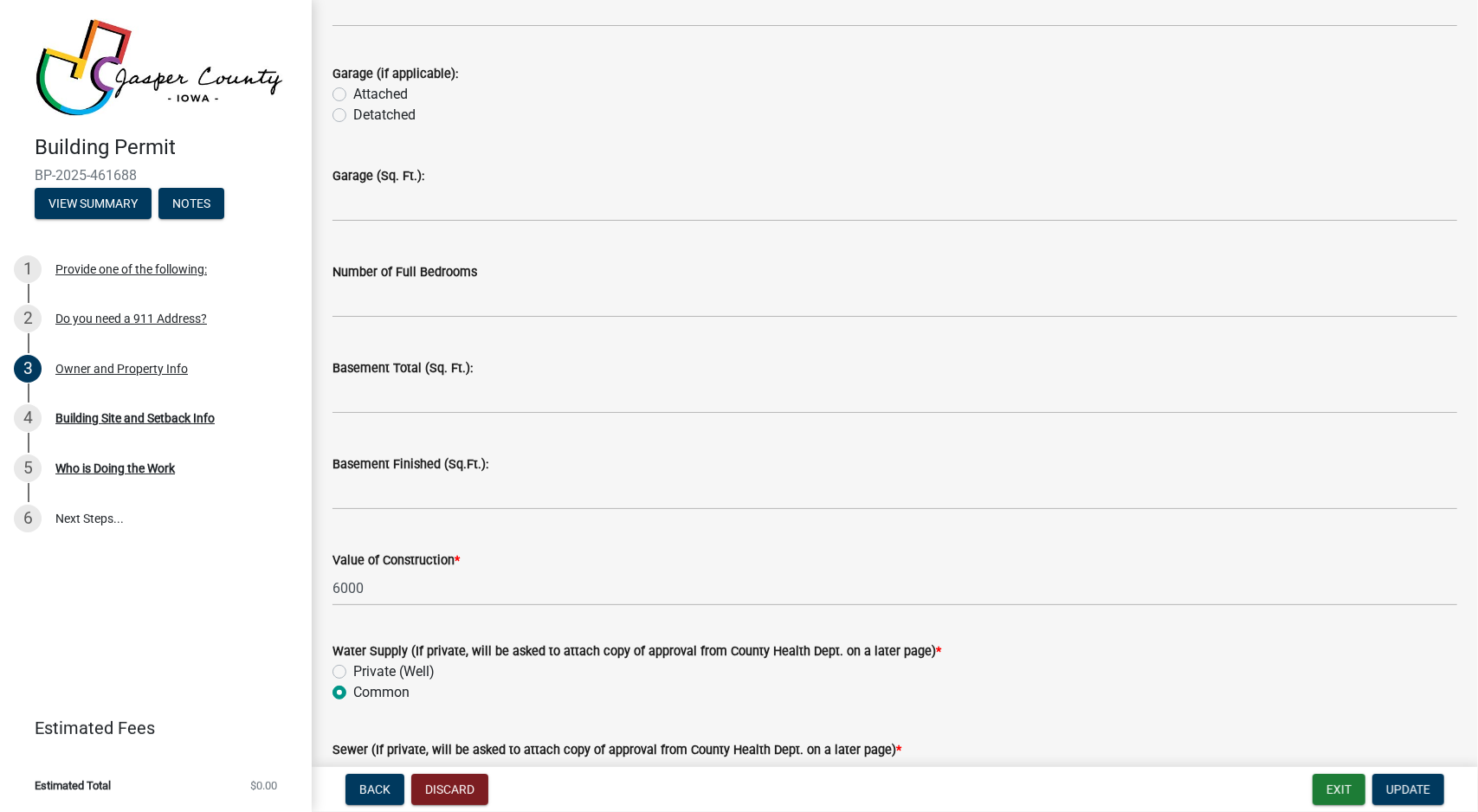
scroll to position [3464, 0]
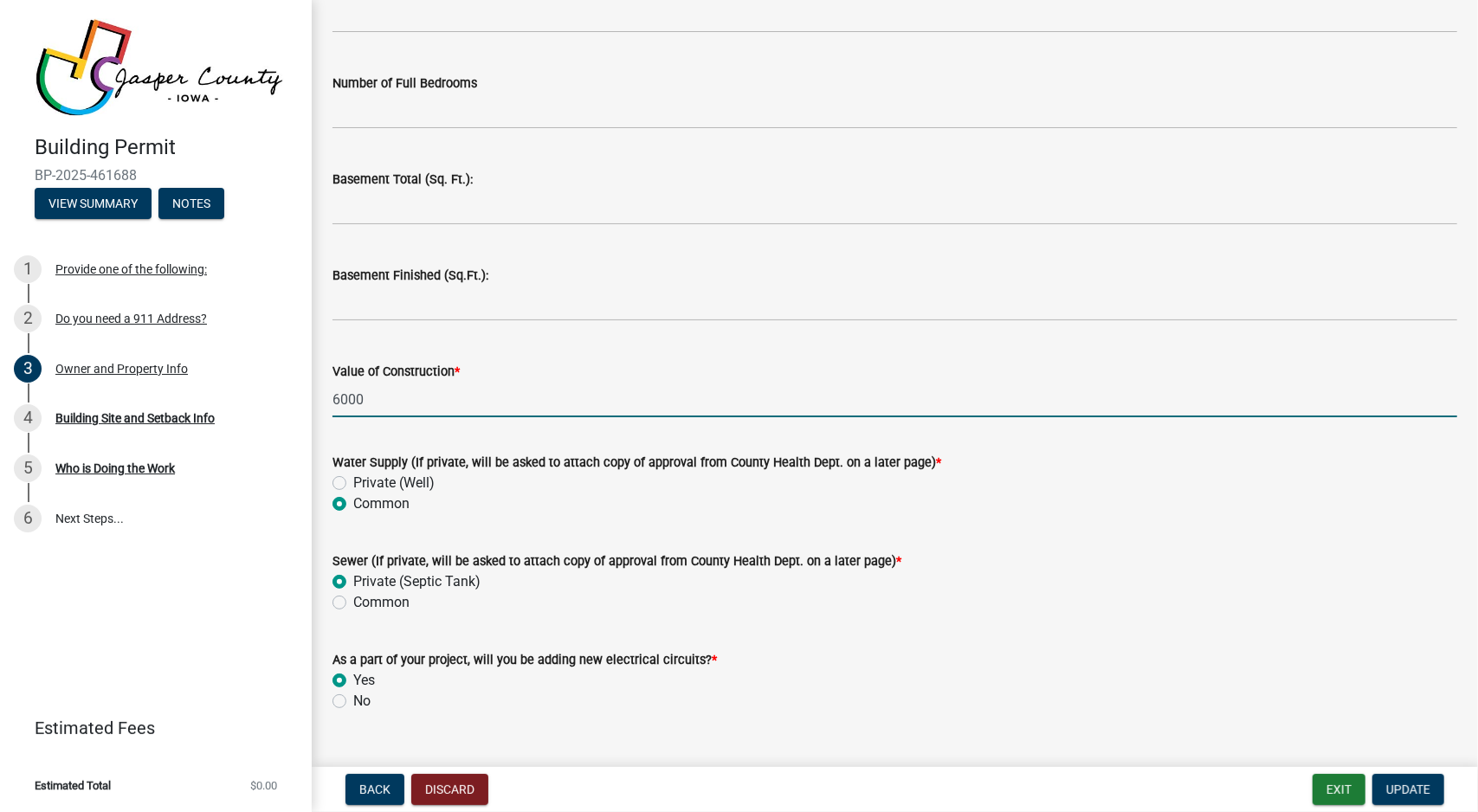
click at [341, 400] on input "6000" at bounding box center [895, 399] width 1125 height 35
type input "$6,000"
click at [1404, 794] on span "Update" at bounding box center [1408, 789] width 44 height 14
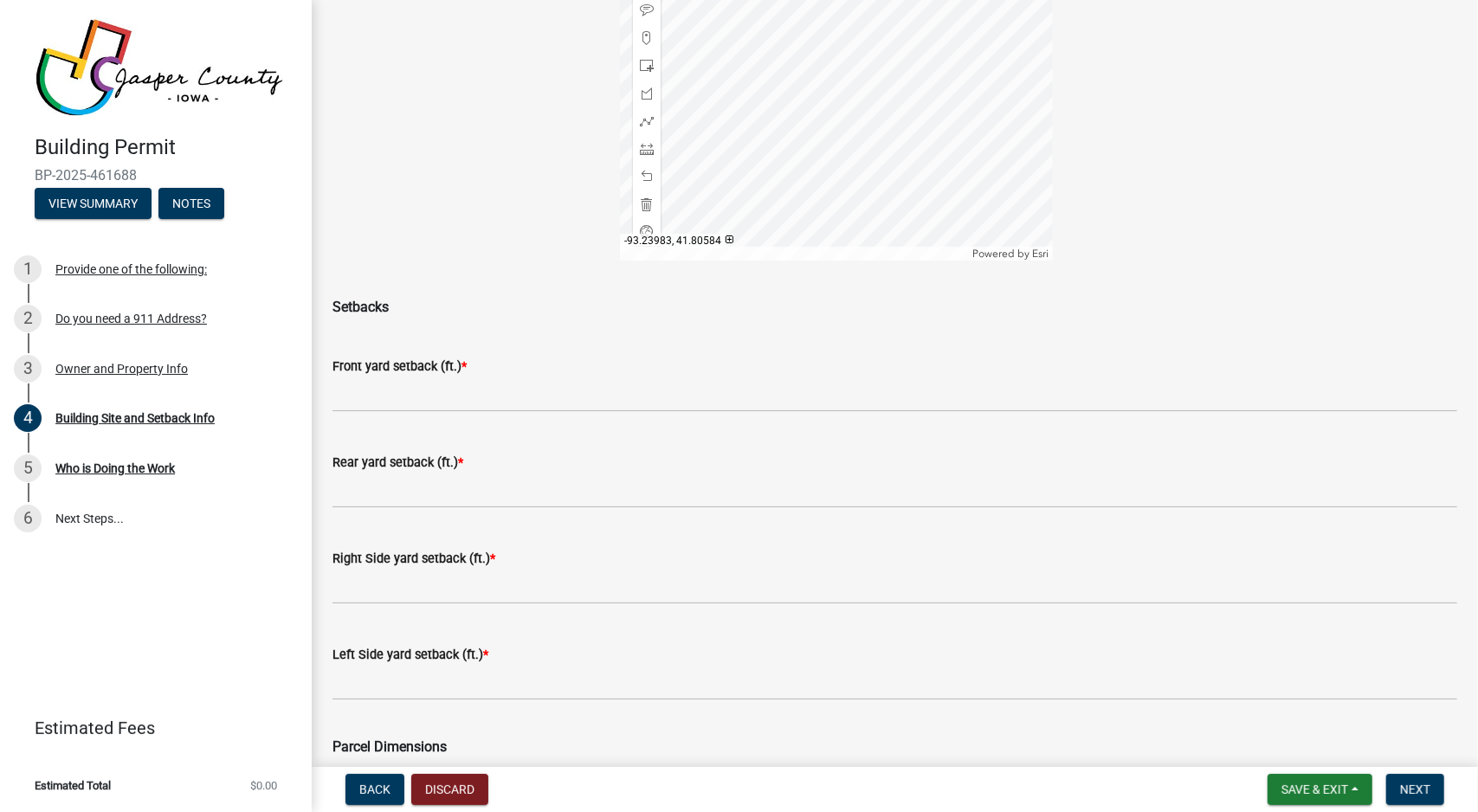
scroll to position [346, 0]
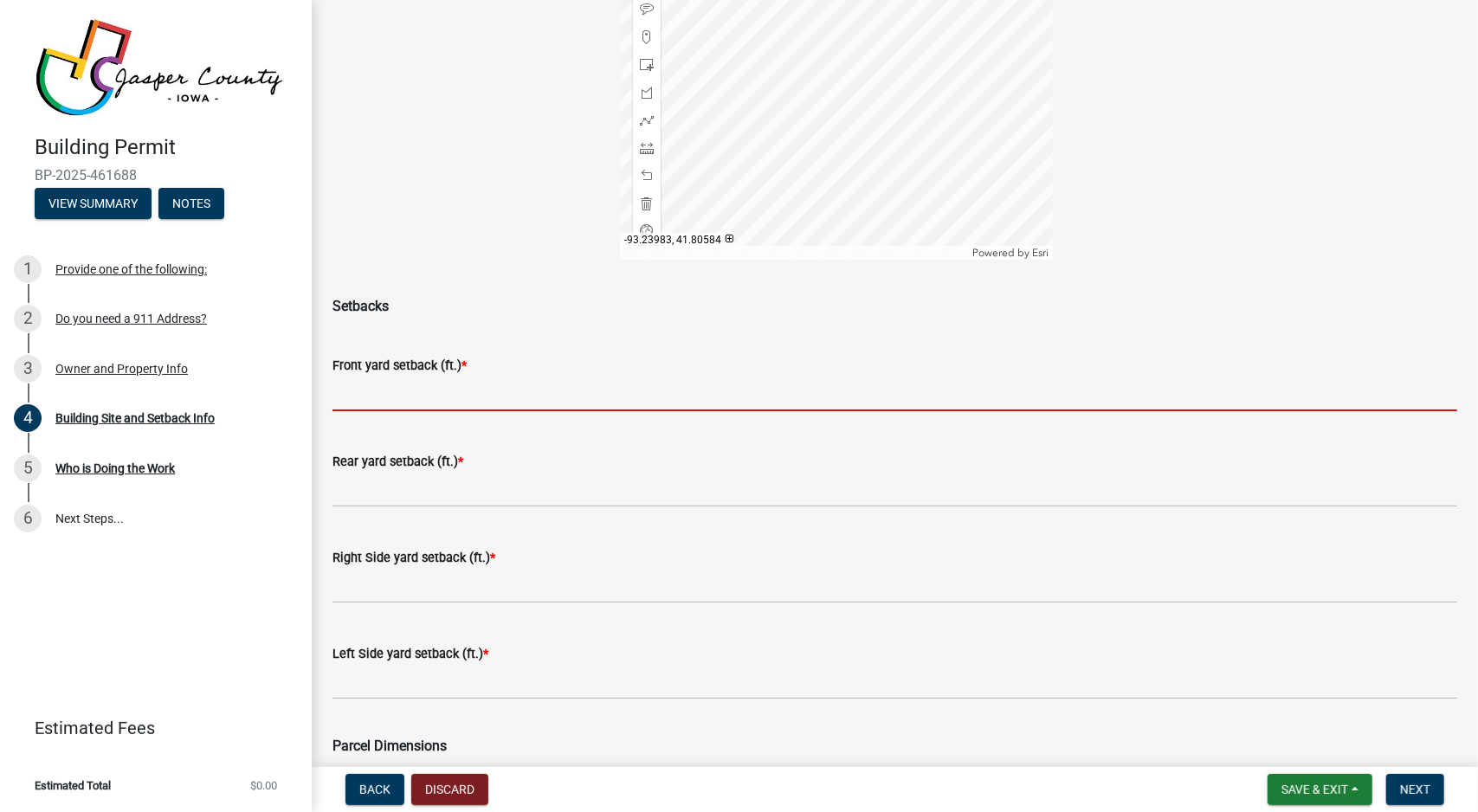
click at [540, 392] on input "text" at bounding box center [895, 393] width 1125 height 35
type input "90"
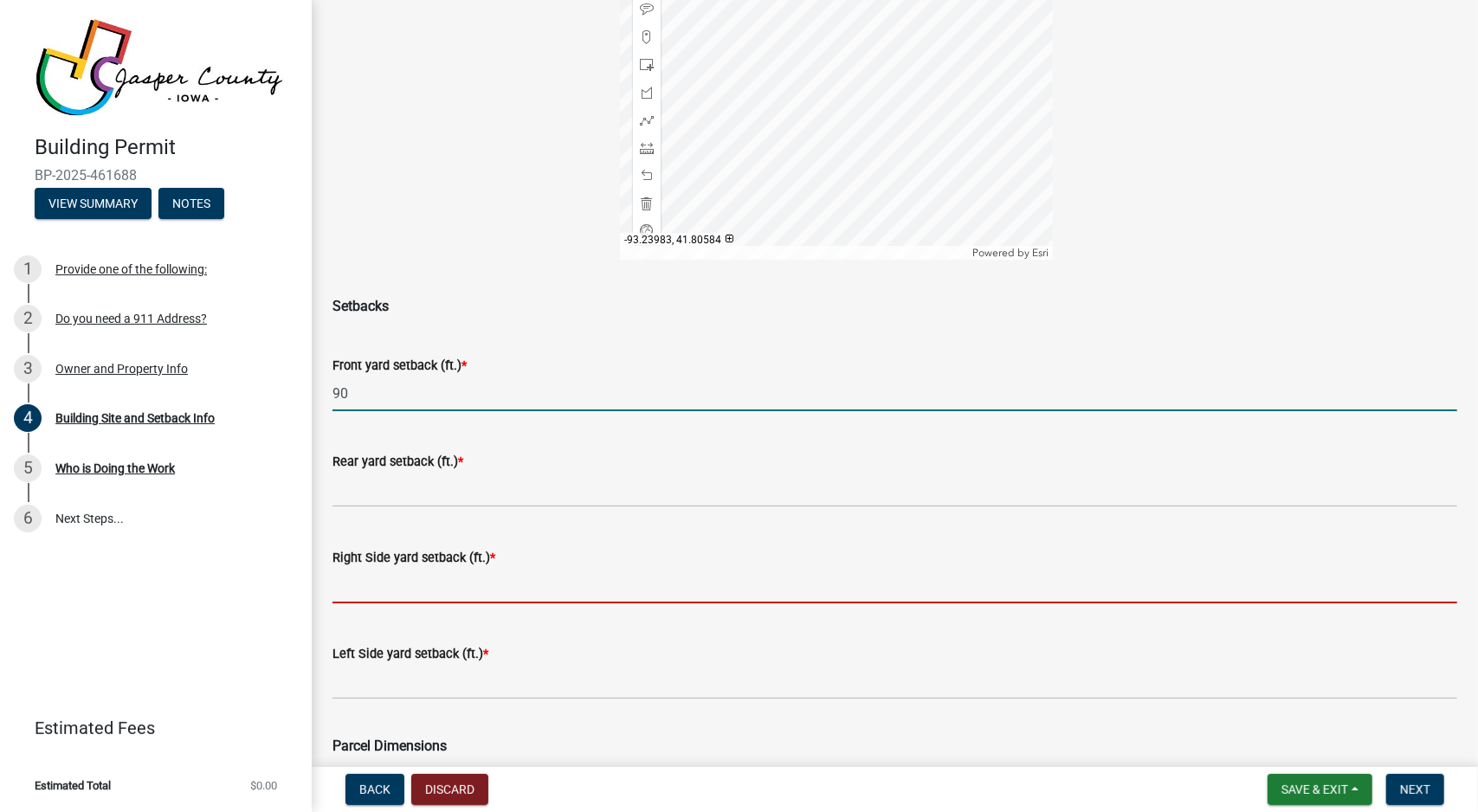
click at [551, 576] on input "text" at bounding box center [895, 585] width 1125 height 35
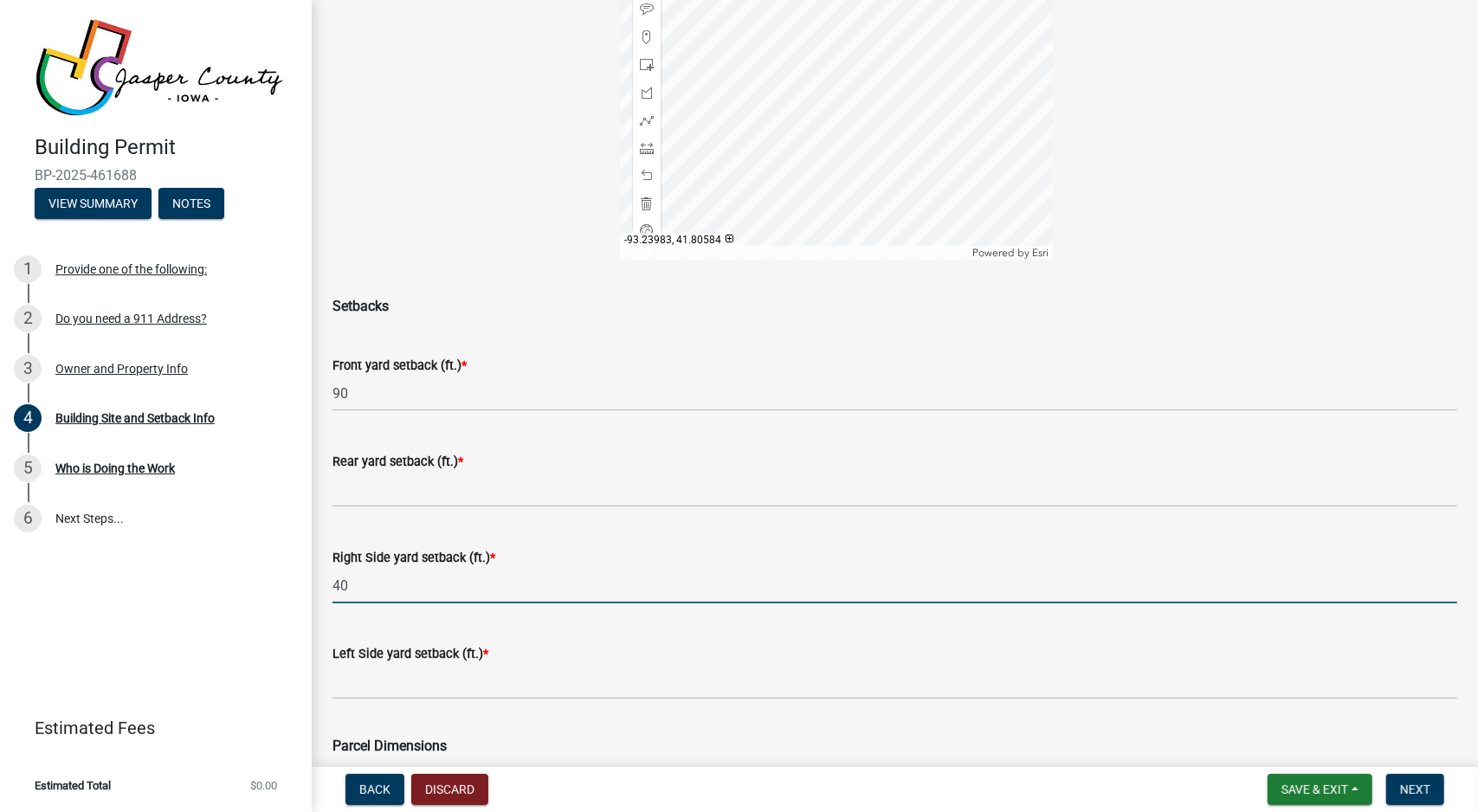
type input "4"
type input "106"
click at [547, 685] on input "text" at bounding box center [895, 681] width 1125 height 35
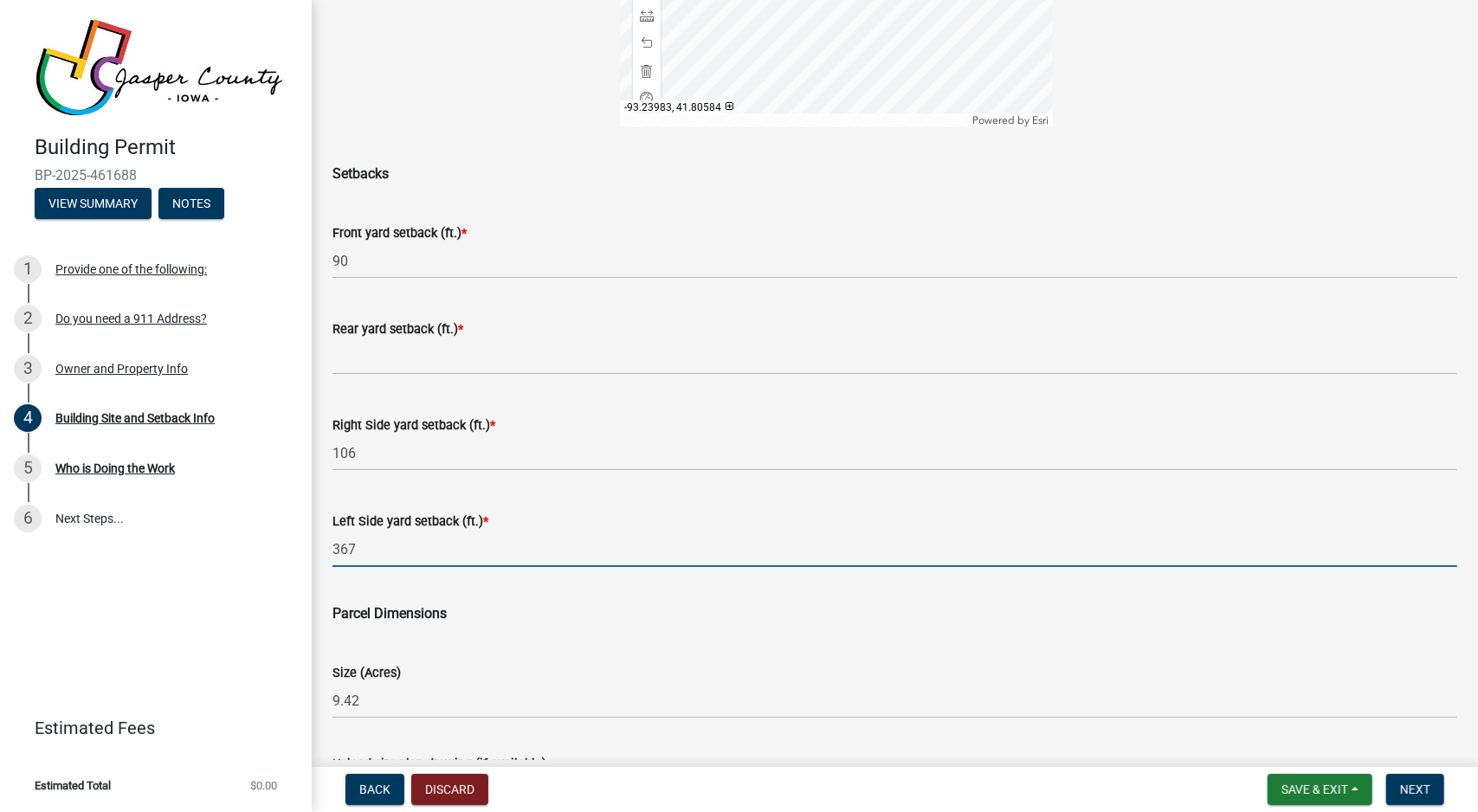
scroll to position [520, 0]
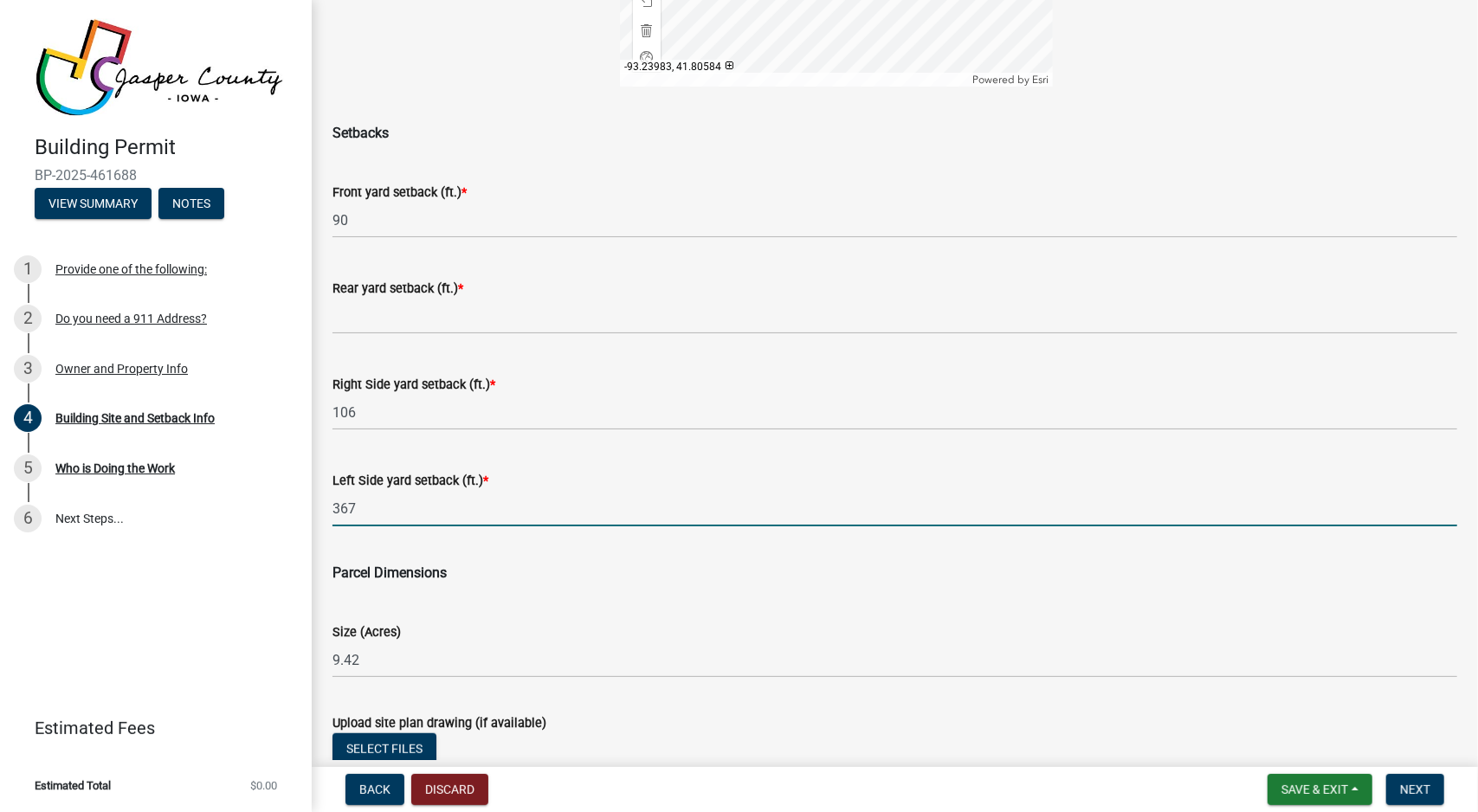
type input "367"
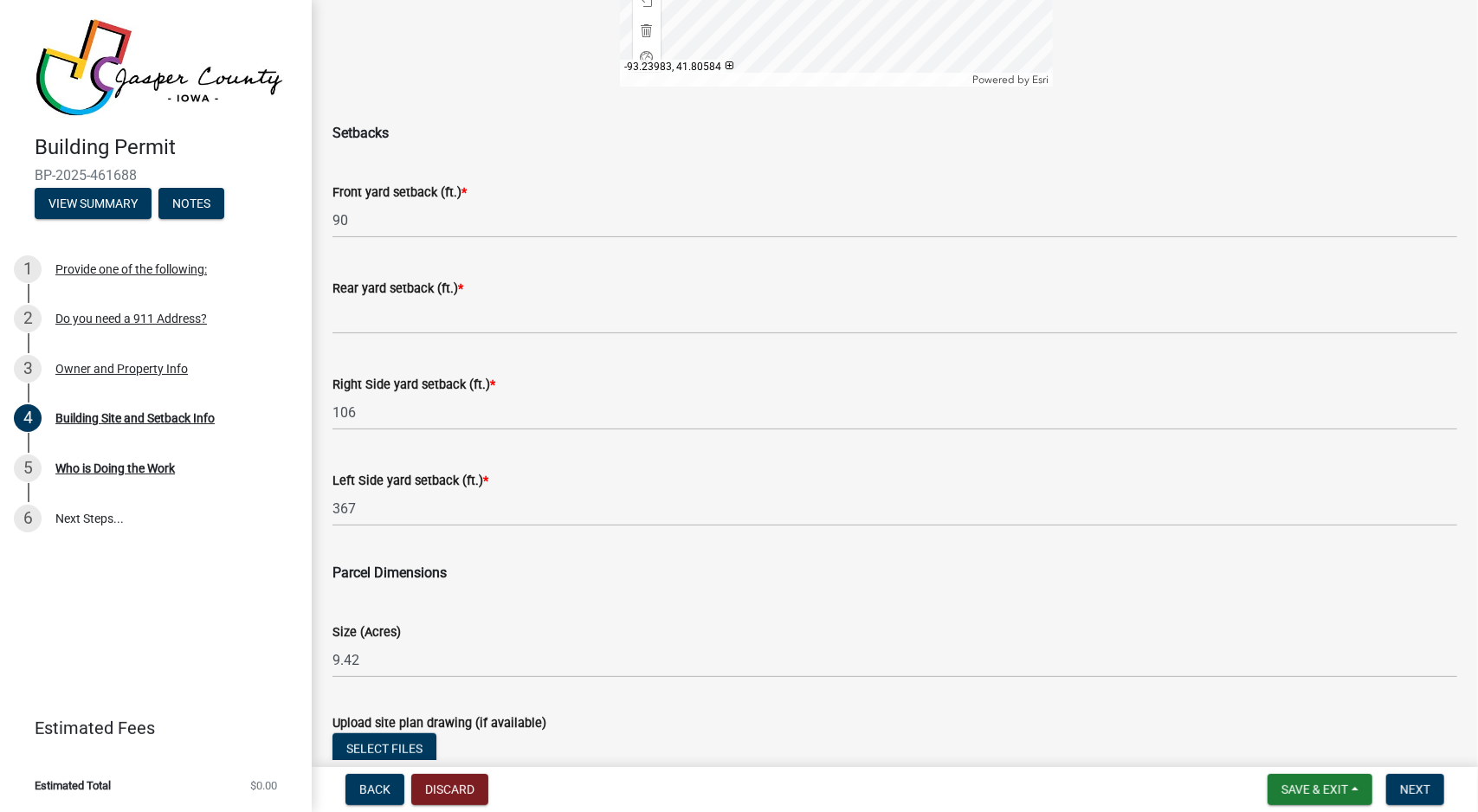
click at [461, 598] on div "Size (Acres) 9.42" at bounding box center [895, 637] width 1125 height 80
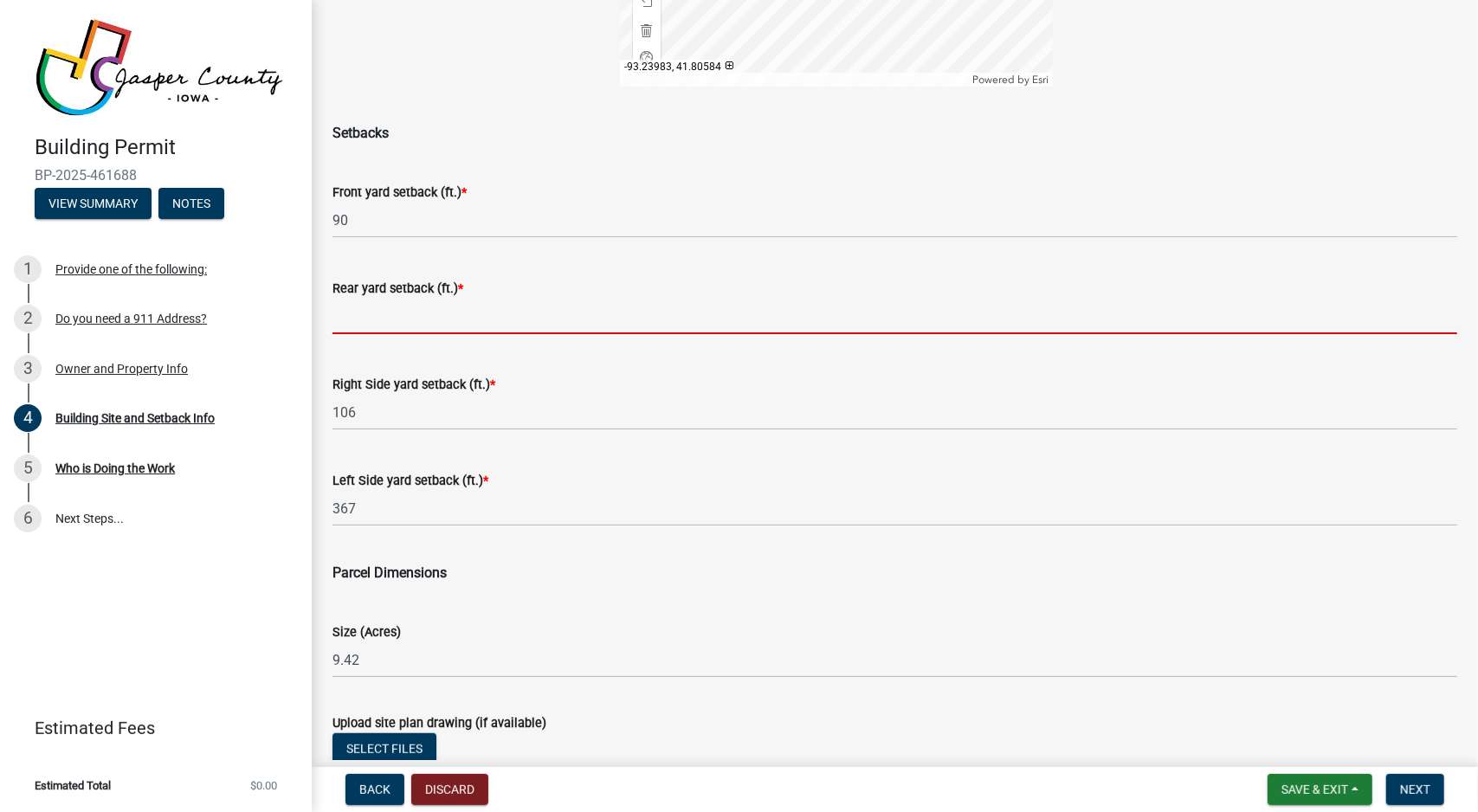
click at [427, 315] on input "text" at bounding box center [895, 316] width 1125 height 35
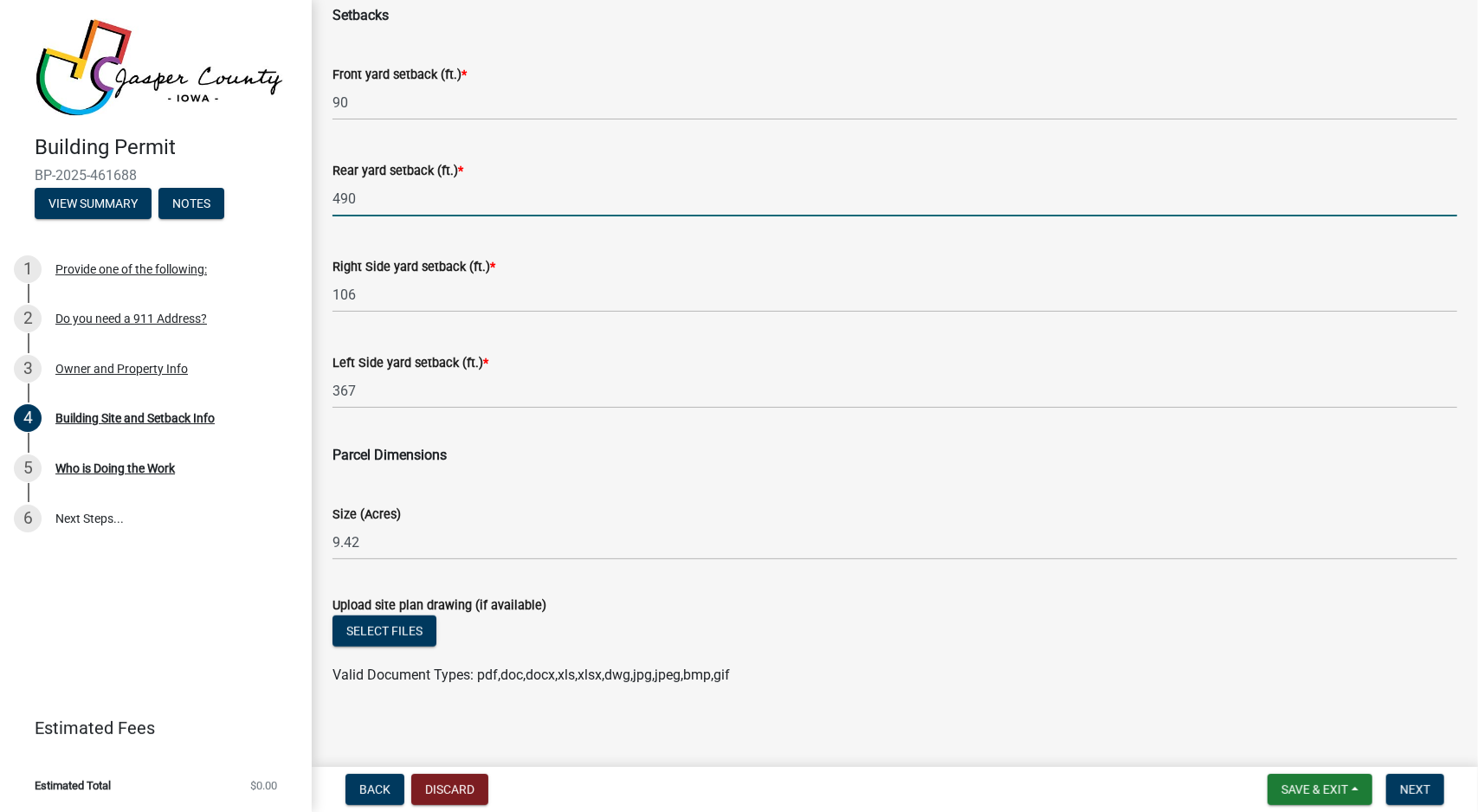
scroll to position [646, 0]
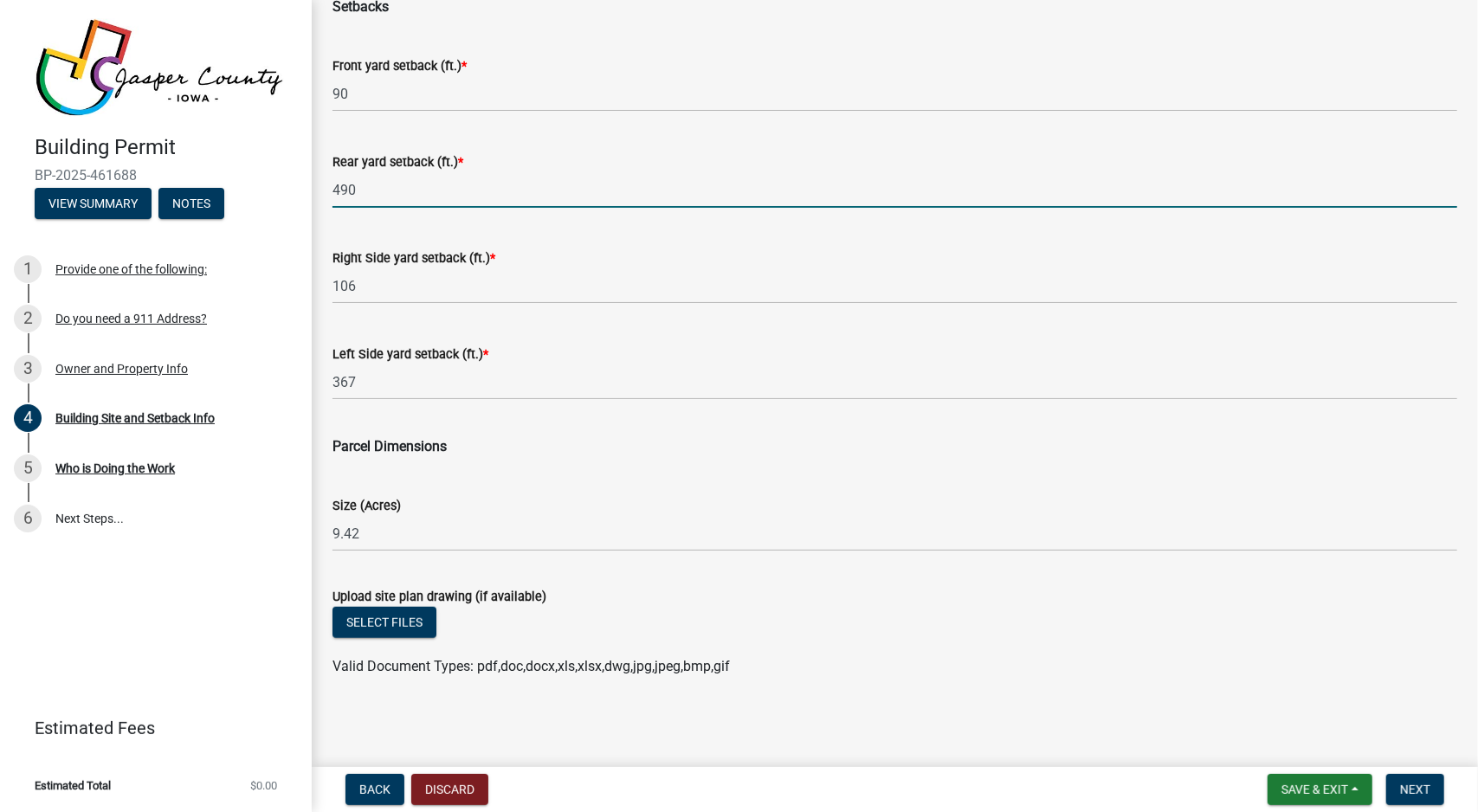
type input "490"
click at [728, 713] on main "Building Site and Setback Info share Share A site plan drawing is required for …" at bounding box center [895, 380] width 1166 height 761
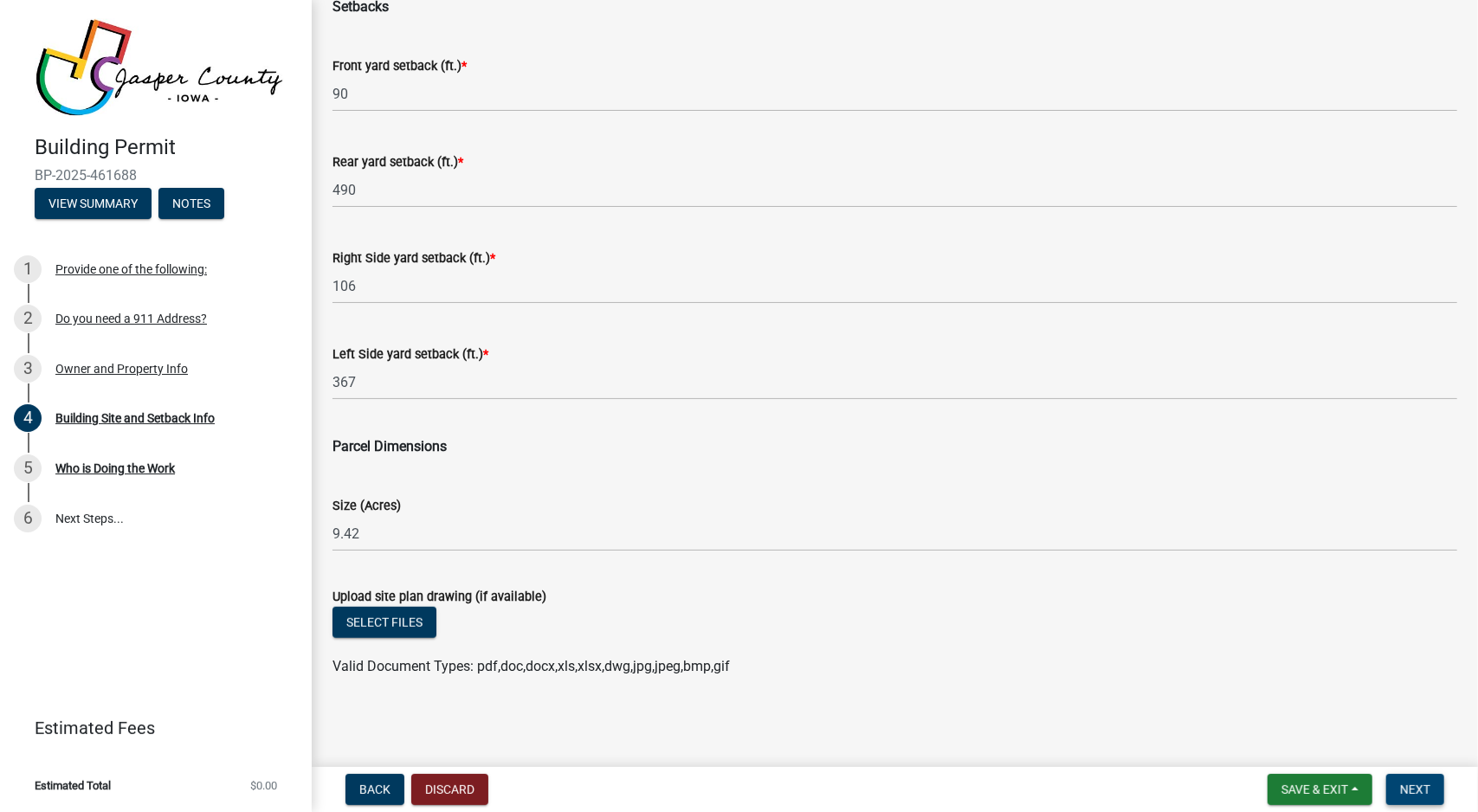
click at [1418, 780] on button "Next" at bounding box center [1415, 789] width 58 height 32
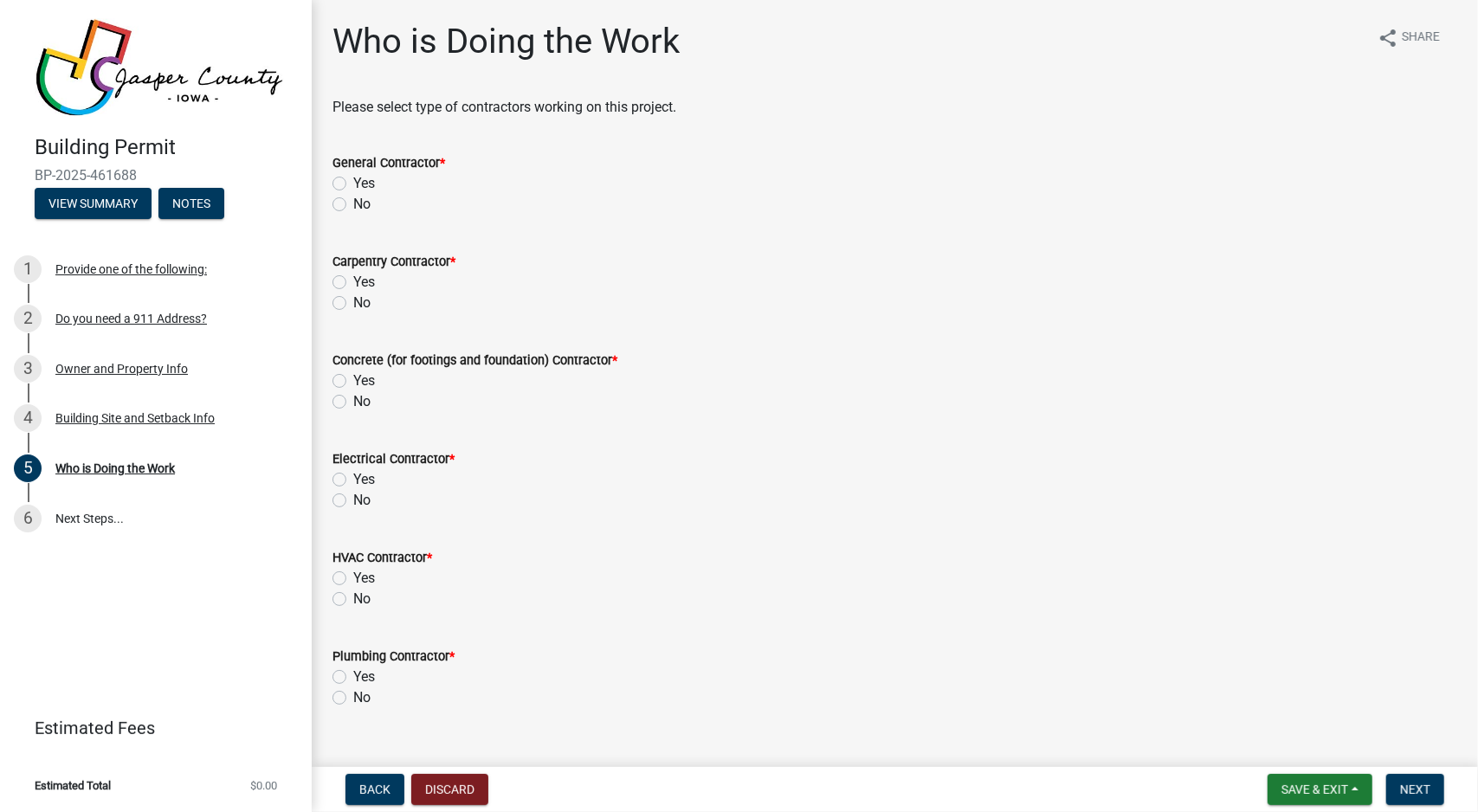
click at [362, 204] on label "No" at bounding box center [361, 204] width 17 height 21
click at [362, 204] on input "No" at bounding box center [359, 199] width 11 height 11
radio input "true"
click at [357, 311] on label "No" at bounding box center [361, 303] width 17 height 21
click at [357, 304] on input "No" at bounding box center [359, 298] width 11 height 11
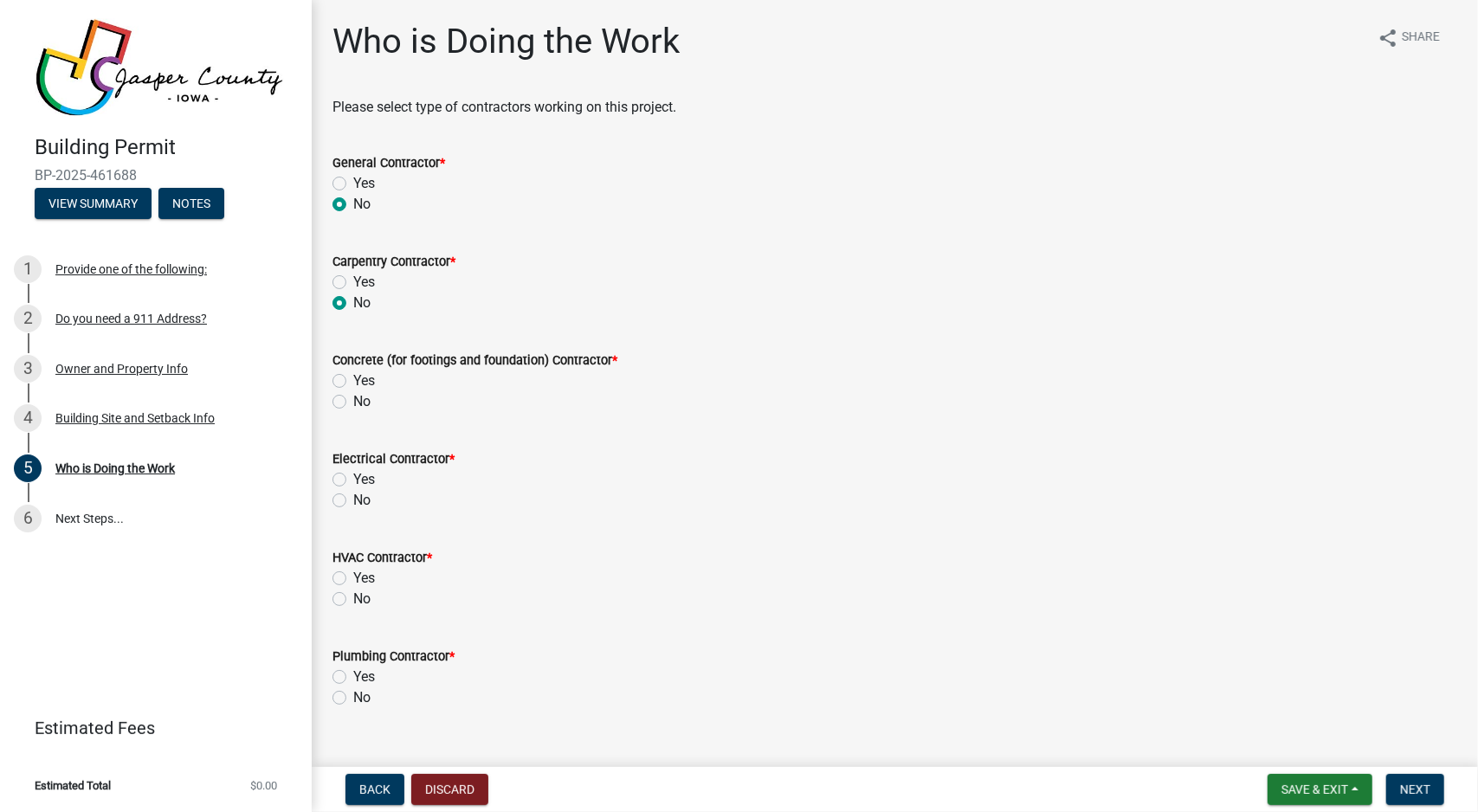
radio input "true"
click at [360, 400] on label "No" at bounding box center [361, 401] width 17 height 21
click at [360, 400] on input "No" at bounding box center [359, 397] width 11 height 11
radio input "true"
drag, startPoint x: 366, startPoint y: 501, endPoint x: 367, endPoint y: 521, distance: 20.0
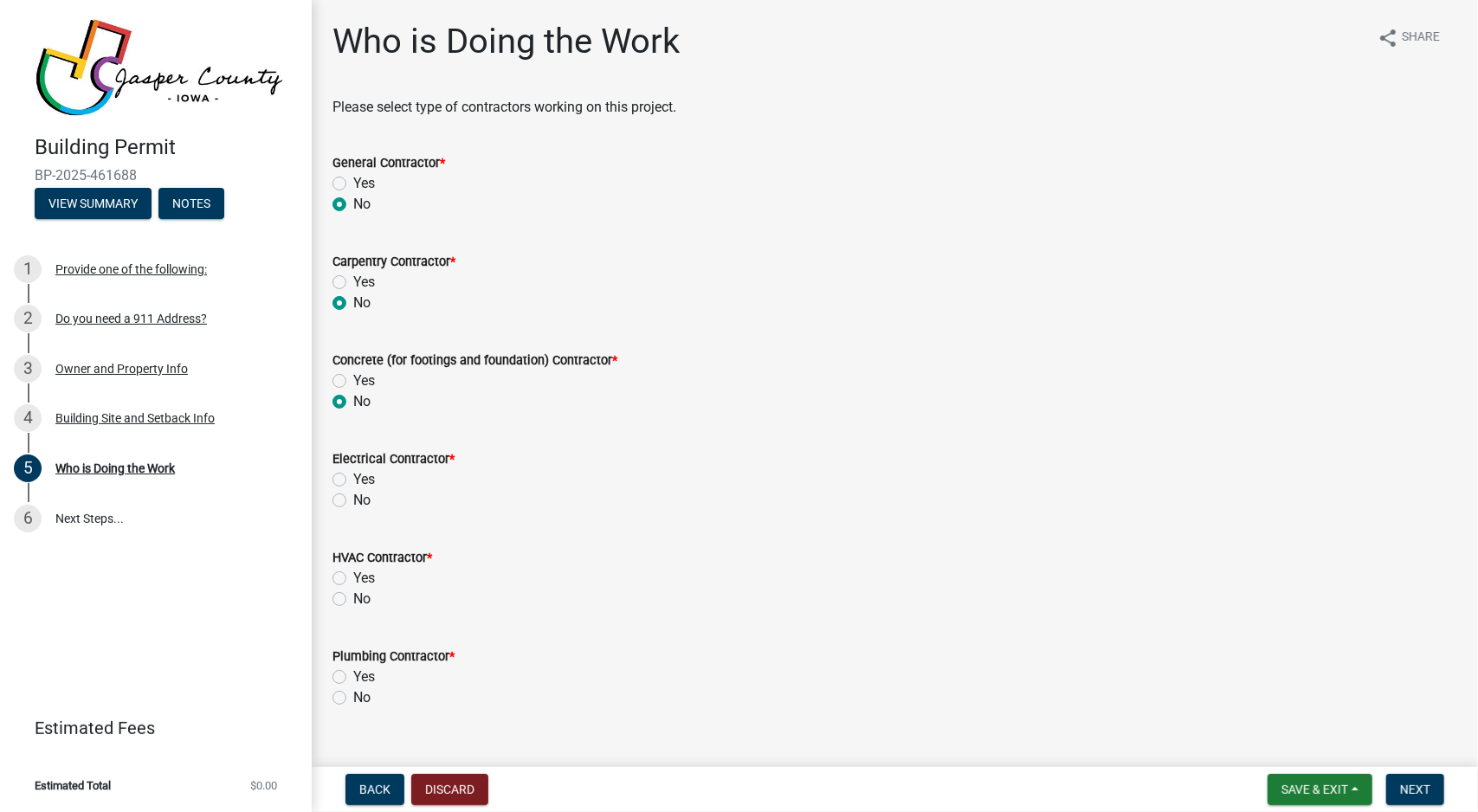
click at [365, 501] on label "No" at bounding box center [361, 500] width 17 height 21
click at [365, 501] on input "No" at bounding box center [359, 496] width 11 height 11
radio input "true"
click at [365, 598] on label "No" at bounding box center [361, 598] width 17 height 21
click at [365, 598] on input "No" at bounding box center [359, 594] width 11 height 11
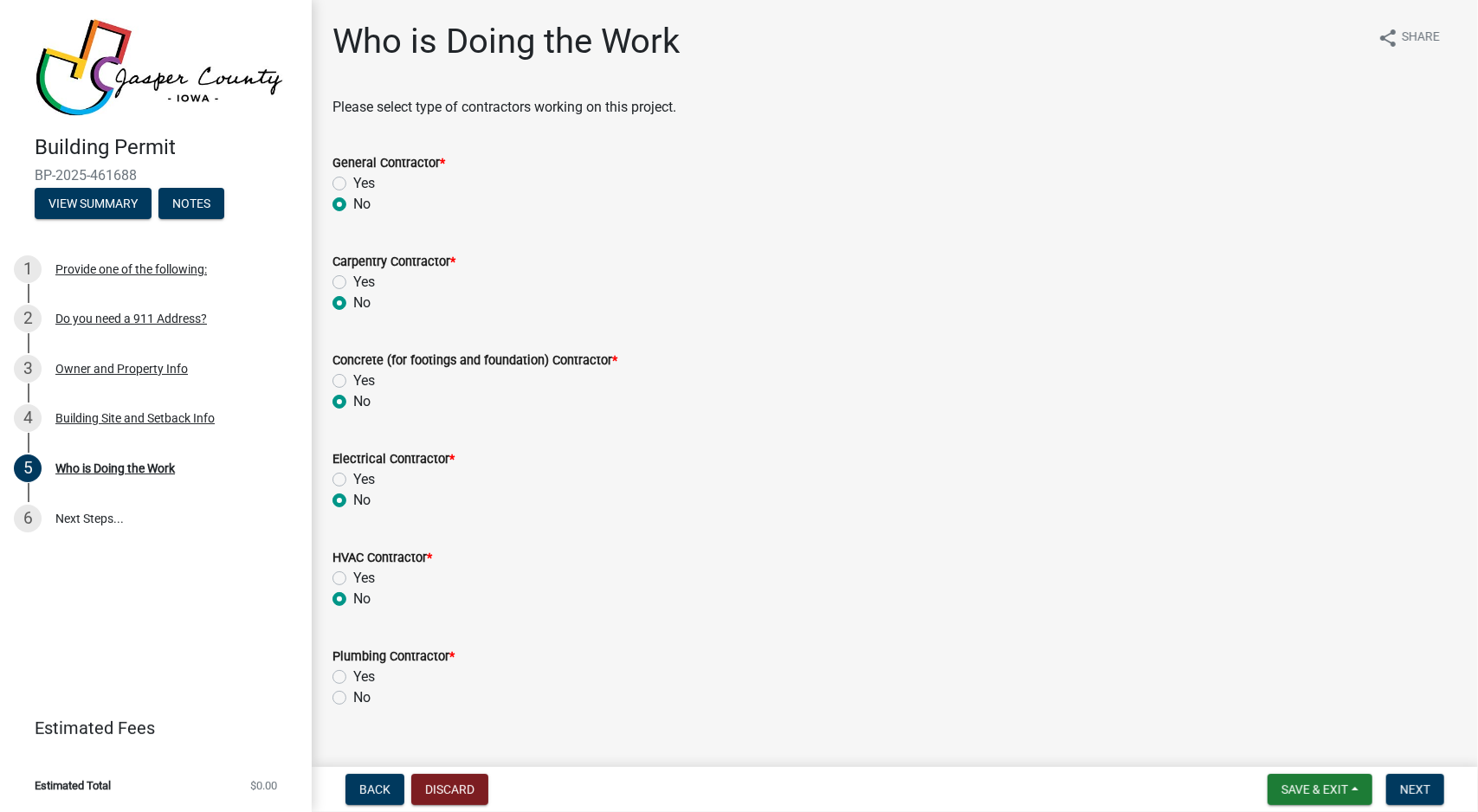
radio input "true"
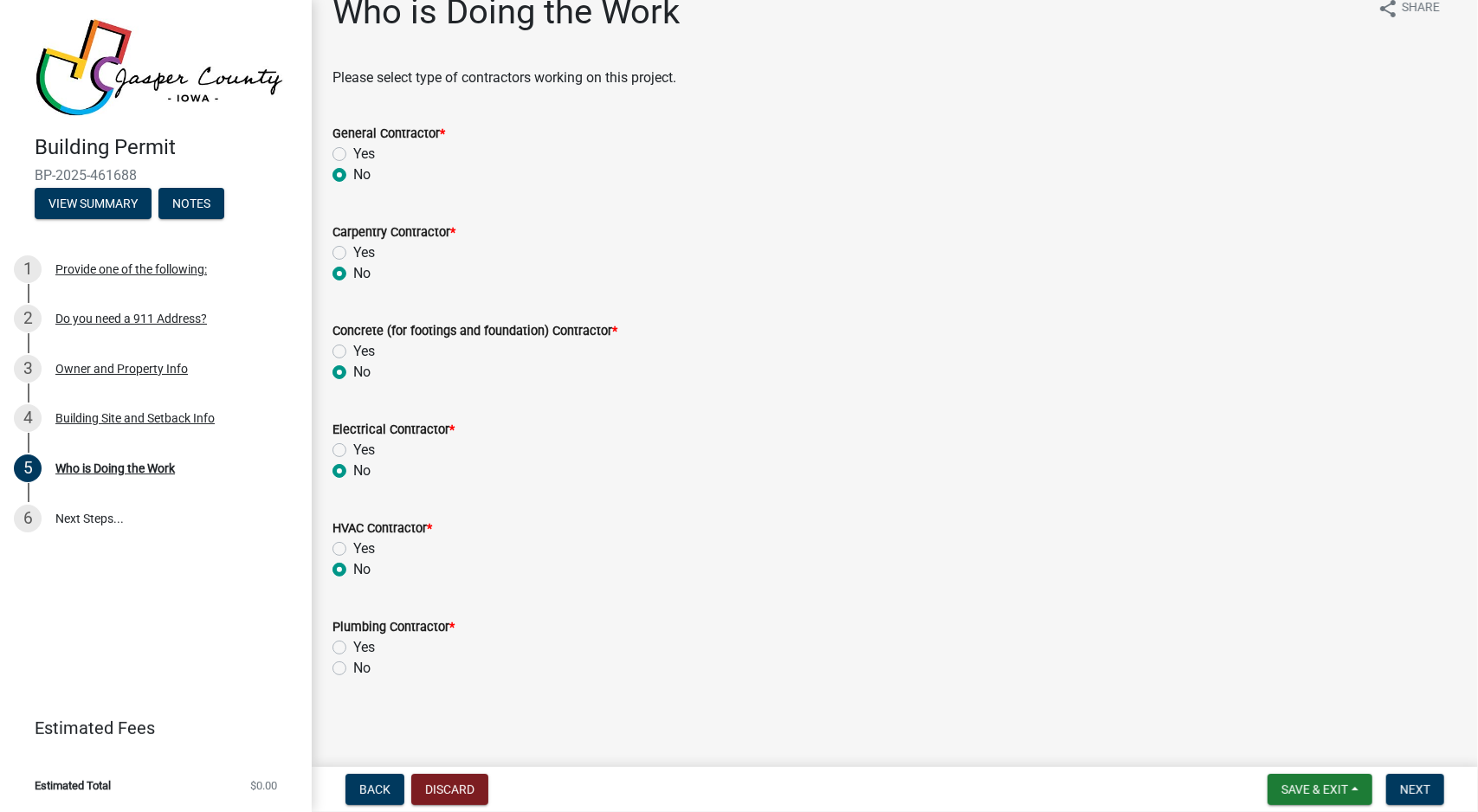
scroll to position [32, 0]
click at [366, 668] on label "No" at bounding box center [361, 666] width 17 height 21
click at [349, 665] on div "No" at bounding box center [895, 666] width 1125 height 21
click at [353, 671] on label "No" at bounding box center [361, 666] width 17 height 21
click at [353, 668] on input "No" at bounding box center [359, 661] width 11 height 11
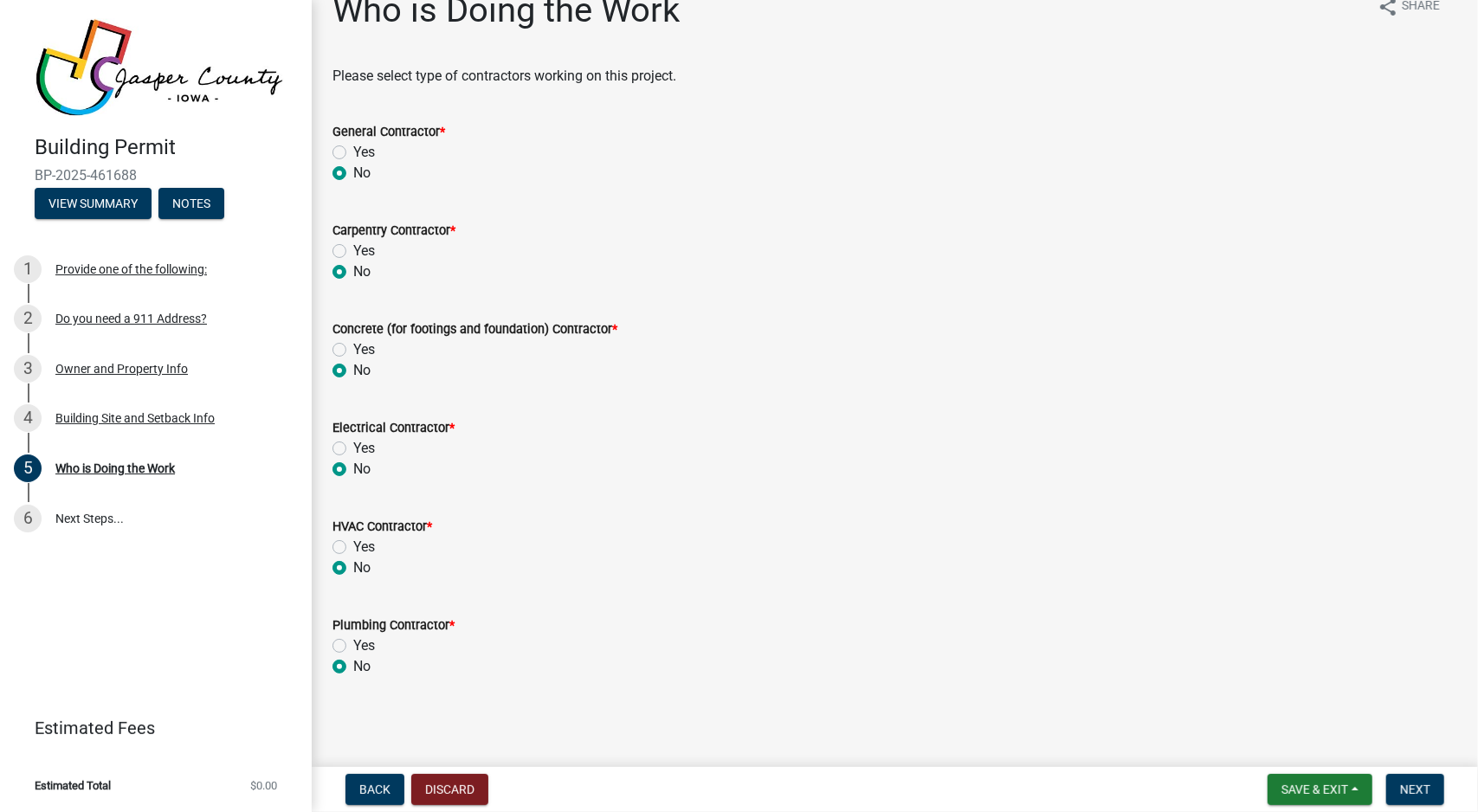
radio input "true"
click at [1426, 783] on span "Next" at bounding box center [1416, 789] width 31 height 14
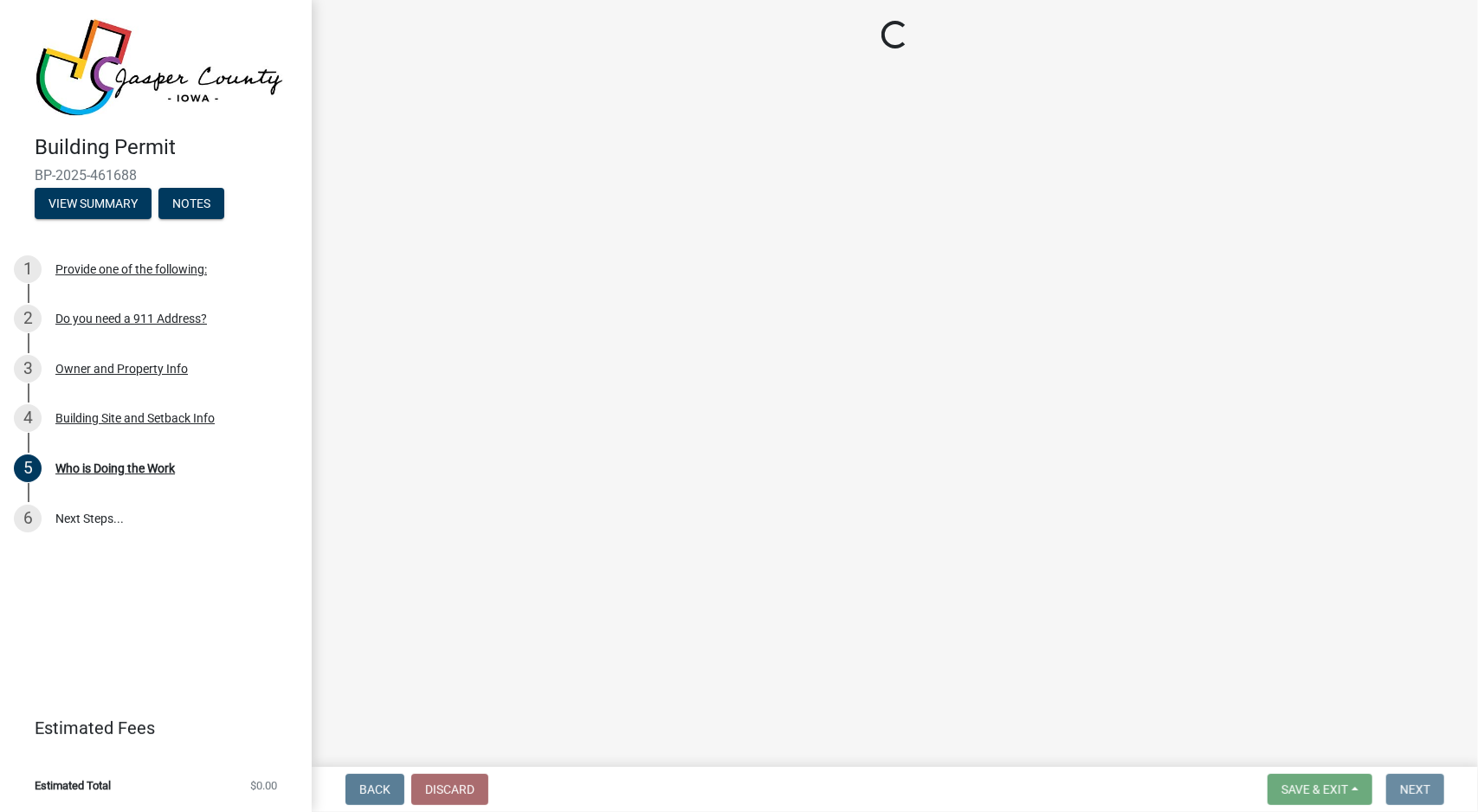
scroll to position [0, 0]
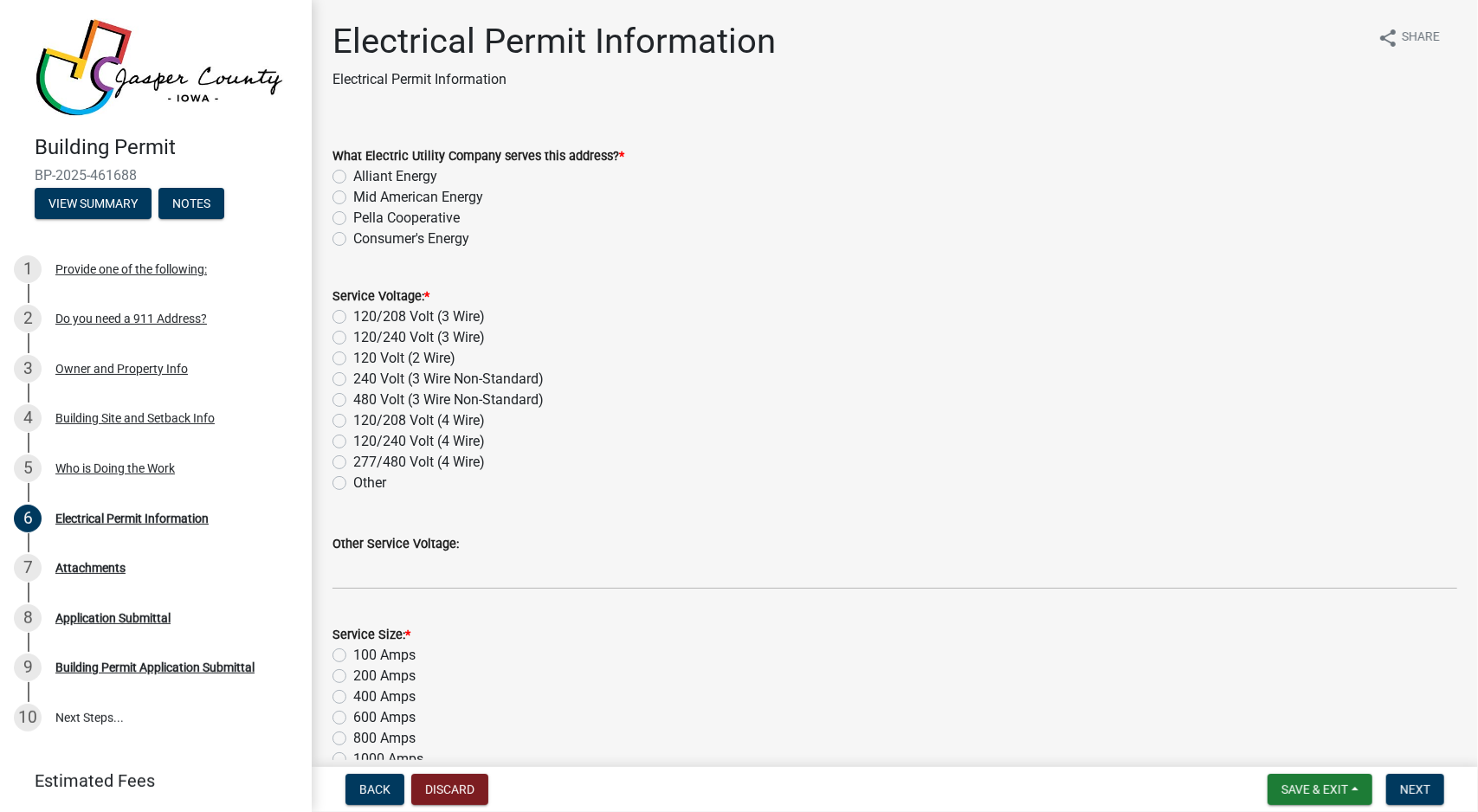
click at [411, 166] on label "Alliant Energy" at bounding box center [395, 176] width 84 height 21
click at [365, 166] on input "Alliant Energy" at bounding box center [359, 171] width 11 height 11
radio input "true"
click at [468, 340] on label "120/240 Volt (3 Wire)" at bounding box center [419, 337] width 132 height 21
click at [365, 339] on input "120/240 Volt (3 Wire)" at bounding box center [359, 333] width 11 height 11
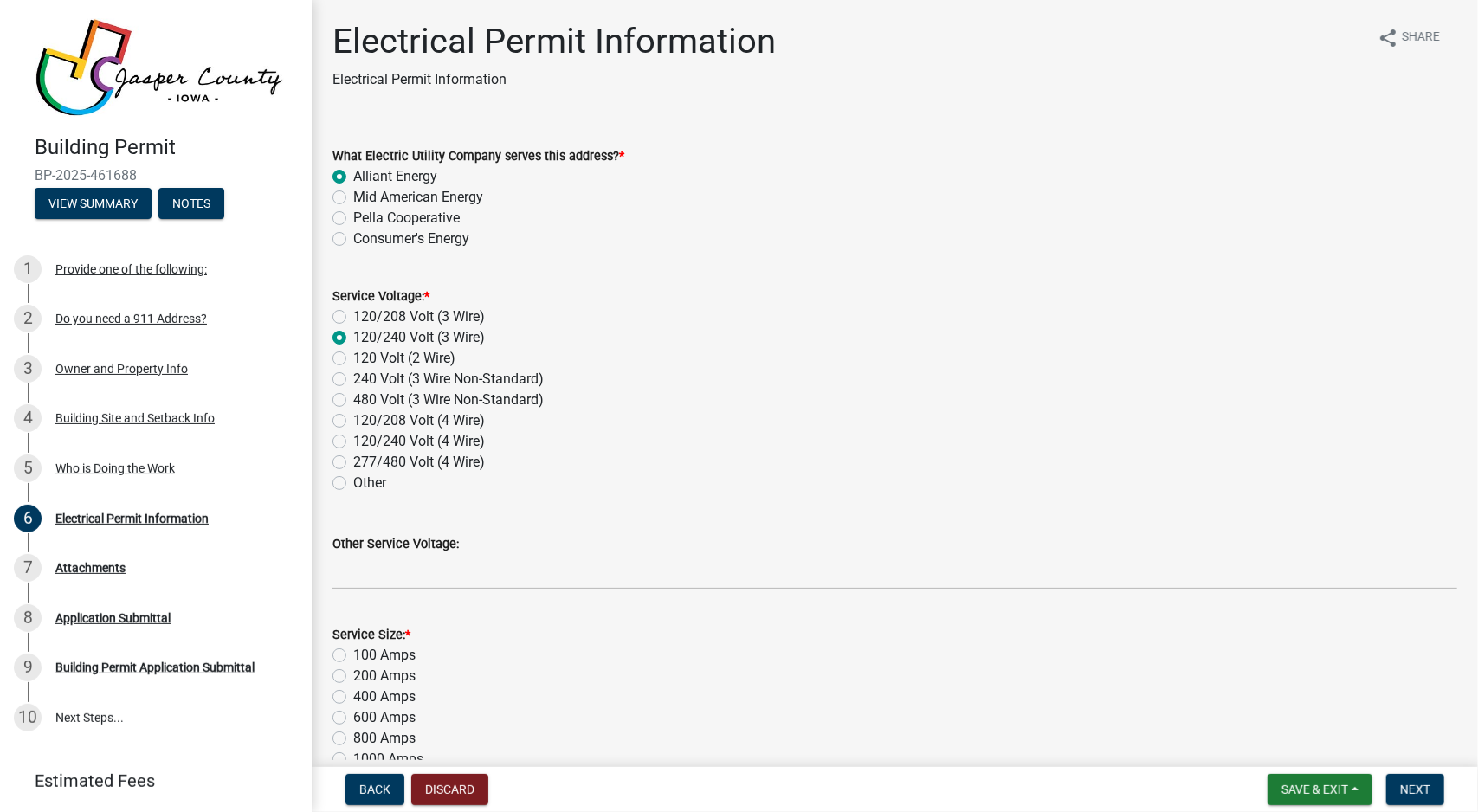
radio input "true"
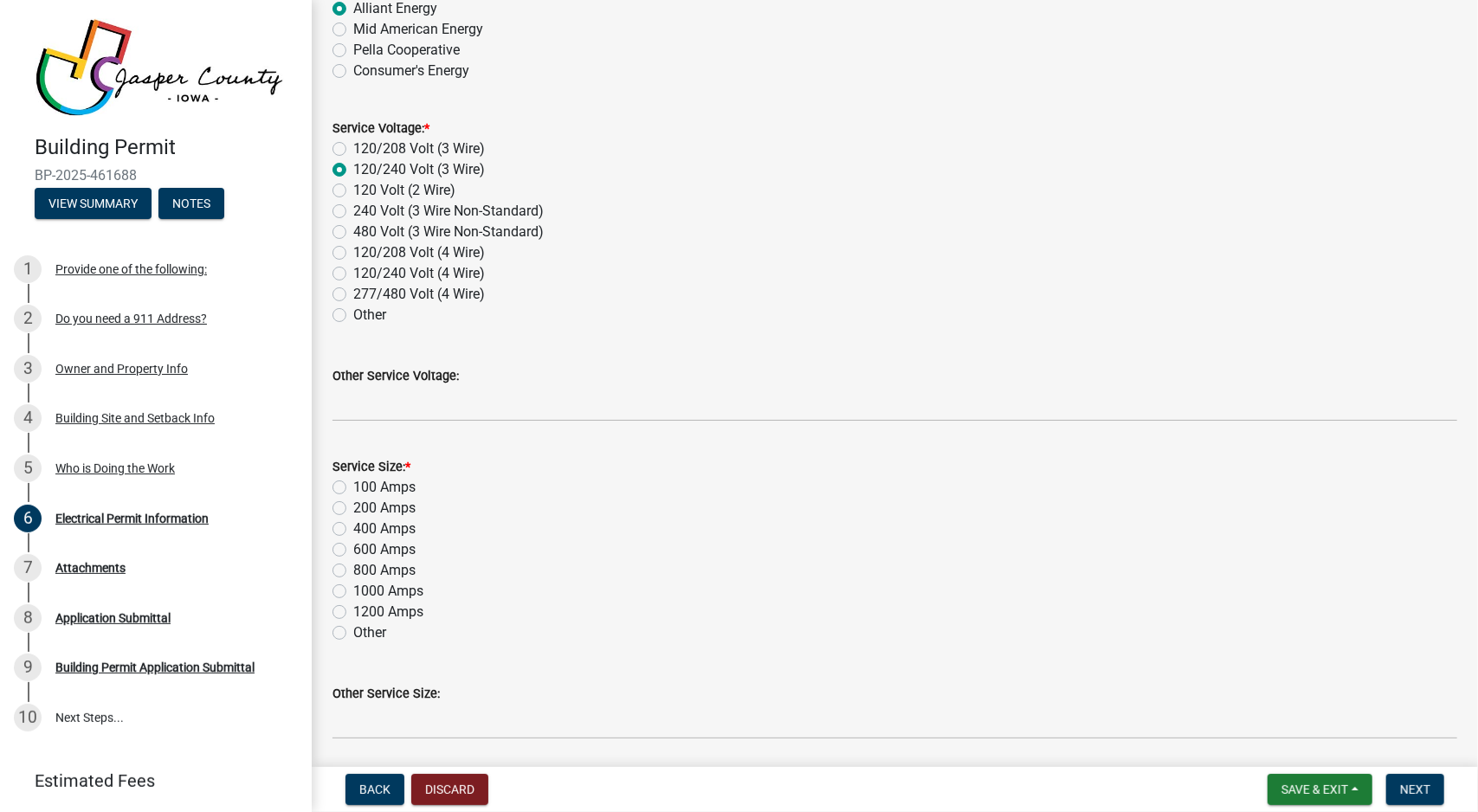
scroll to position [173, 0]
click at [406, 525] on label "400 Amps" at bounding box center [384, 524] width 62 height 21
click at [365, 525] on input "400 Amps" at bounding box center [359, 519] width 11 height 11
radio input "true"
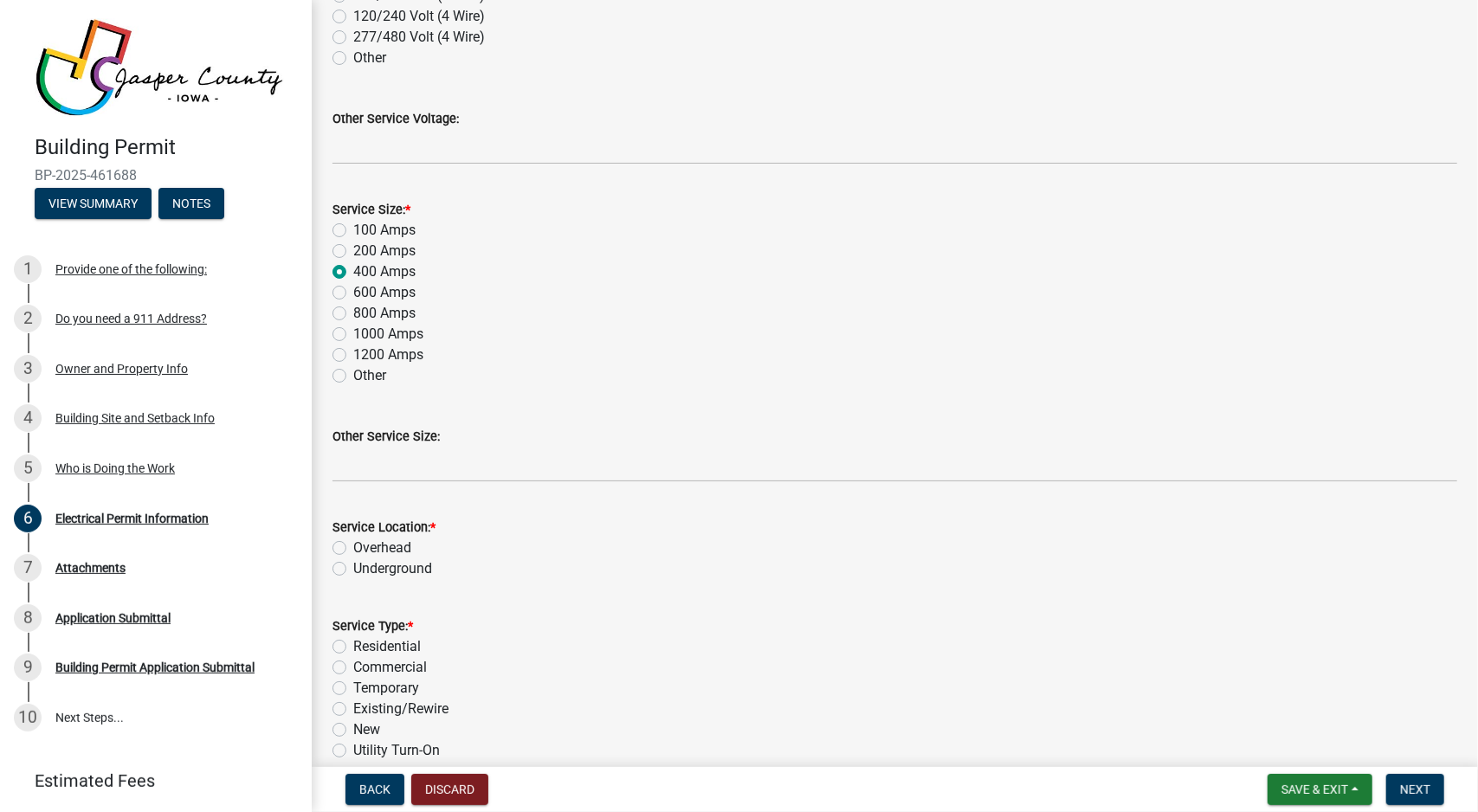
scroll to position [433, 0]
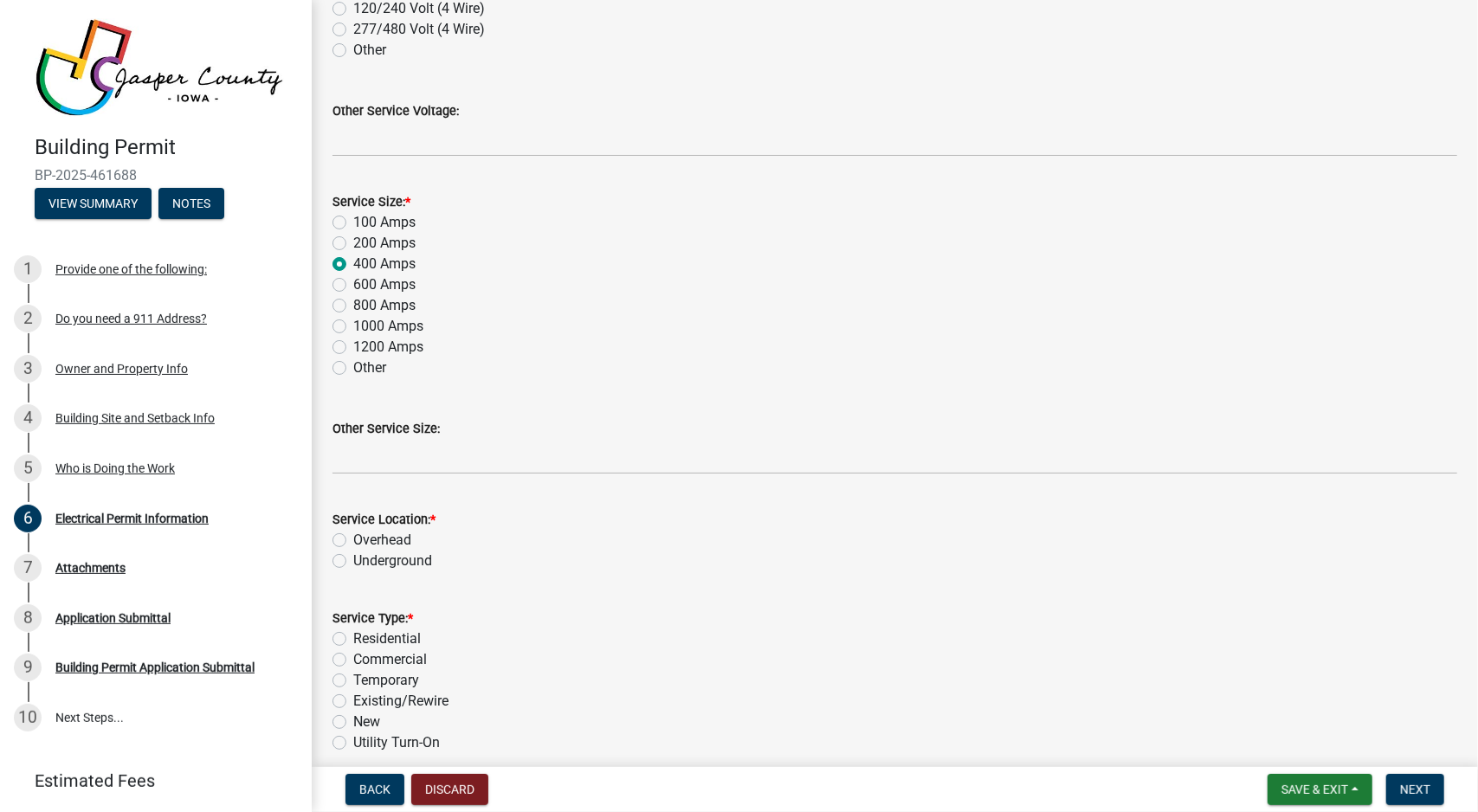
click at [426, 559] on label "Underground" at bounding box center [392, 561] width 78 height 21
click at [365, 559] on input "Underground" at bounding box center [359, 556] width 11 height 11
radio input "true"
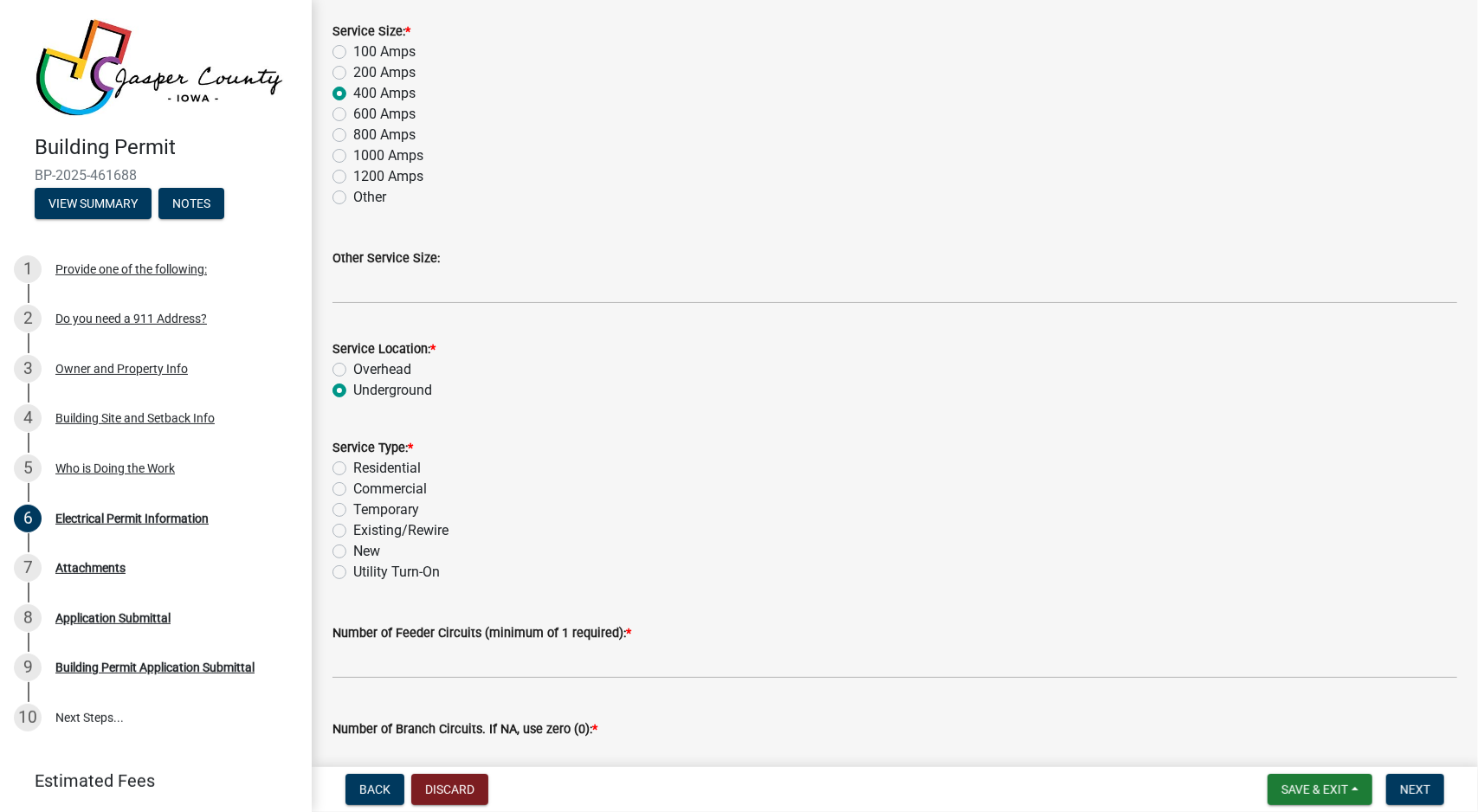
scroll to position [607, 0]
click at [406, 466] on label "Residential" at bounding box center [387, 465] width 68 height 21
click at [365, 466] on input "Residential" at bounding box center [359, 461] width 11 height 11
radio input "true"
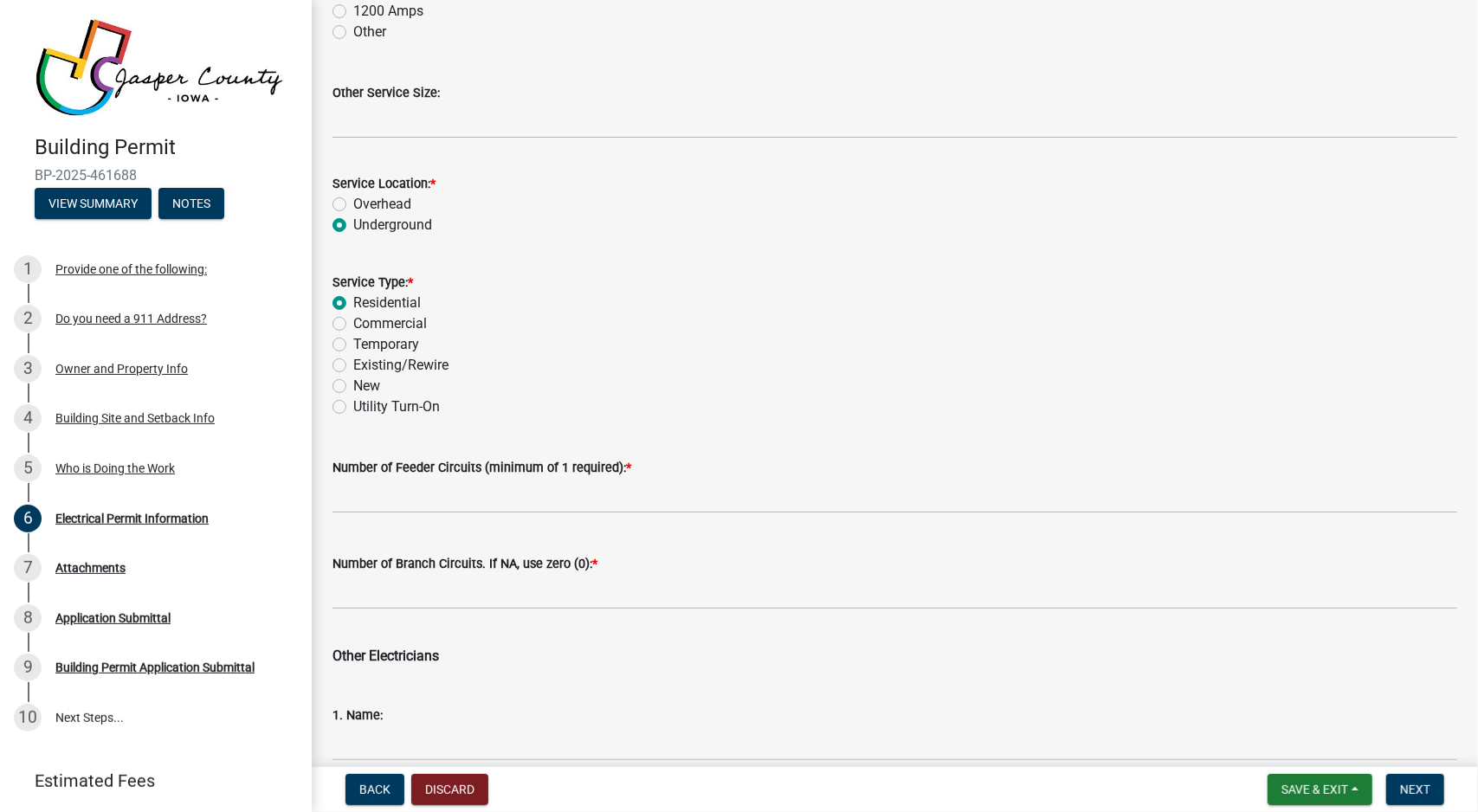
scroll to position [780, 0]
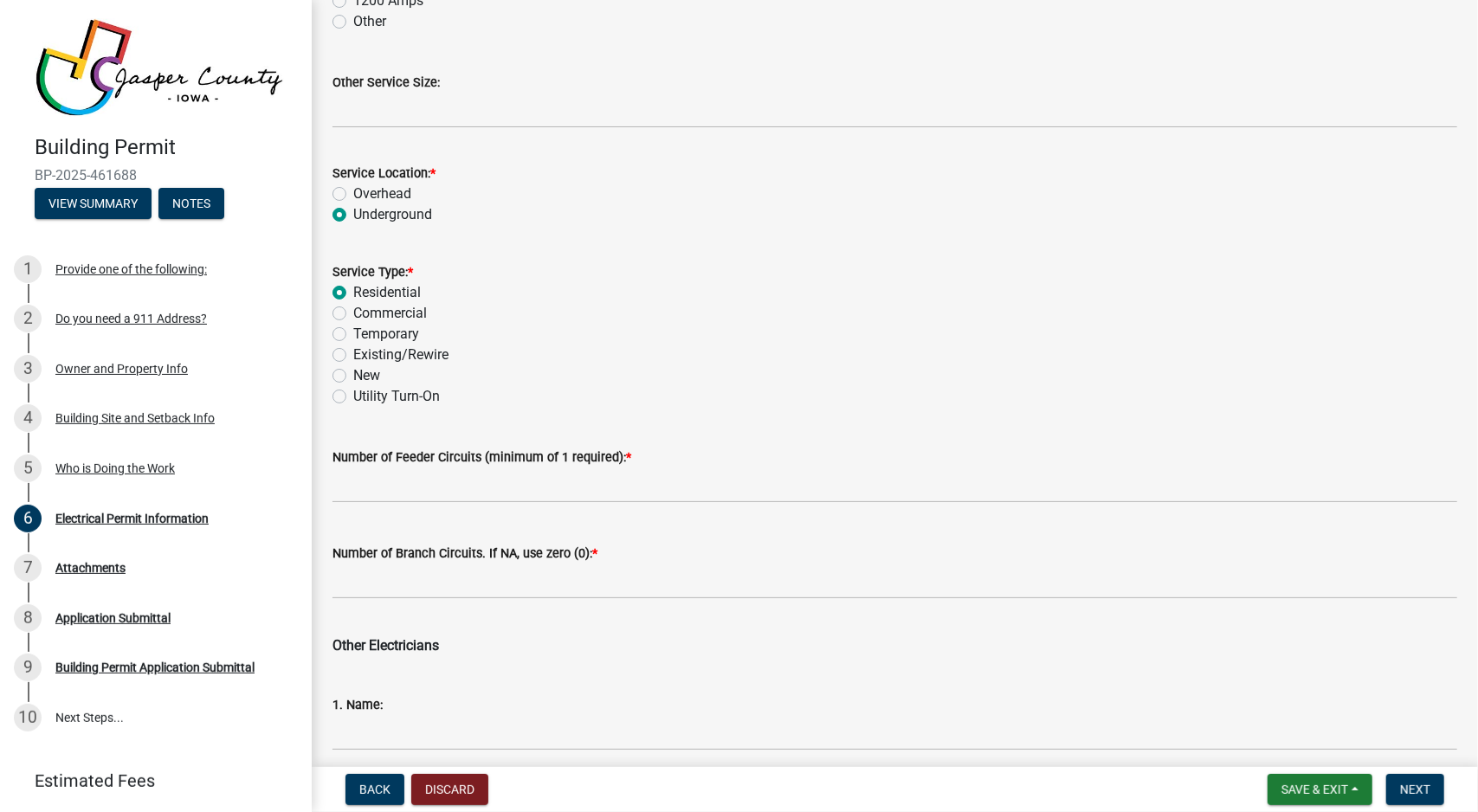
click at [444, 354] on label "Existing/Rewire" at bounding box center [401, 354] width 96 height 21
click at [365, 354] on input "Existing/Rewire" at bounding box center [359, 350] width 11 height 11
radio input "true"
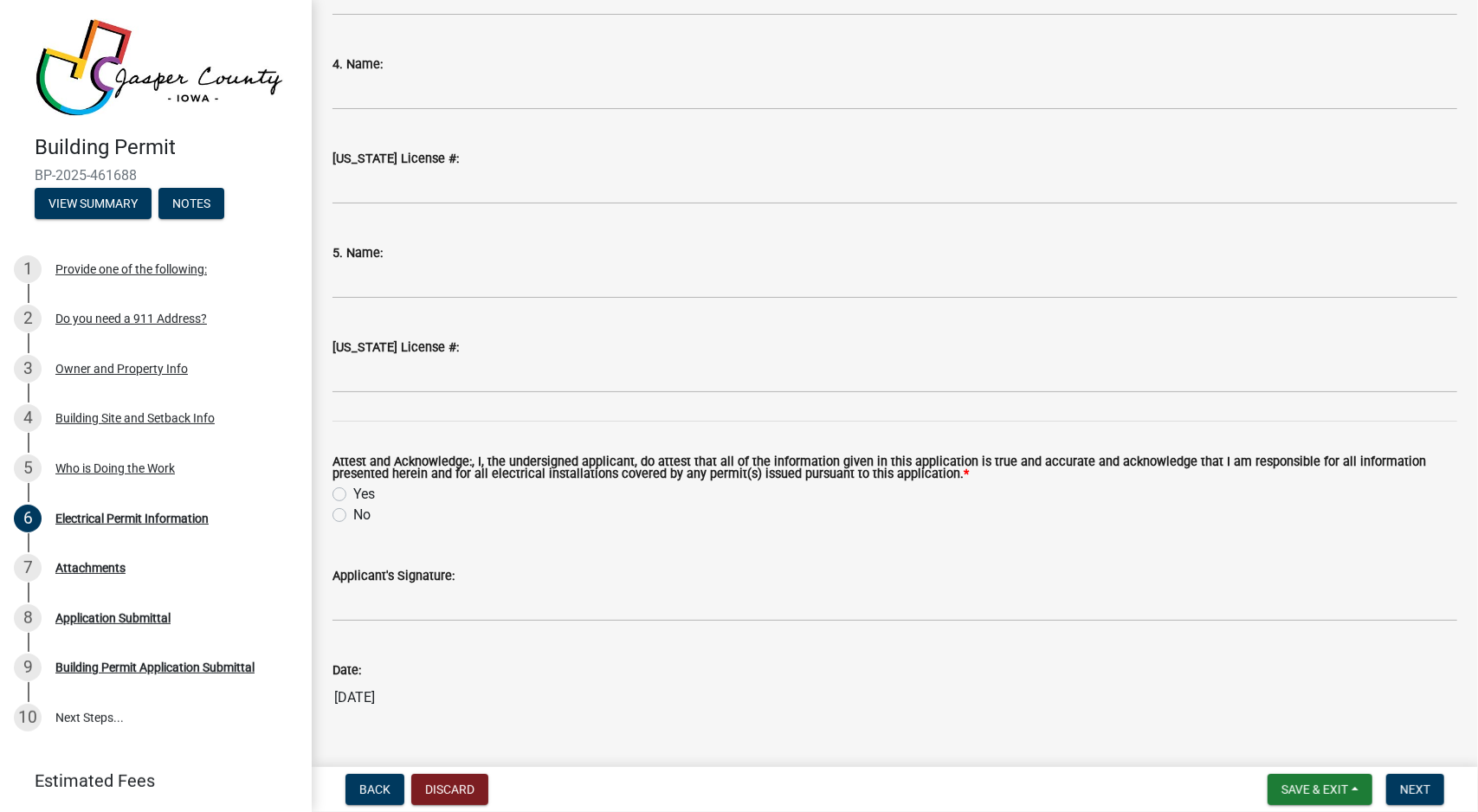
scroll to position [1992, 0]
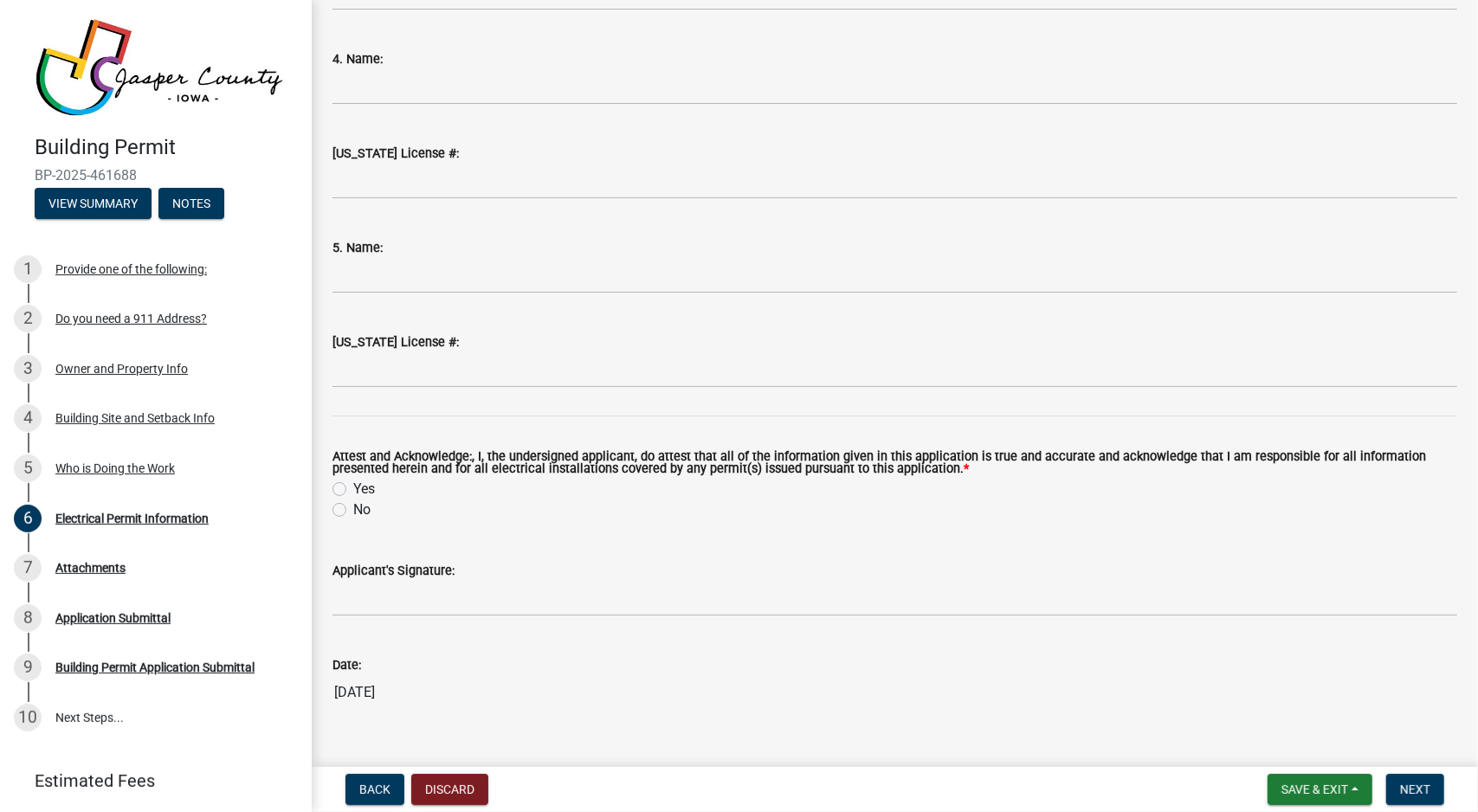
click at [350, 490] on div "Yes" at bounding box center [895, 488] width 1125 height 21
click at [353, 489] on label "Yes" at bounding box center [364, 488] width 22 height 21
click at [353, 489] on input "Yes" at bounding box center [359, 484] width 11 height 11
radio input "true"
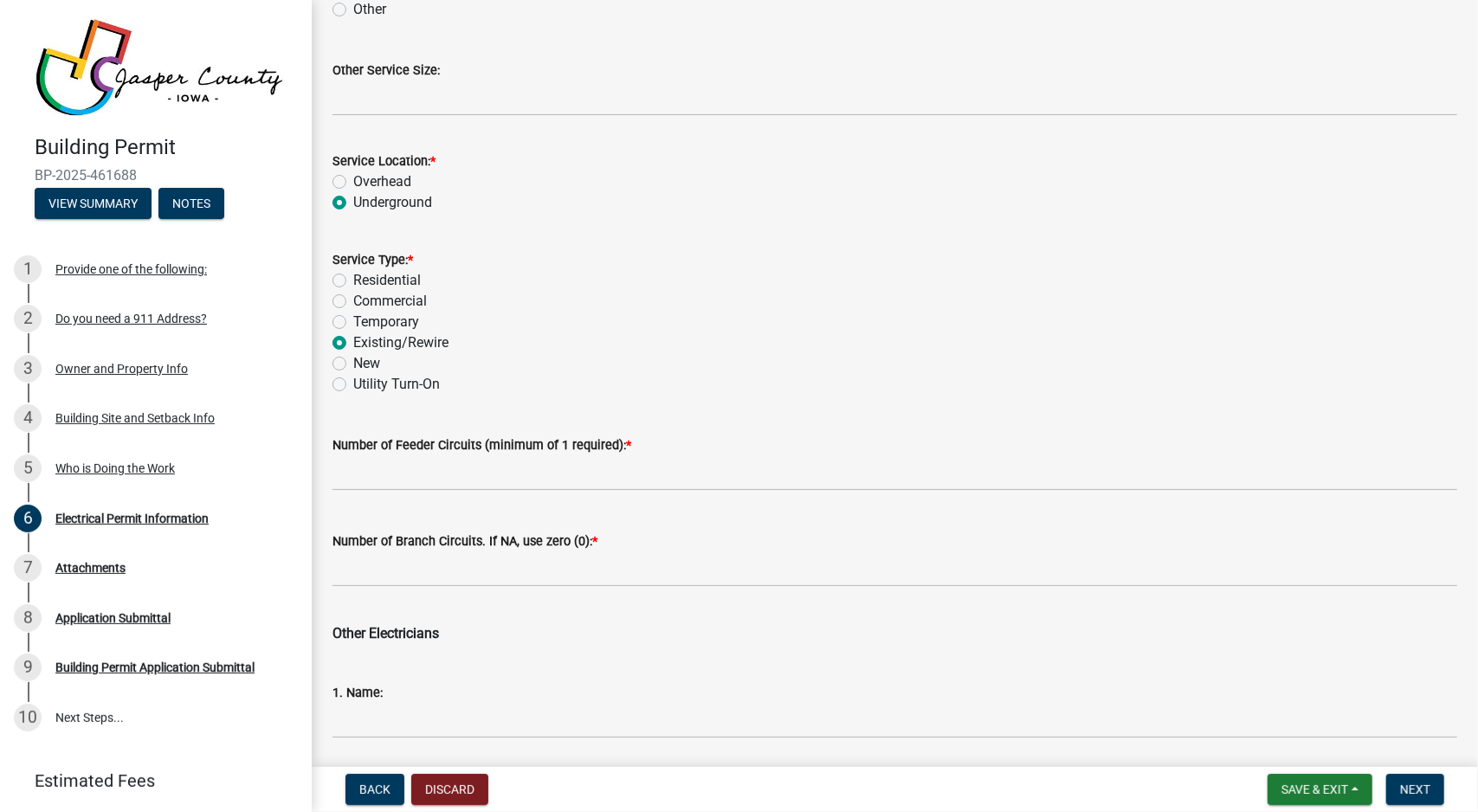
scroll to position [780, 0]
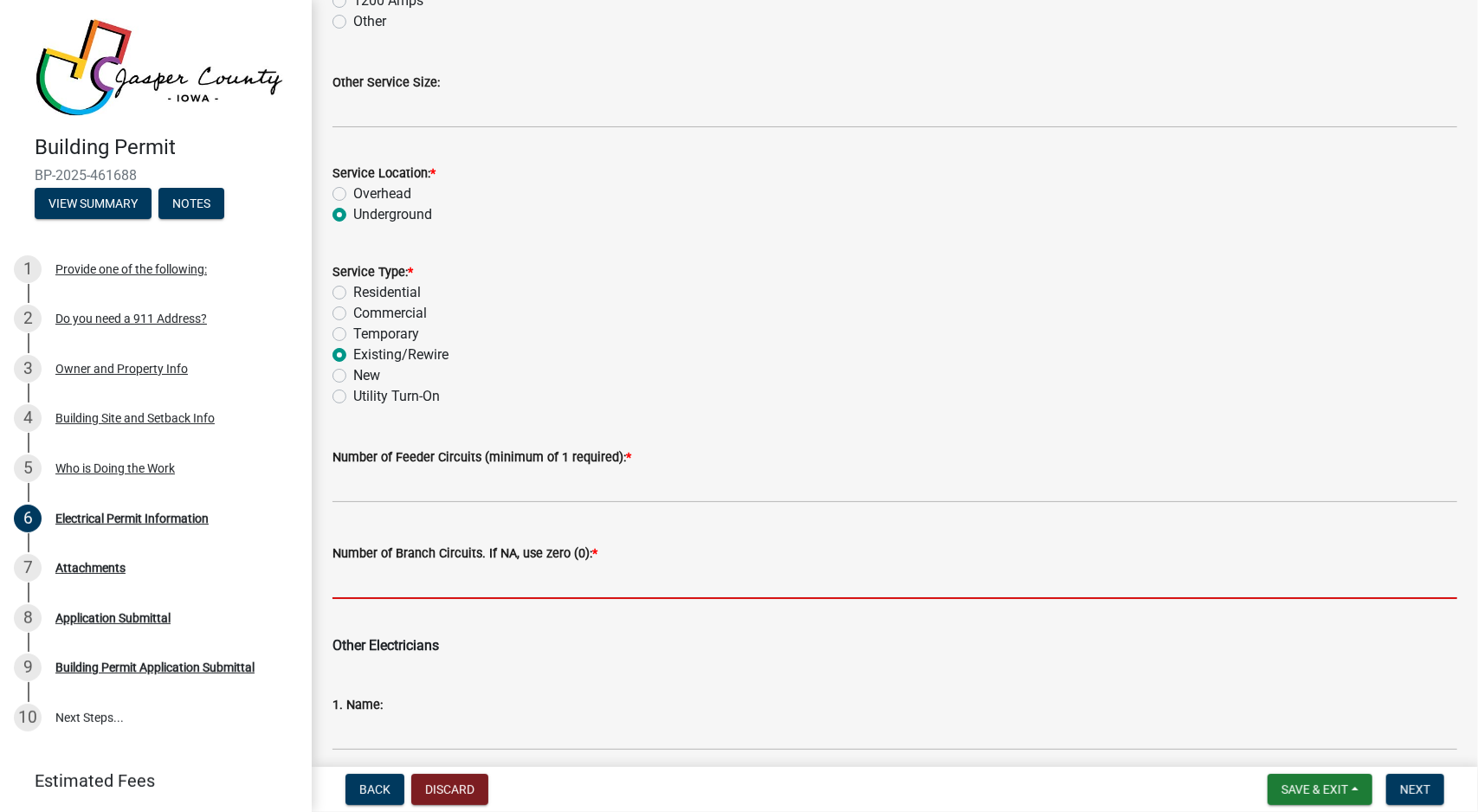
click at [526, 588] on input "text" at bounding box center [895, 581] width 1125 height 35
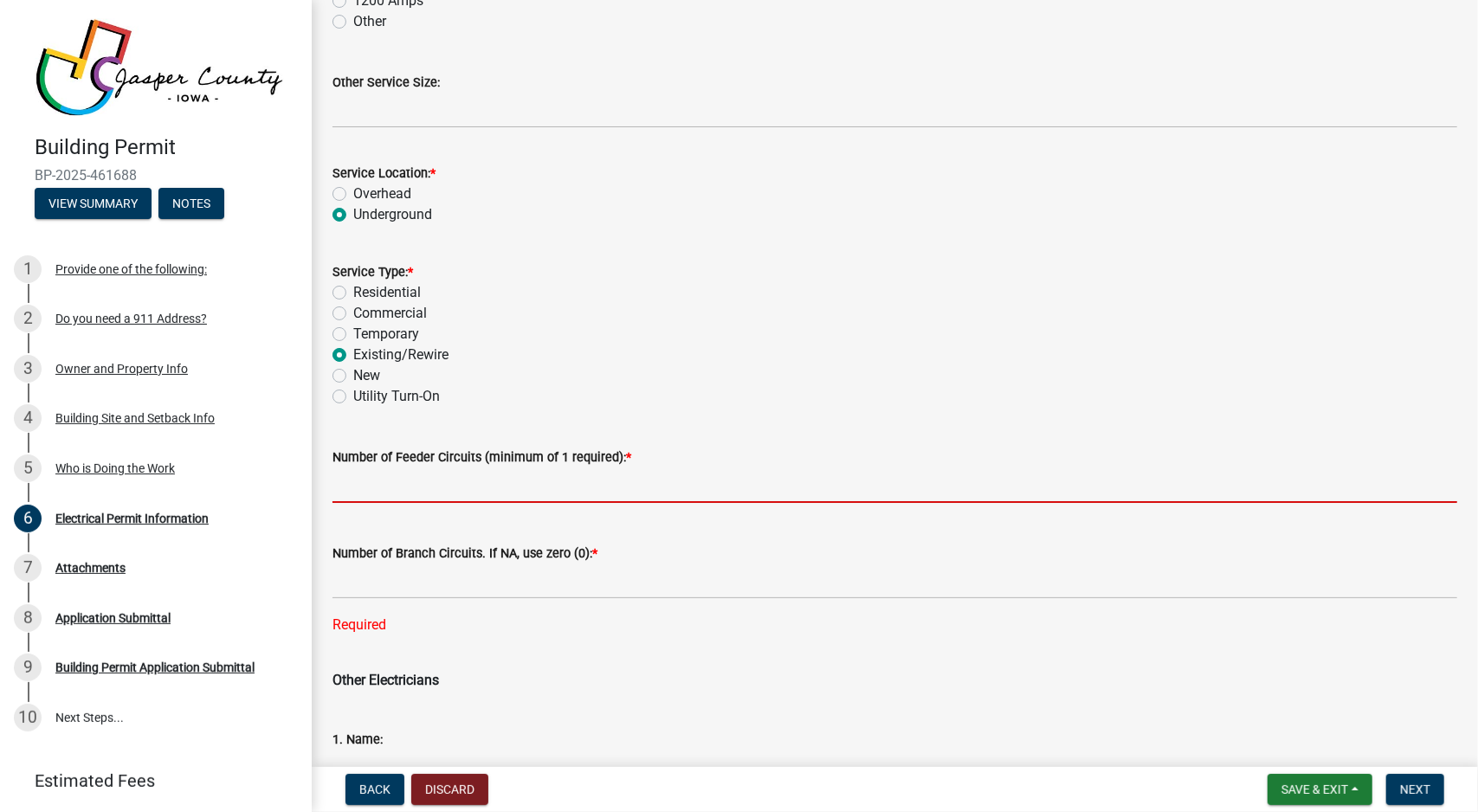
click at [551, 482] on input "text" at bounding box center [895, 485] width 1125 height 35
type input "0"
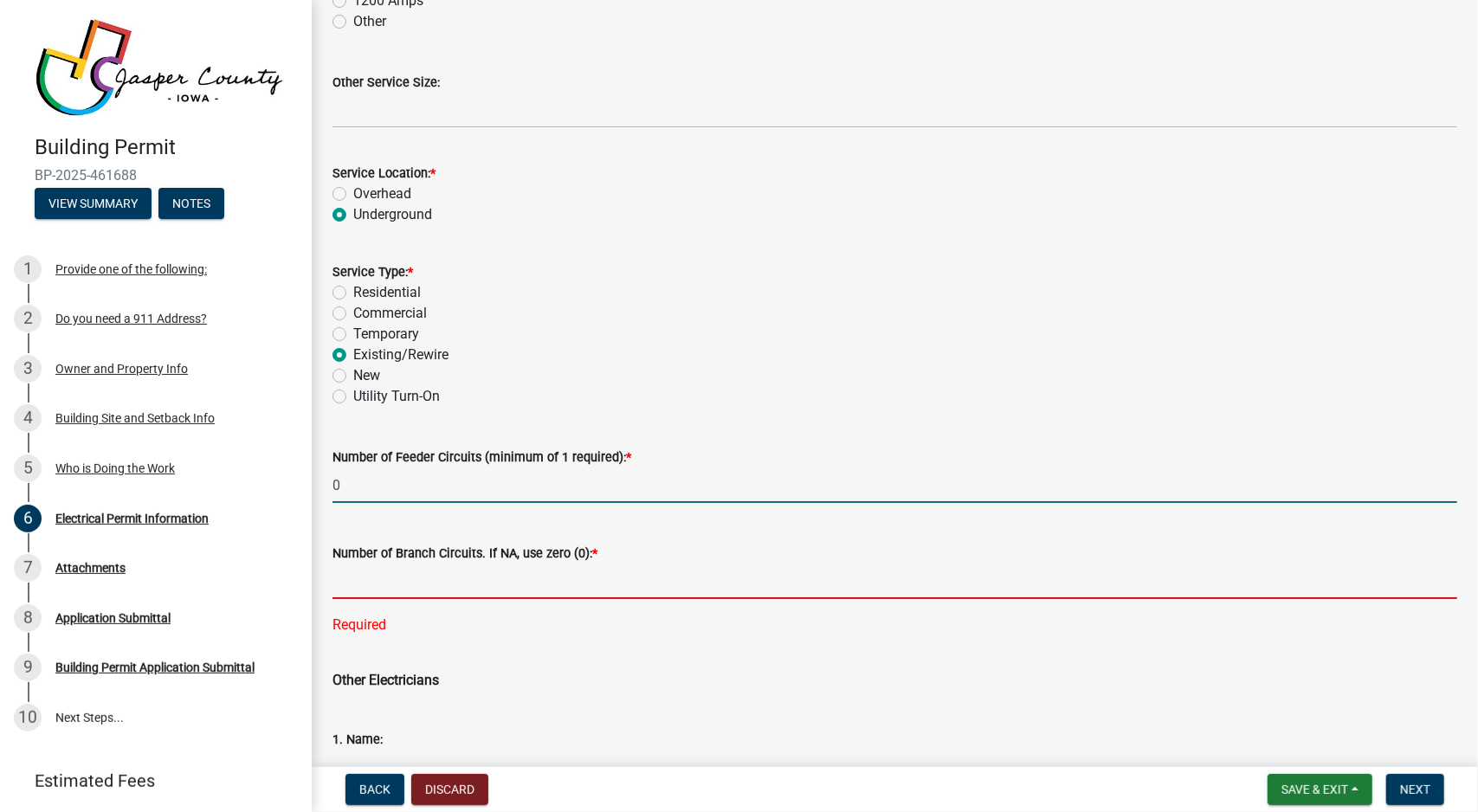
click at [524, 581] on input "text" at bounding box center [895, 581] width 1125 height 35
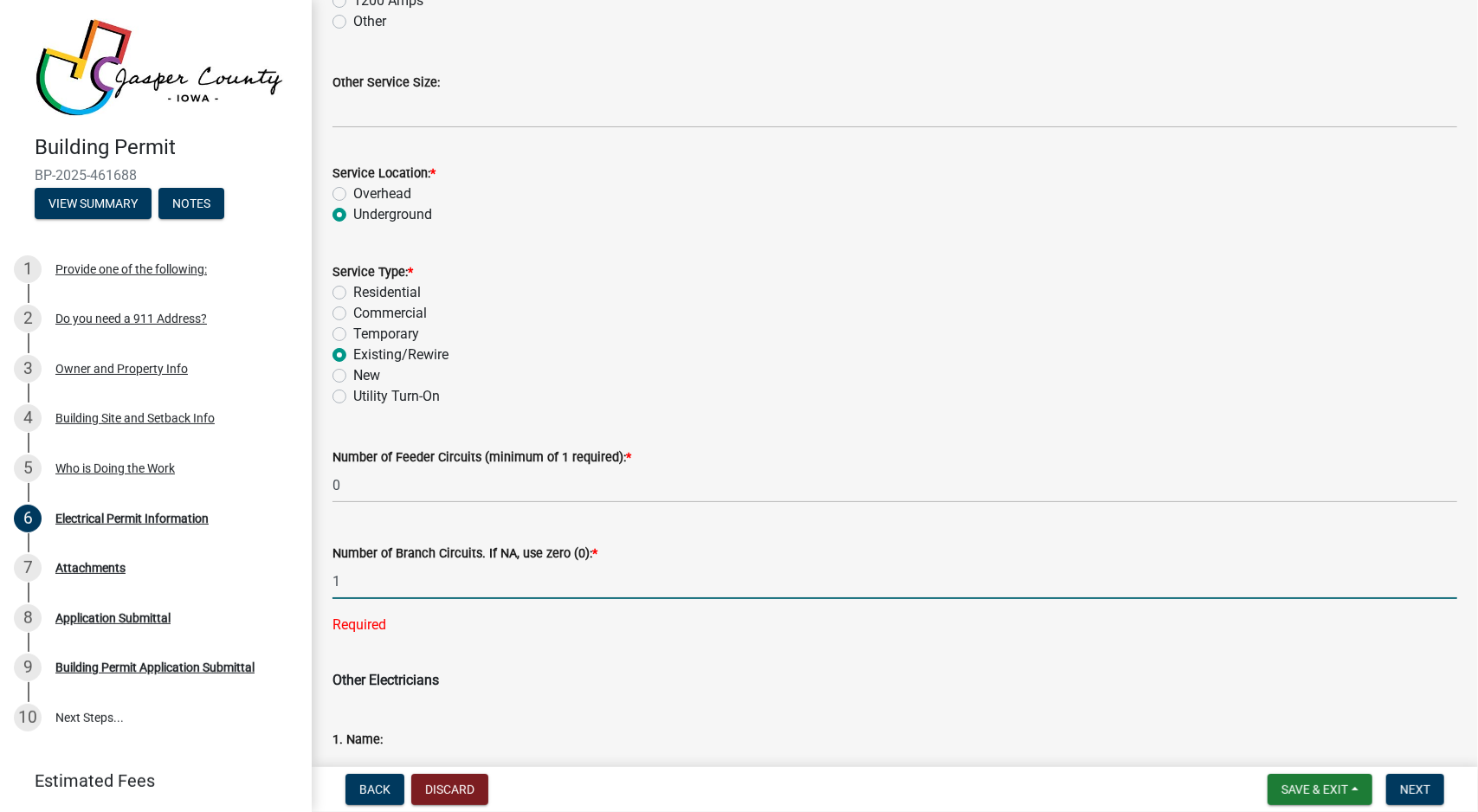
type input "1"
click at [635, 734] on form "1. Name:" at bounding box center [895, 757] width 1125 height 56
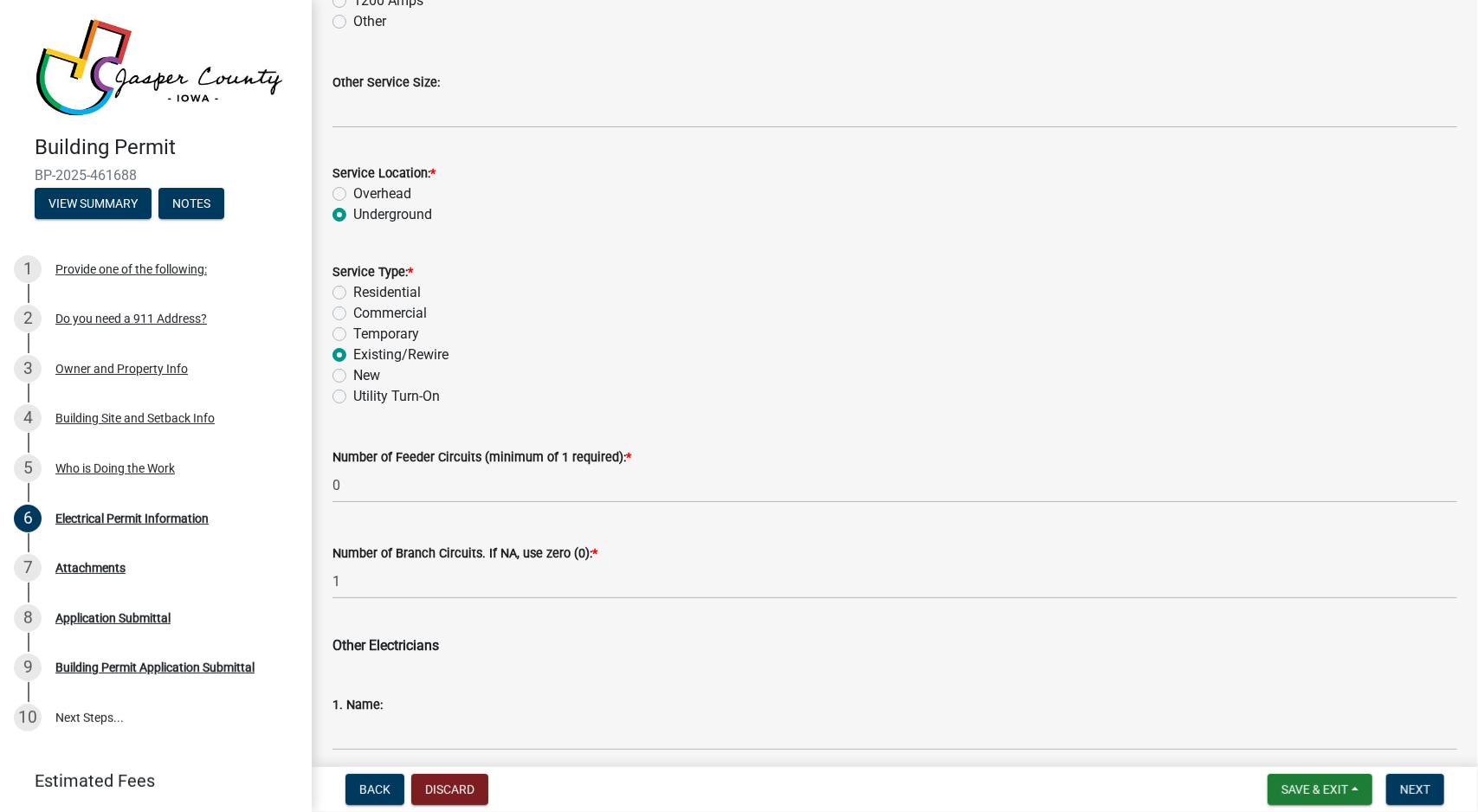
click at [398, 289] on label "Residential" at bounding box center [387, 292] width 68 height 21
click at [365, 289] on input "Residential" at bounding box center [359, 287] width 11 height 11
radio input "true"
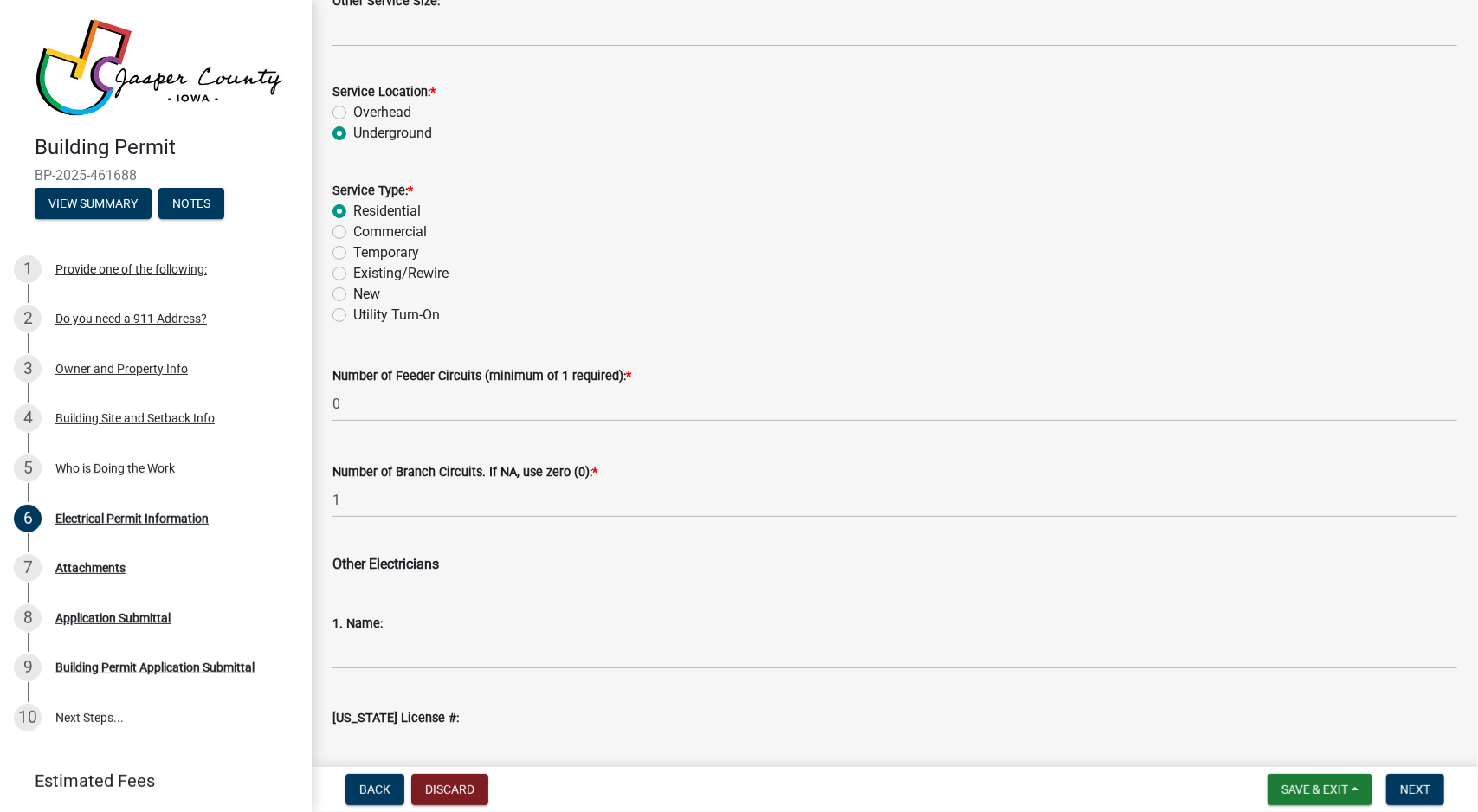
scroll to position [866, 0]
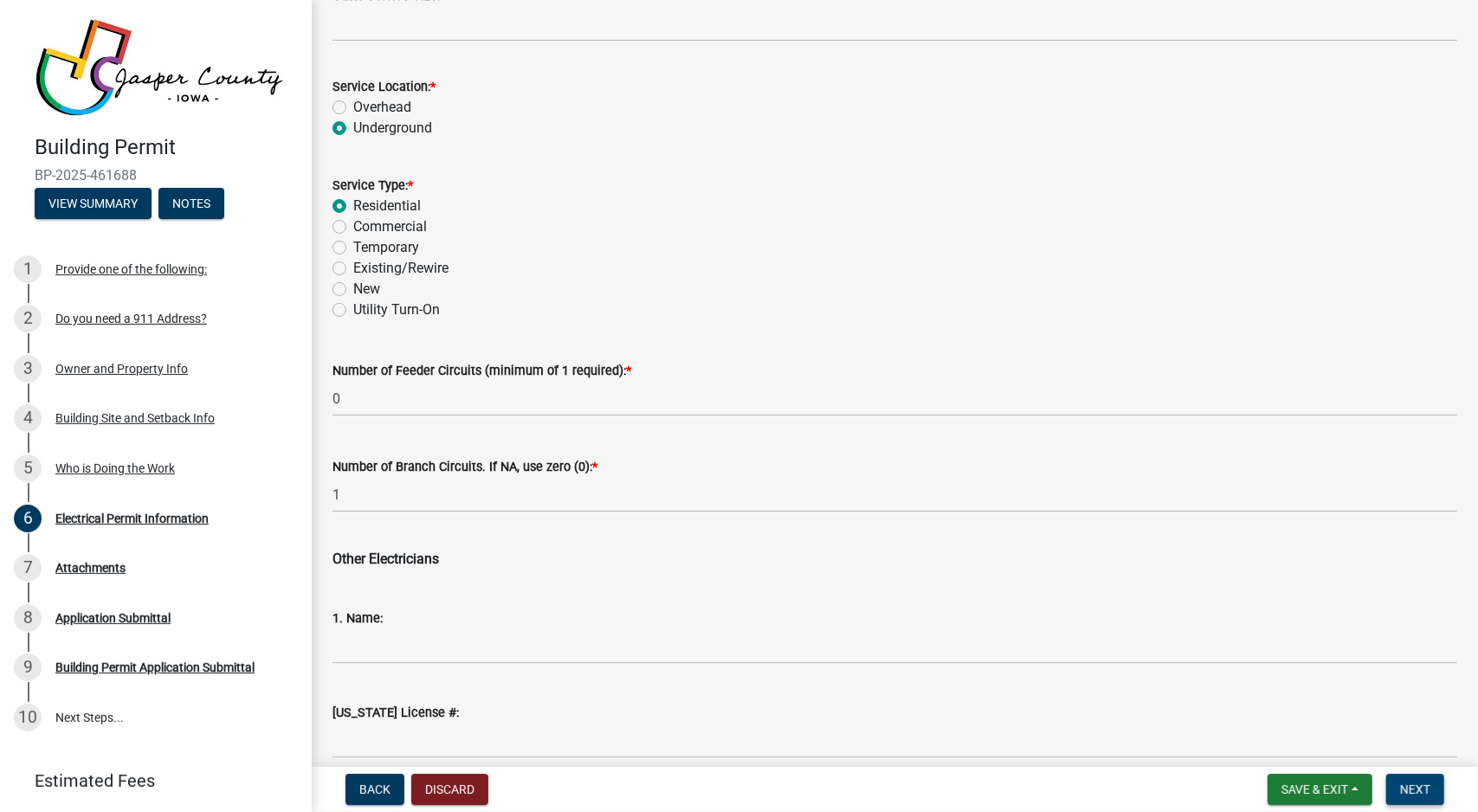
click at [1430, 786] on button "Next" at bounding box center [1415, 789] width 58 height 32
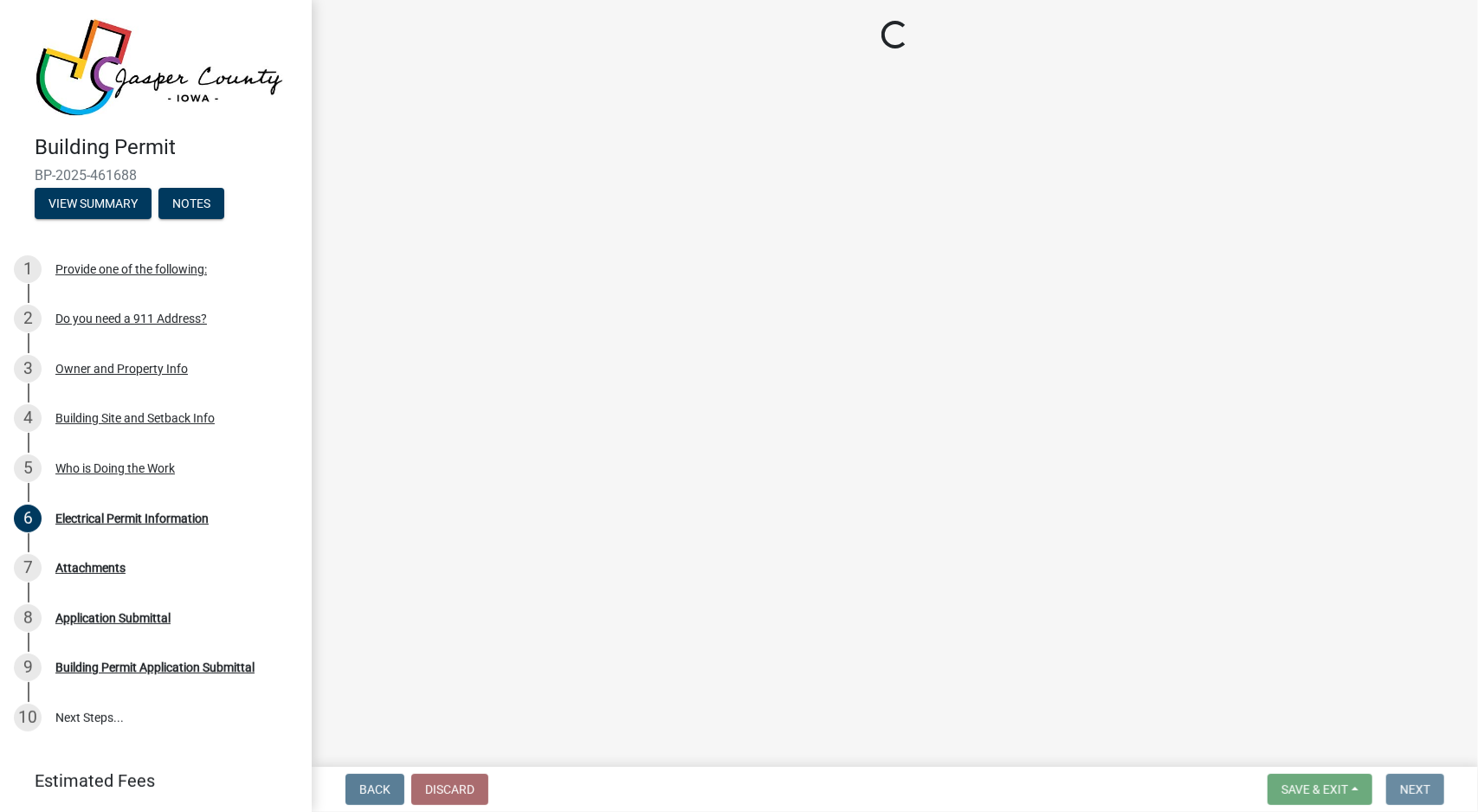
scroll to position [0, 0]
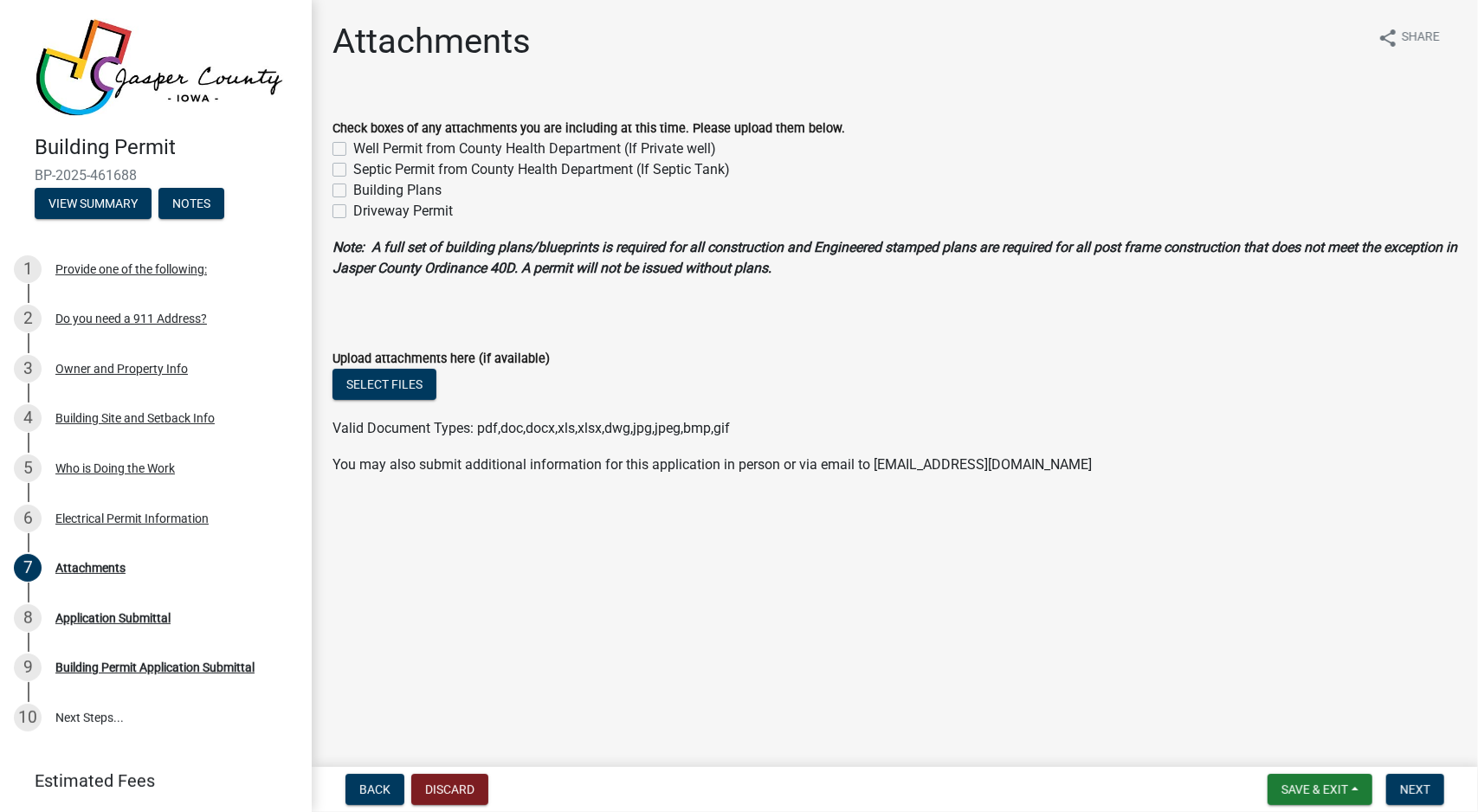
click at [433, 190] on label "Building Plans" at bounding box center [397, 190] width 88 height 21
click at [365, 190] on input "Building Plans" at bounding box center [359, 186] width 11 height 11
checkbox input "true"
checkbox input "false"
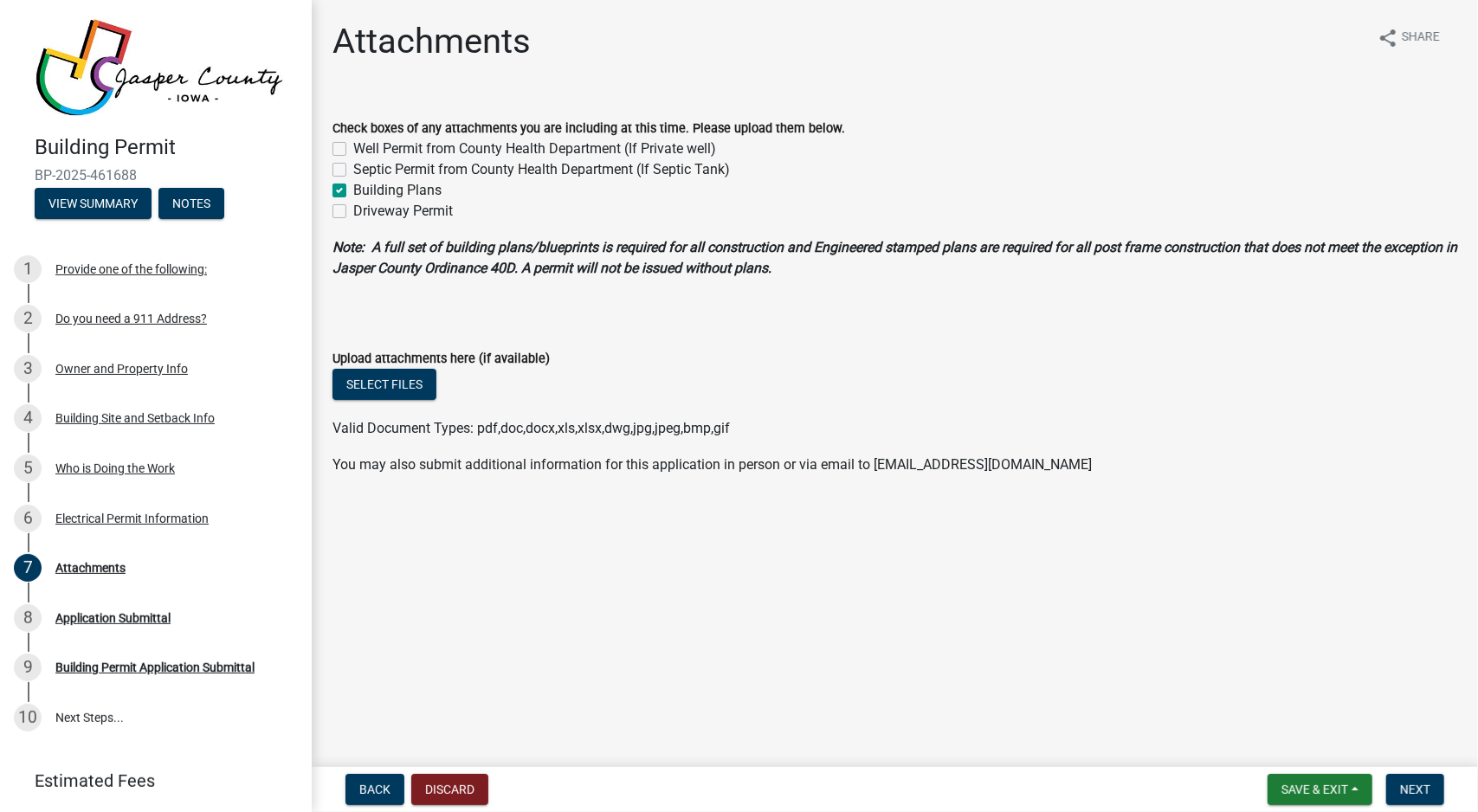
checkbox input "true"
checkbox input "false"
click at [1027, 415] on ul at bounding box center [895, 411] width 1125 height 14
click at [1421, 787] on span "Next" at bounding box center [1416, 789] width 31 height 14
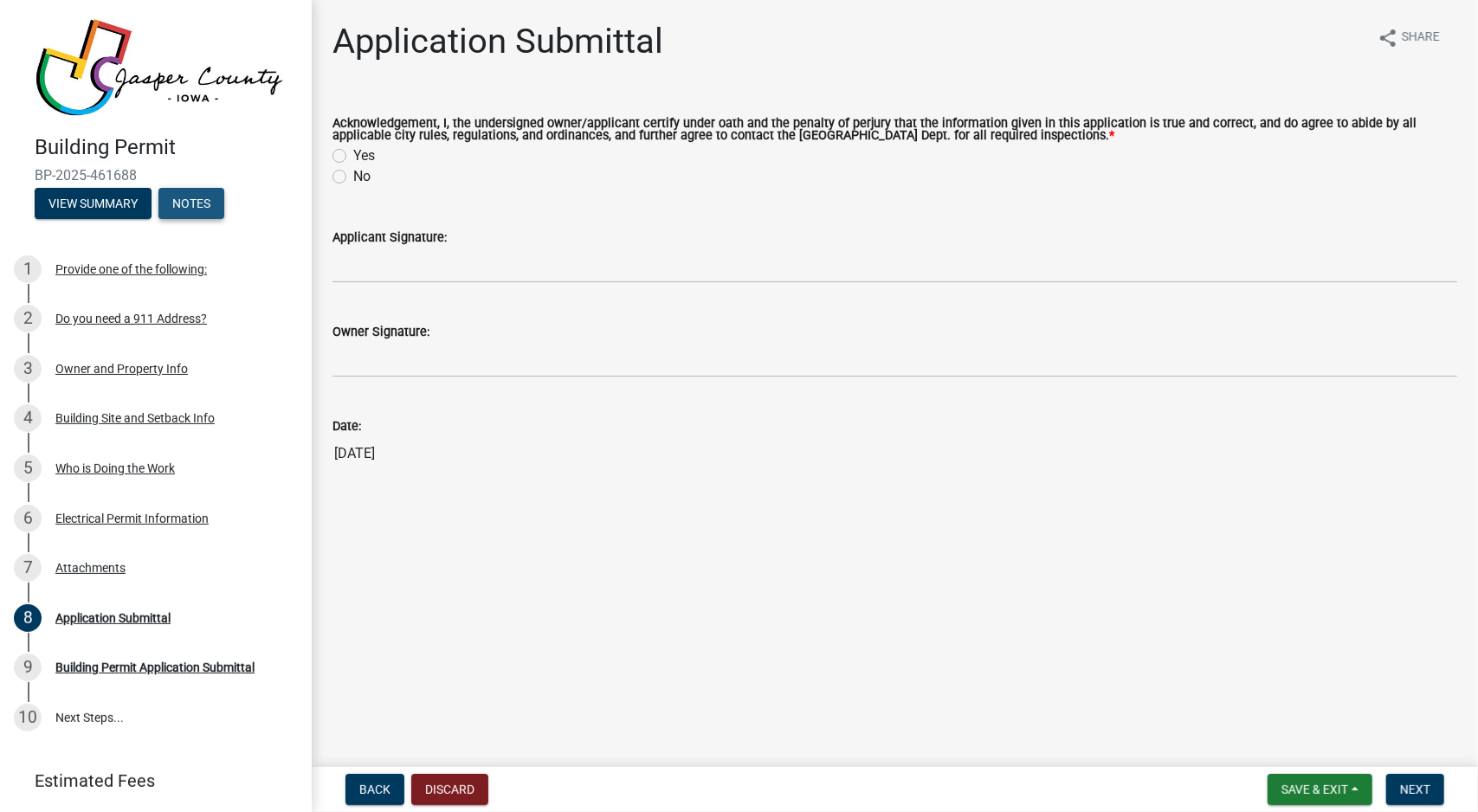
click at [193, 209] on button "Notes" at bounding box center [191, 204] width 66 height 32
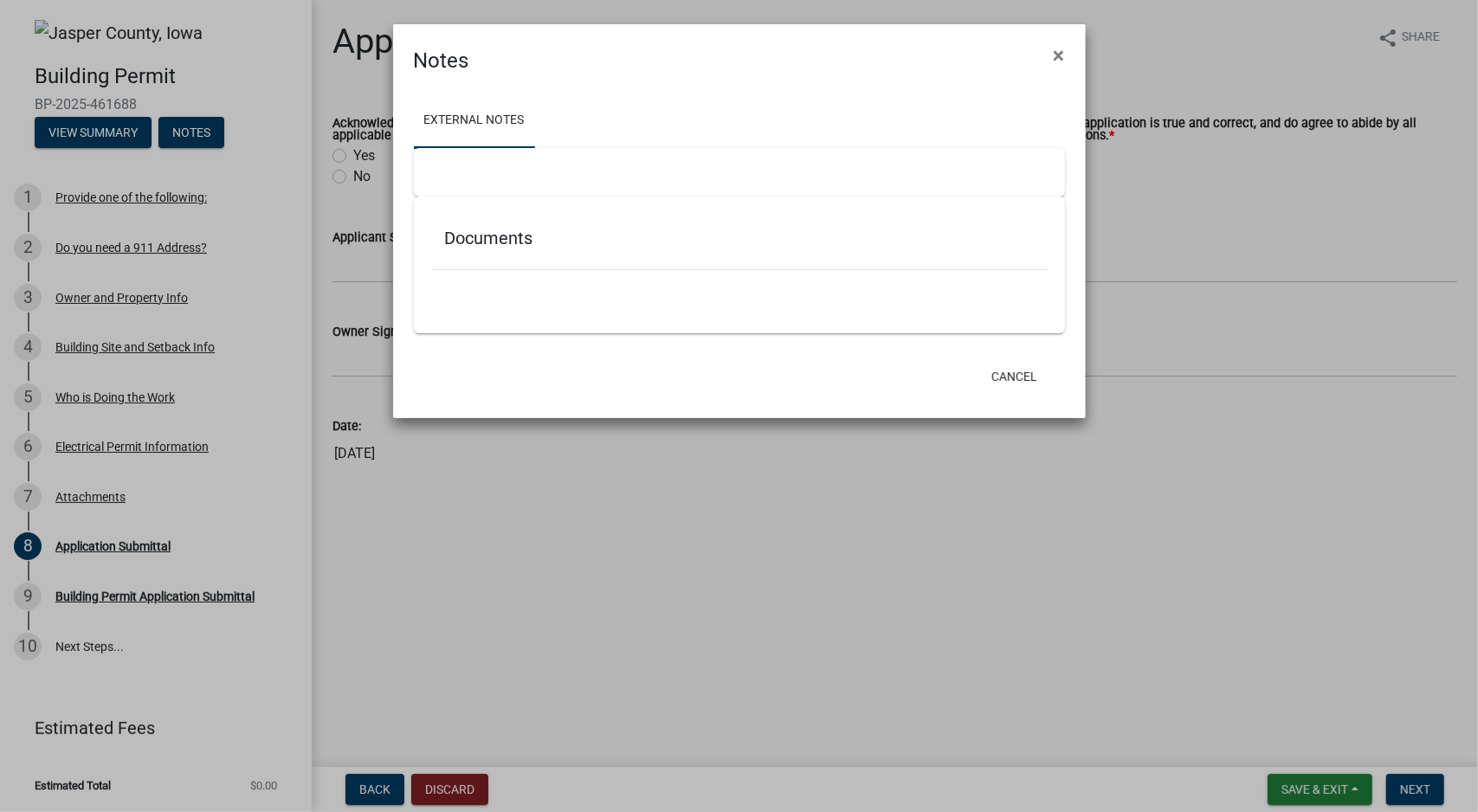
drag, startPoint x: 486, startPoint y: 204, endPoint x: 487, endPoint y: 195, distance: 9.1
click at [485, 204] on div "Documents" at bounding box center [739, 265] width 652 height 137
click at [490, 166] on div at bounding box center [739, 172] width 652 height 49
click at [525, 283] on div at bounding box center [740, 279] width 616 height 18
click at [535, 245] on h5 "Documents" at bounding box center [739, 238] width 588 height 21
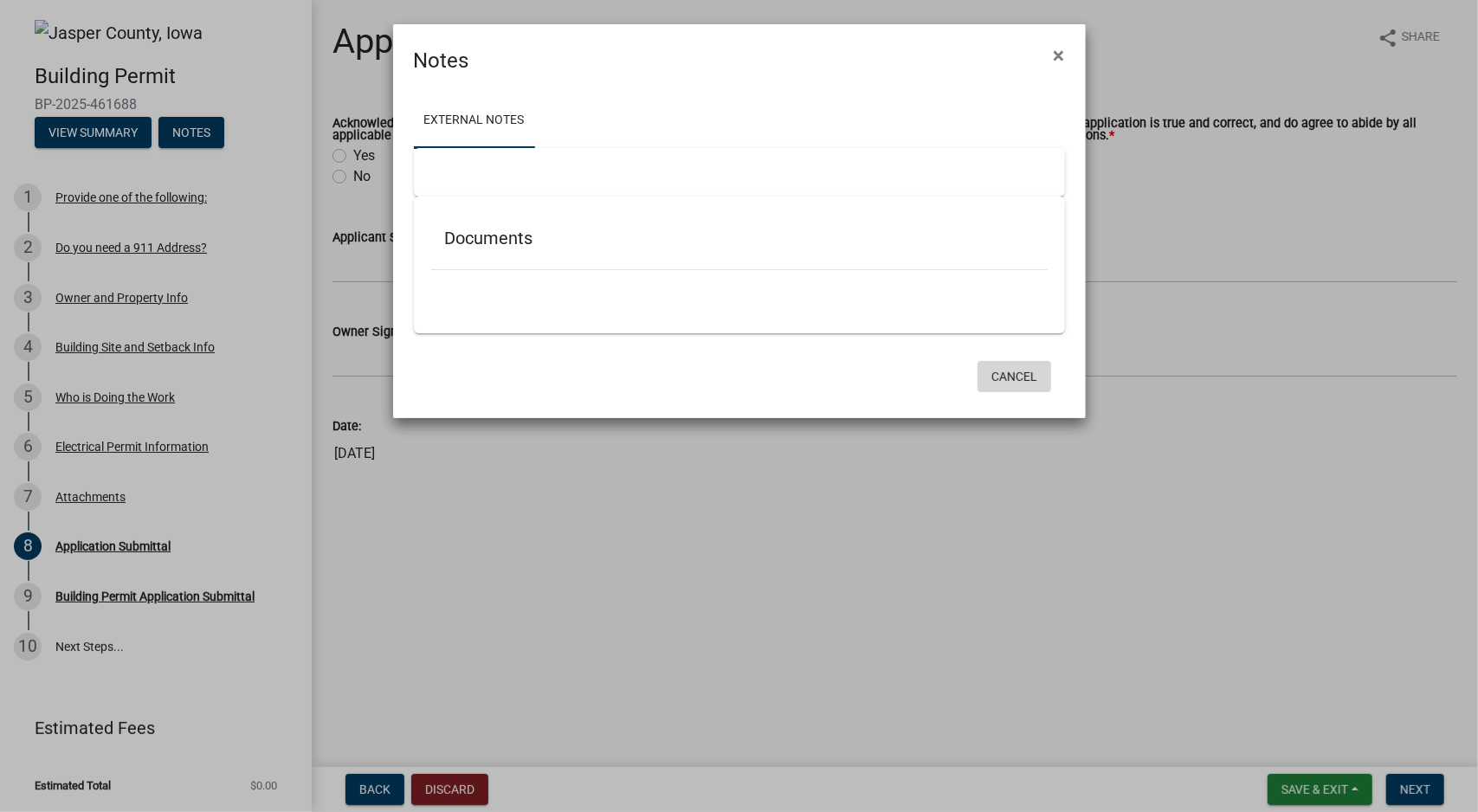
click at [1027, 376] on button "Cancel" at bounding box center [1015, 377] width 74 height 32
